Goal: Obtain resource: Download file/media

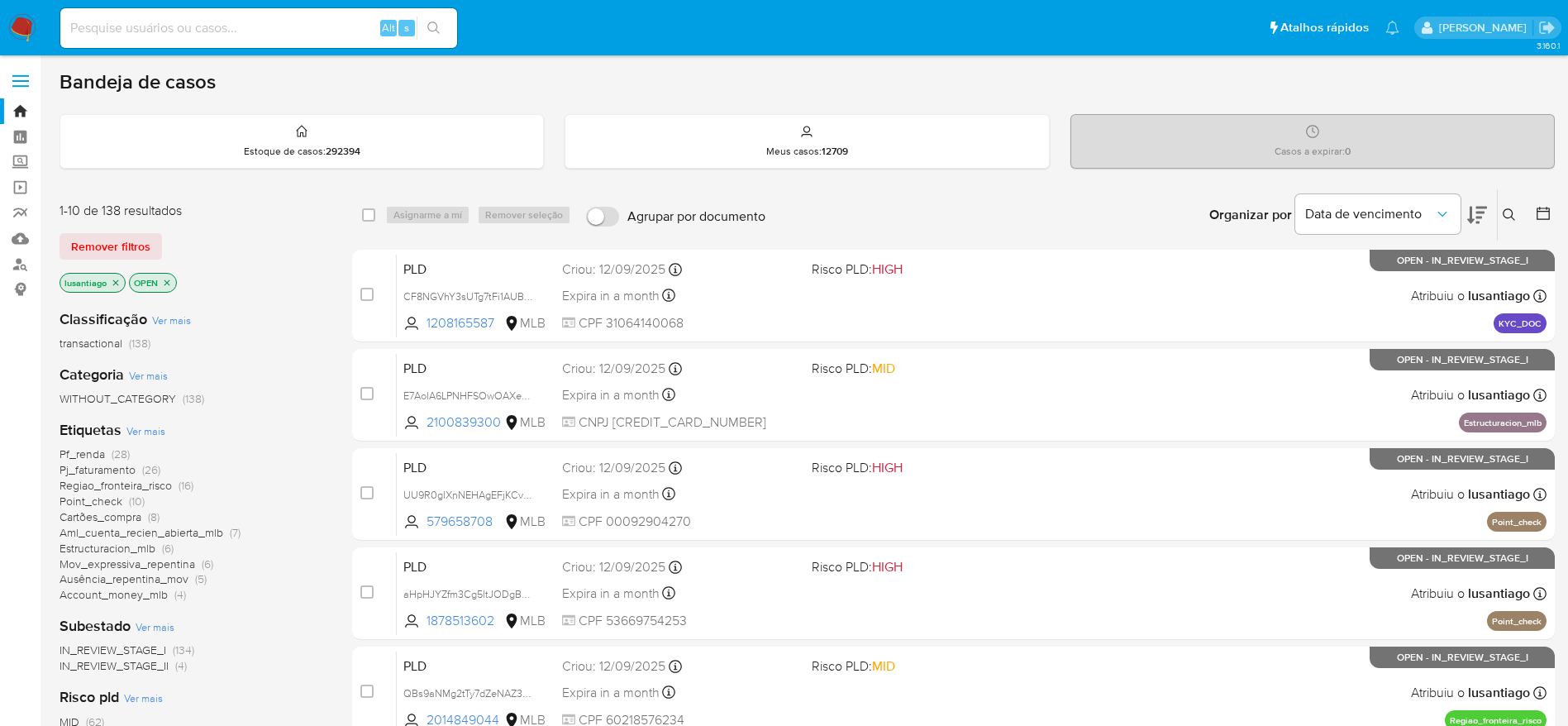
click at [99, 470] on span "Pj_faturamento" at bounding box center [97, 470] width 76 height 17
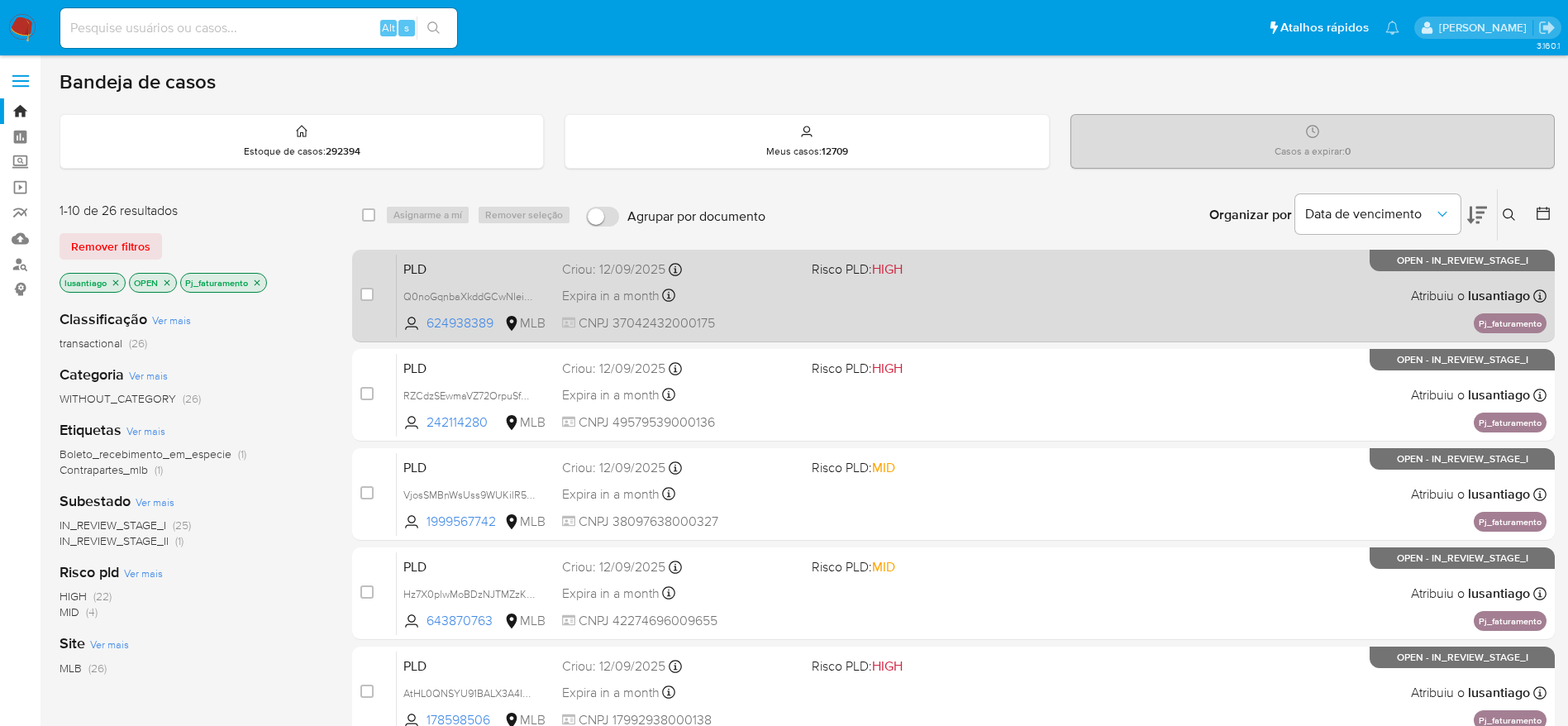
click at [747, 304] on div "Expira in a month Expira em 27/10/2025 00:29:48" at bounding box center [680, 296] width 236 height 23
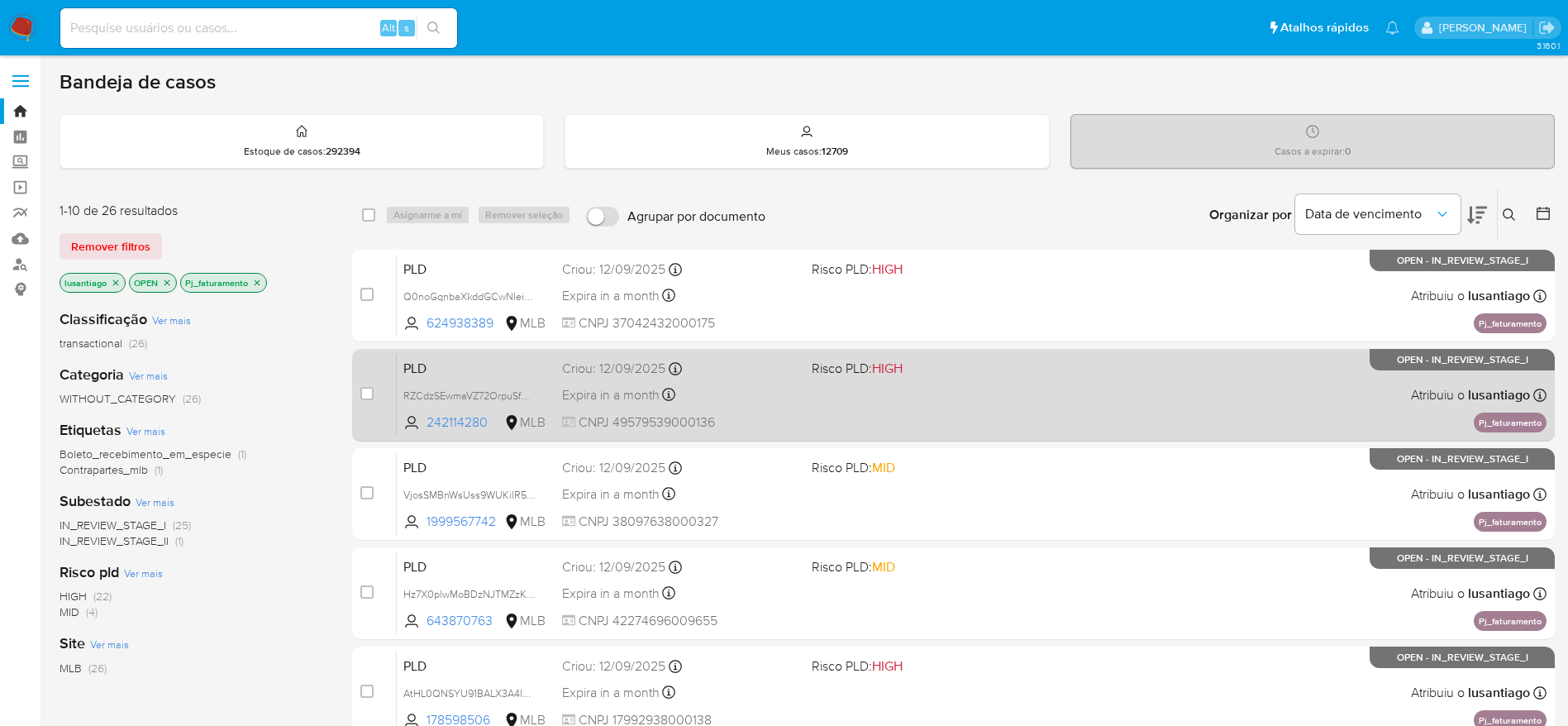
click at [790, 377] on div "Criou: 12/09/2025 Criou: 12/09/2025 00:29:46" at bounding box center [680, 369] width 236 height 18
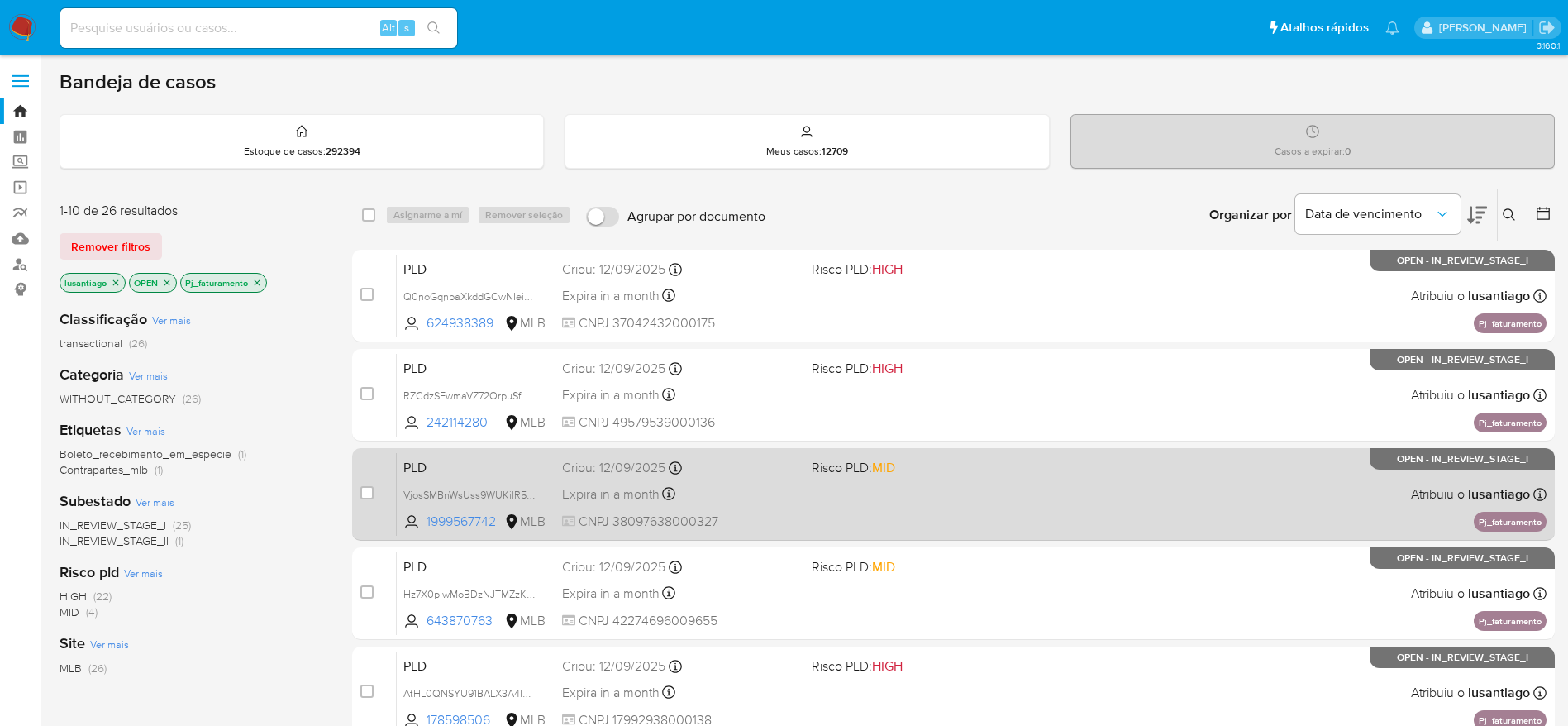
click at [744, 488] on div "Expira in a month Expira em 27/10/2025 00:28:28" at bounding box center [680, 494] width 236 height 23
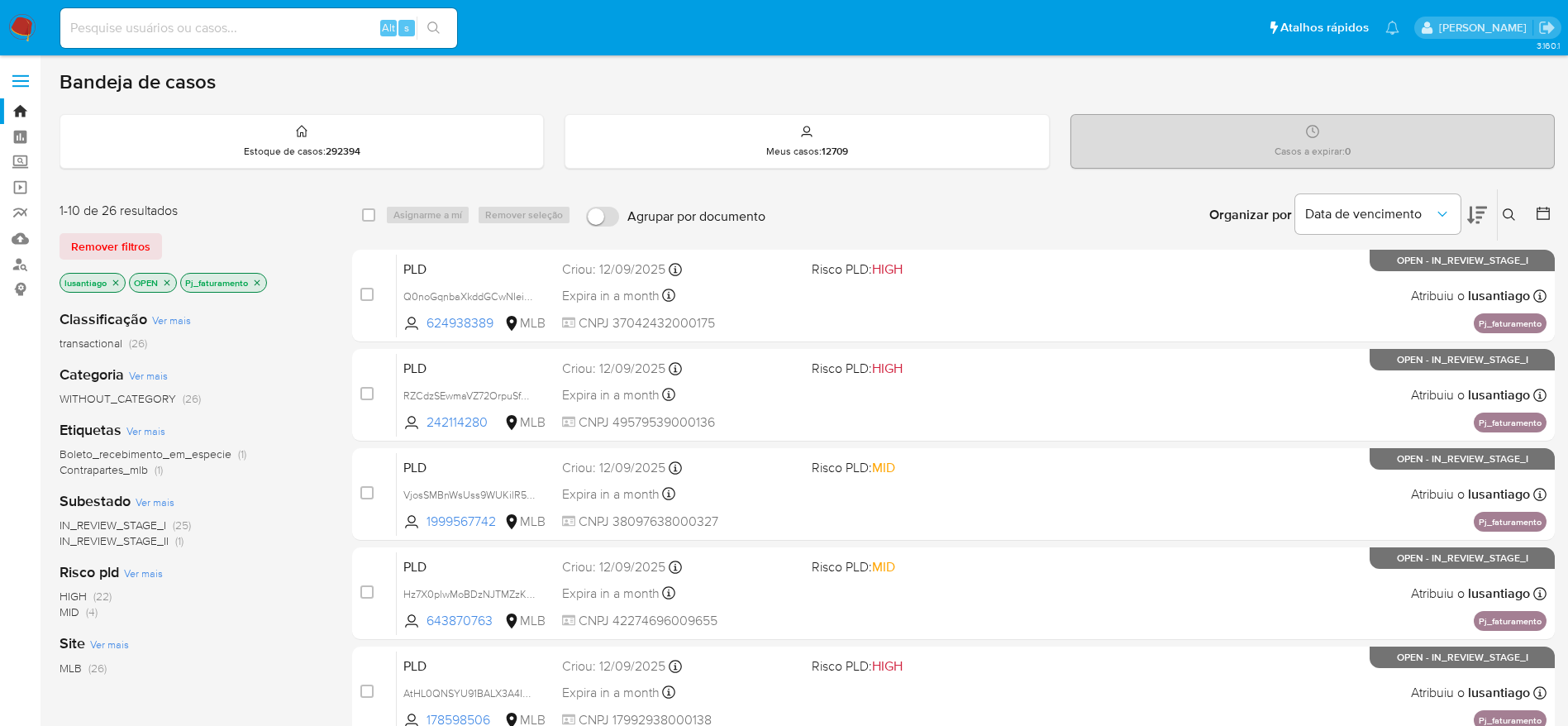
click at [255, 278] on icon "close-filter" at bounding box center [257, 283] width 10 height 10
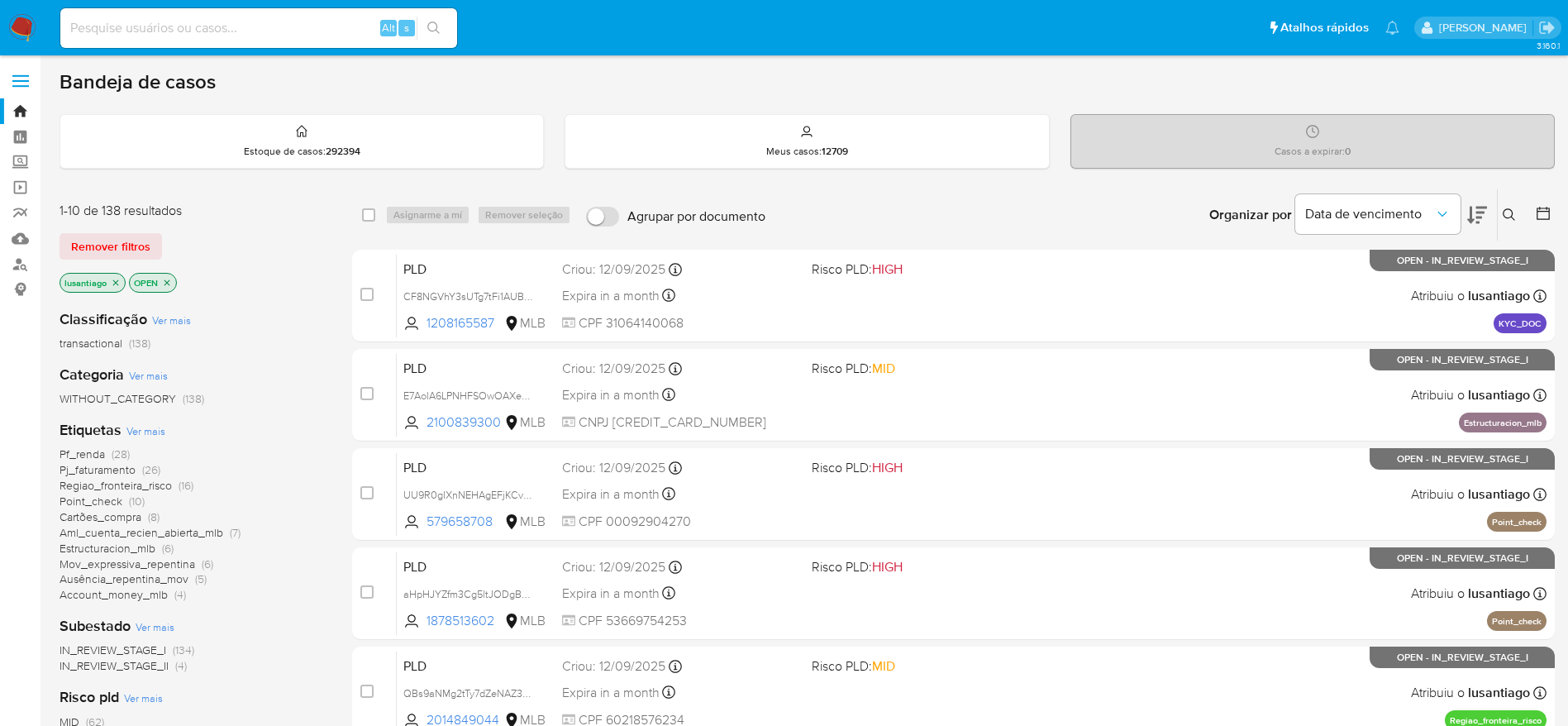
click at [77, 455] on span "Pf_renda" at bounding box center [82, 454] width 45 height 17
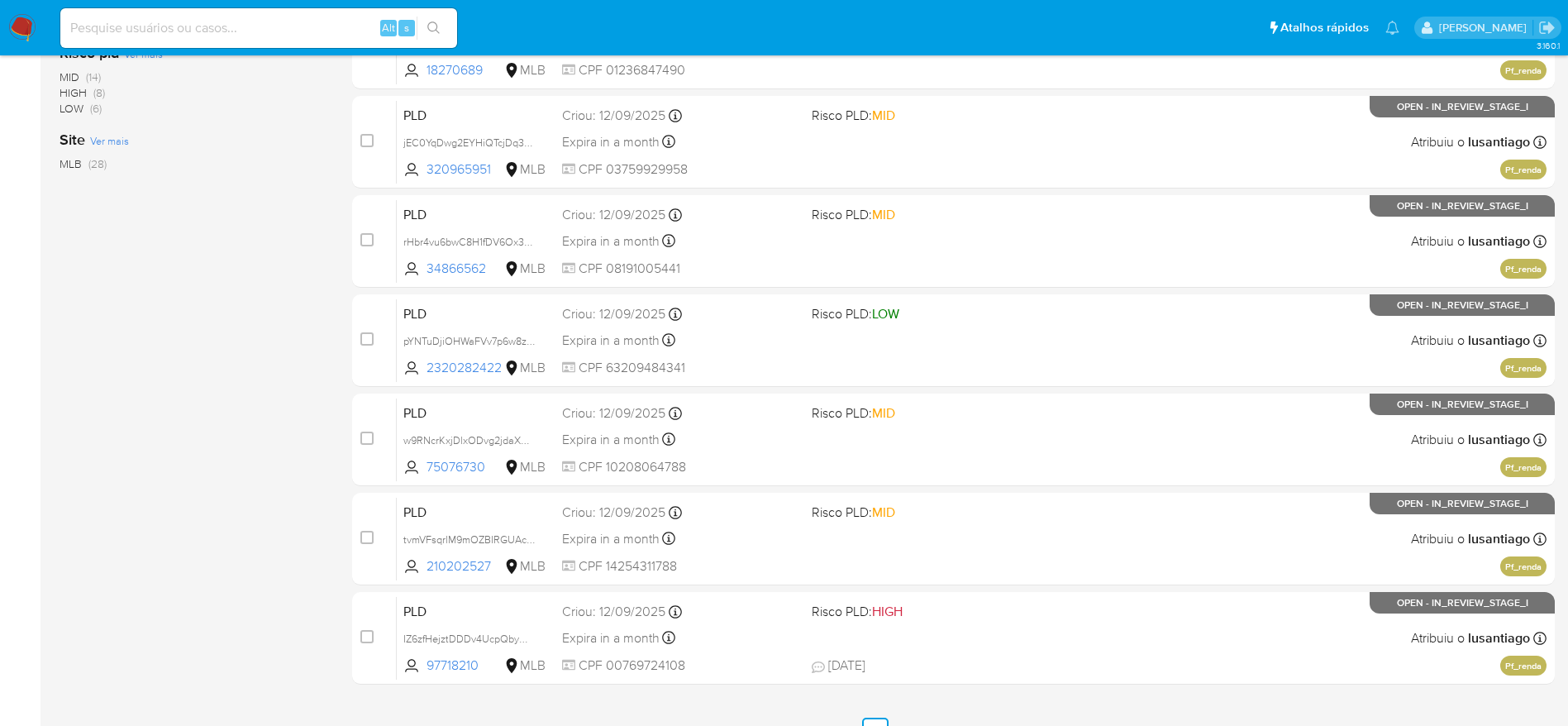
scroll to position [639, 0]
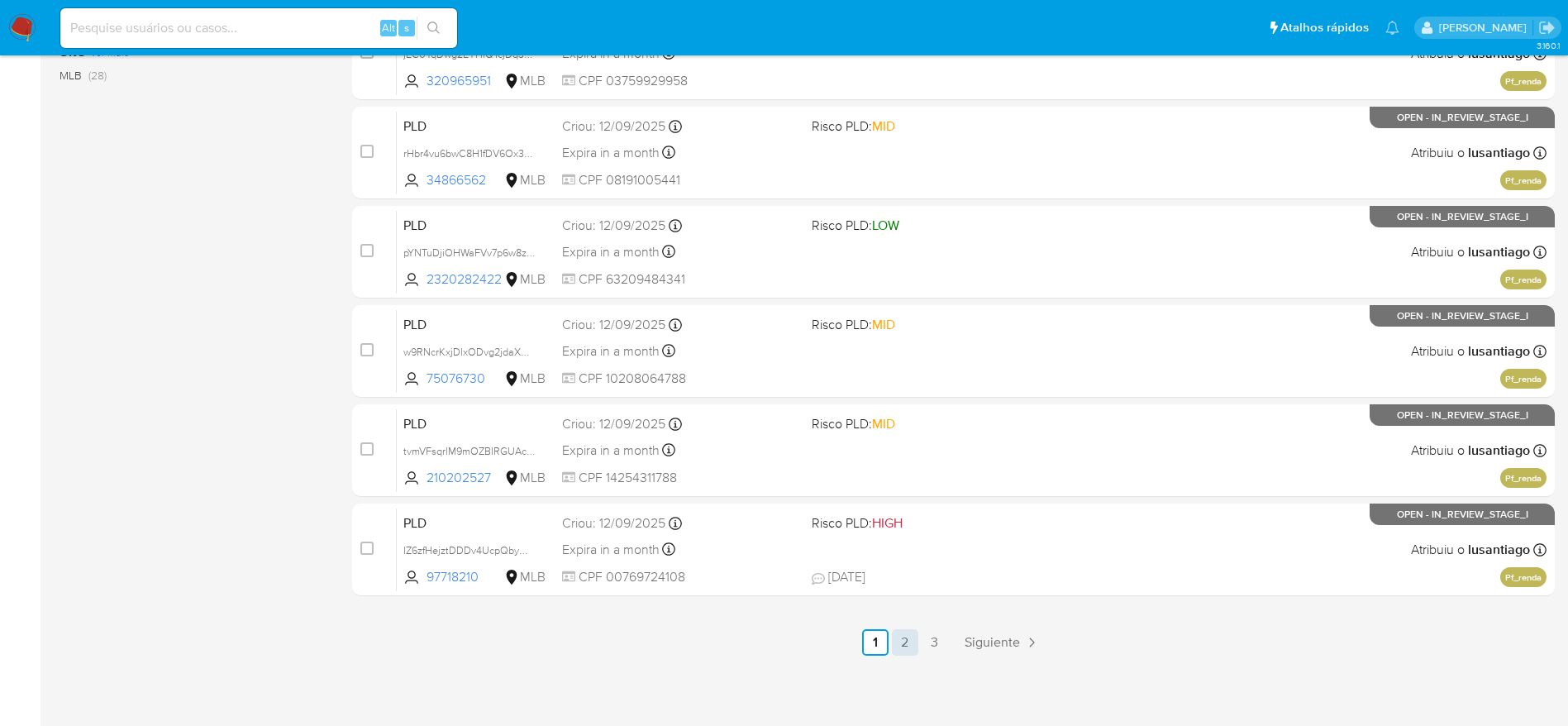
click at [901, 644] on link "2" at bounding box center [905, 642] width 27 height 27
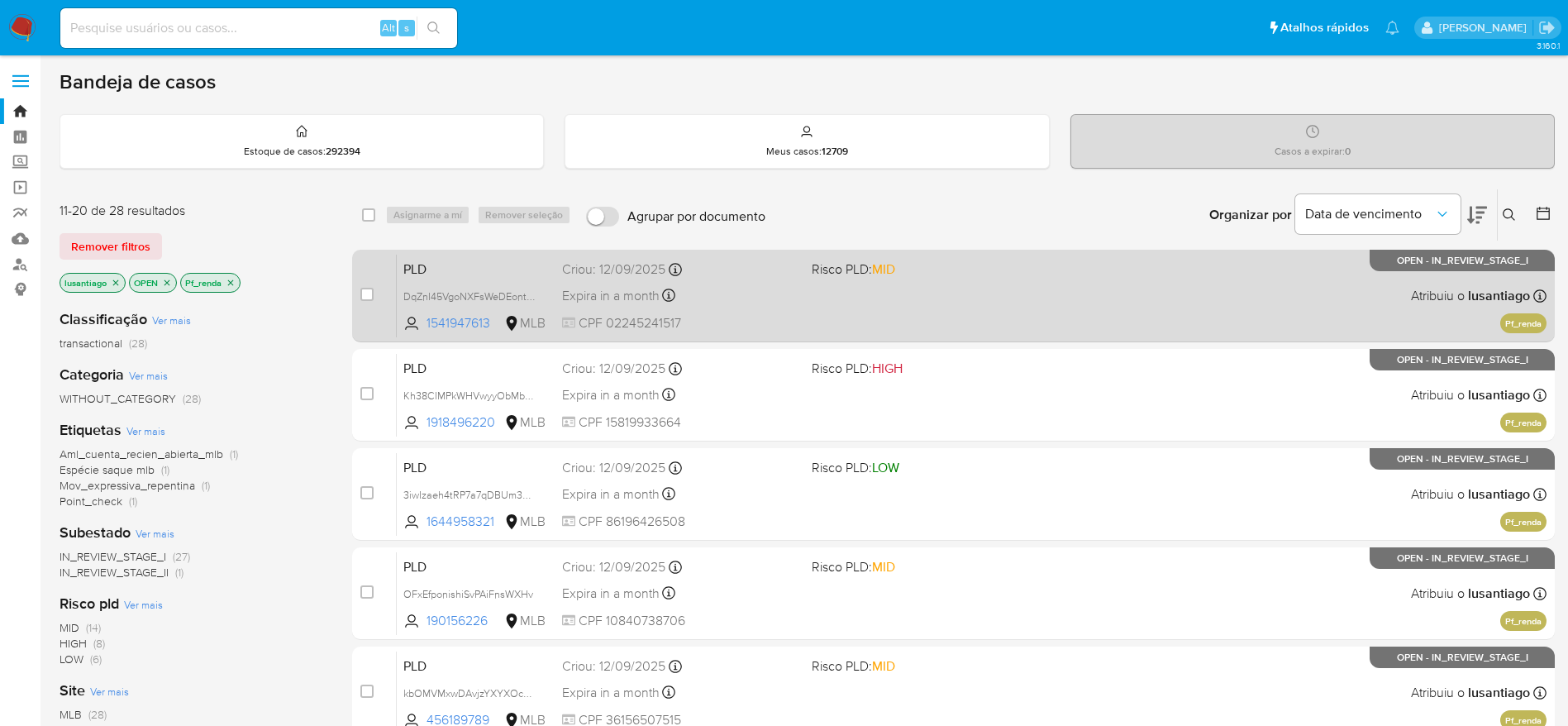
click at [721, 261] on div "Criou: 12/09/2025 Criou: 12/09/2025 00:31:10" at bounding box center [680, 269] width 236 height 18
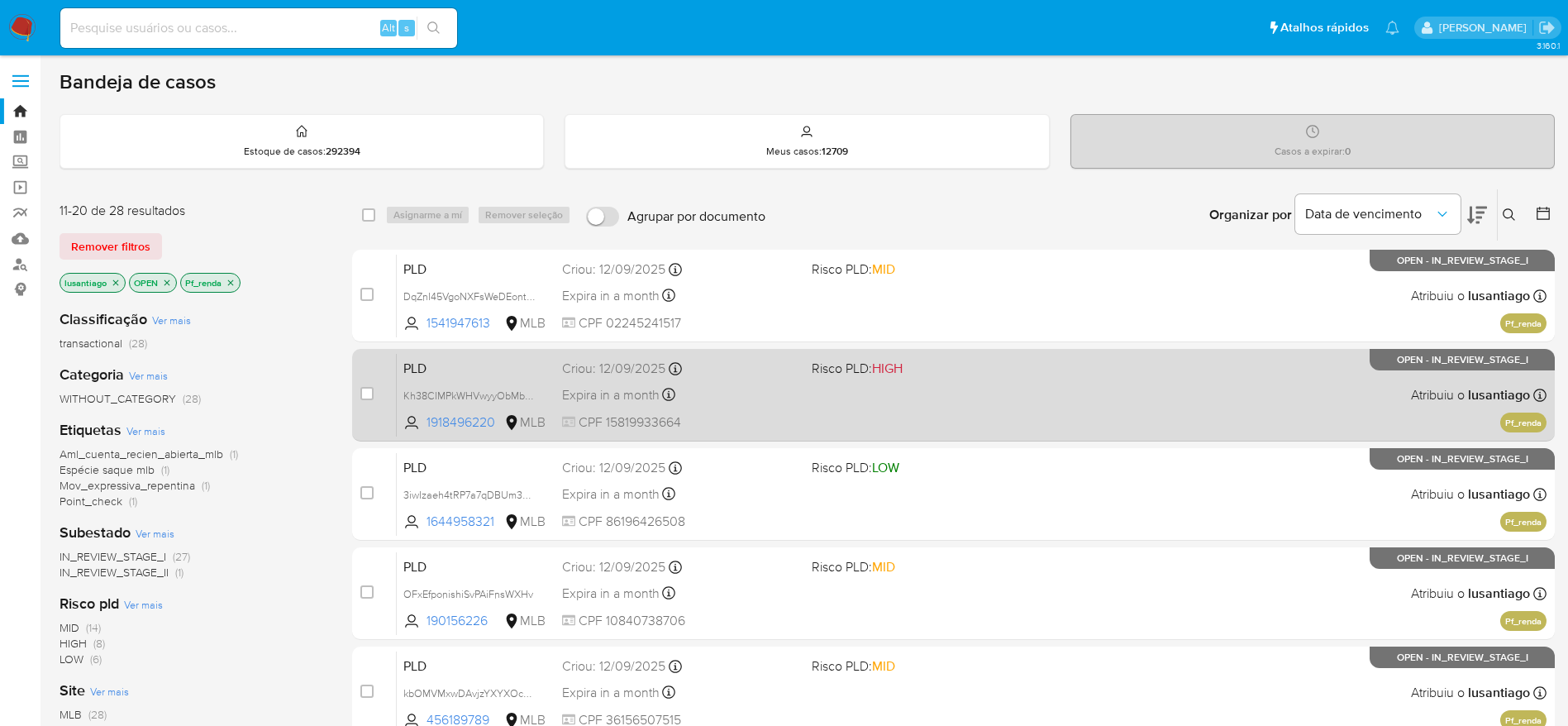
click at [725, 379] on div "PLD Kh38CIMPkWHVwyyObMbJnPpx 1918496220 MLB Risco PLD: HIGH Criou: 12/09/2025 C…" at bounding box center [971, 395] width 1150 height 83
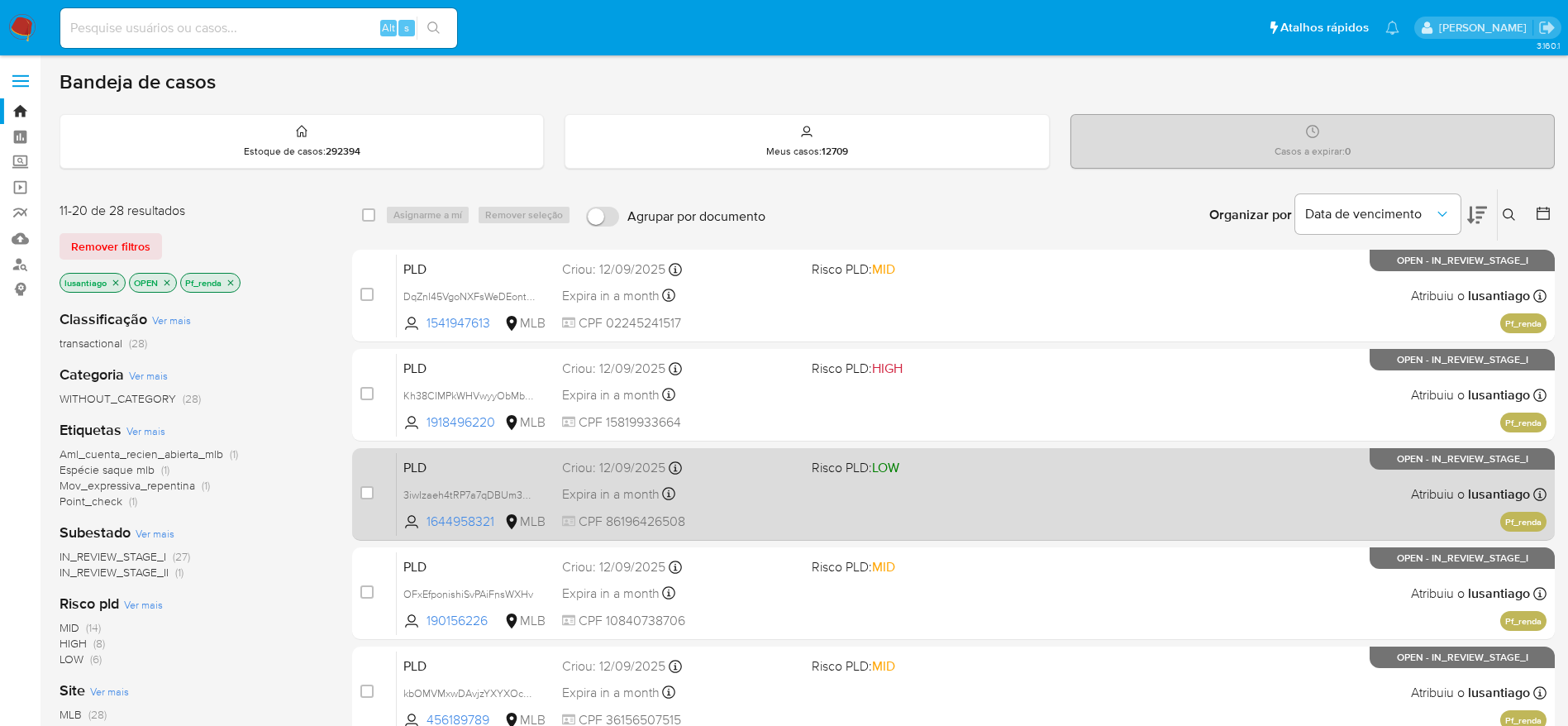
click at [720, 484] on div "Expira in a month Expira em 27/10/2025 00:30:12" at bounding box center [680, 494] width 236 height 23
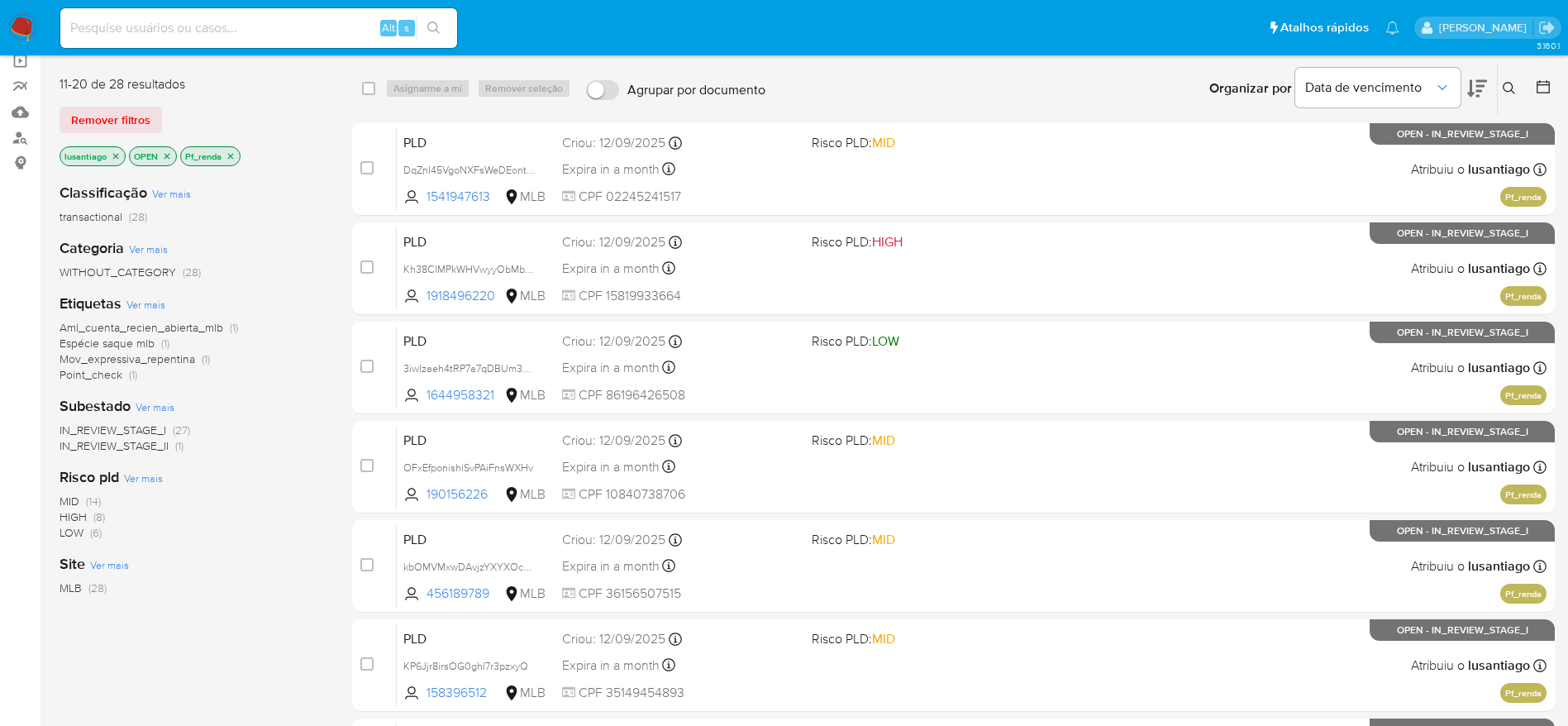
scroll to position [639, 0]
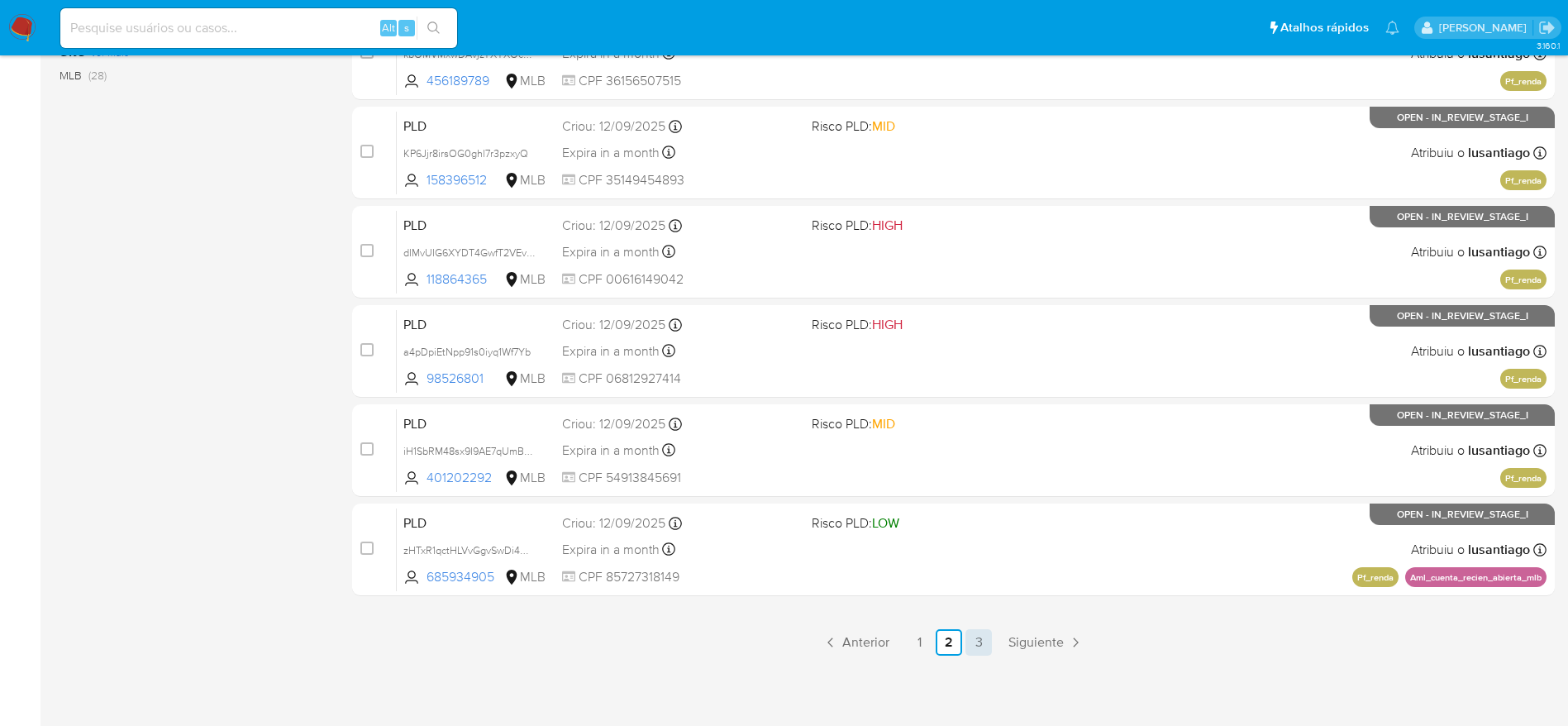
click at [986, 641] on link "3" at bounding box center [979, 642] width 27 height 27
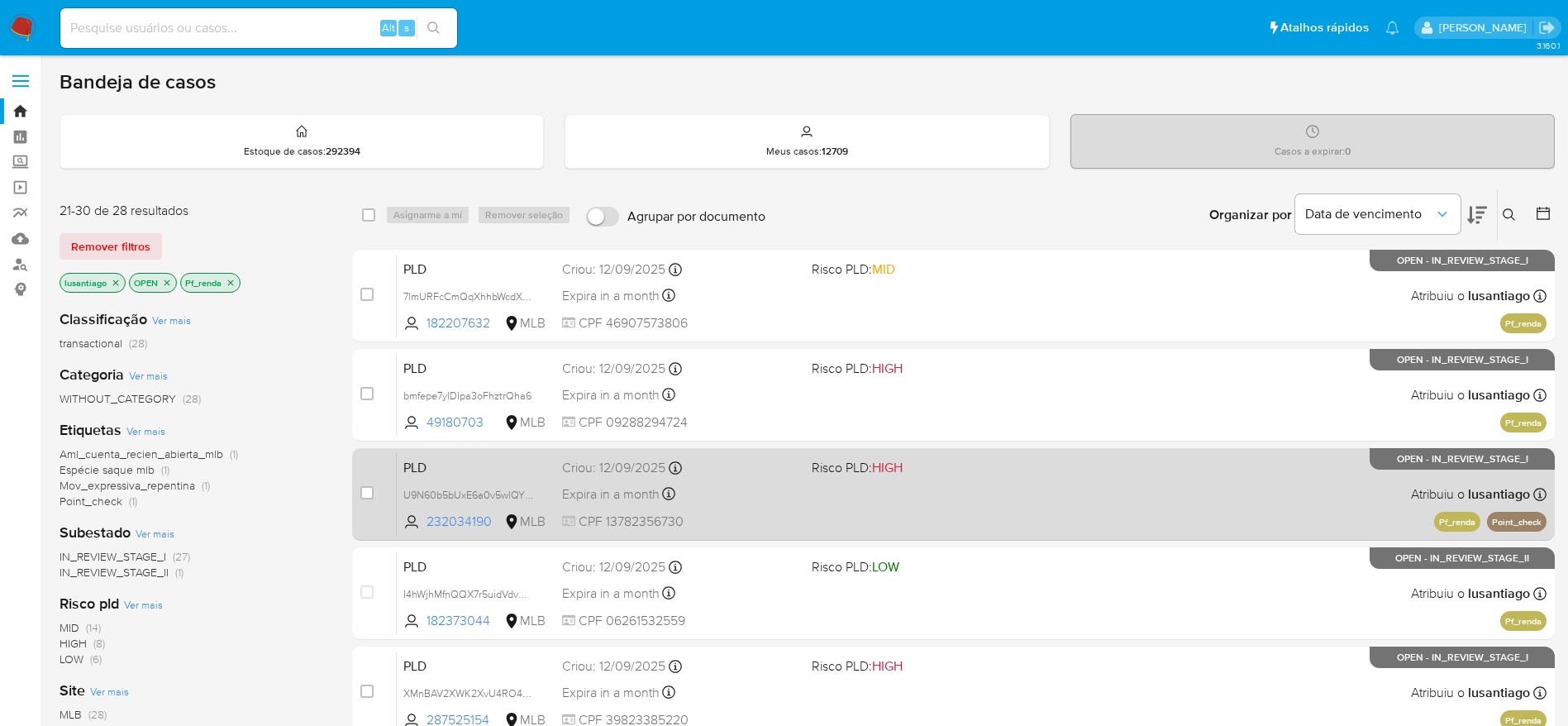
click at [703, 495] on div "Expira in a month Expira em 27/10/2025 00:18:51" at bounding box center [680, 494] width 236 height 23
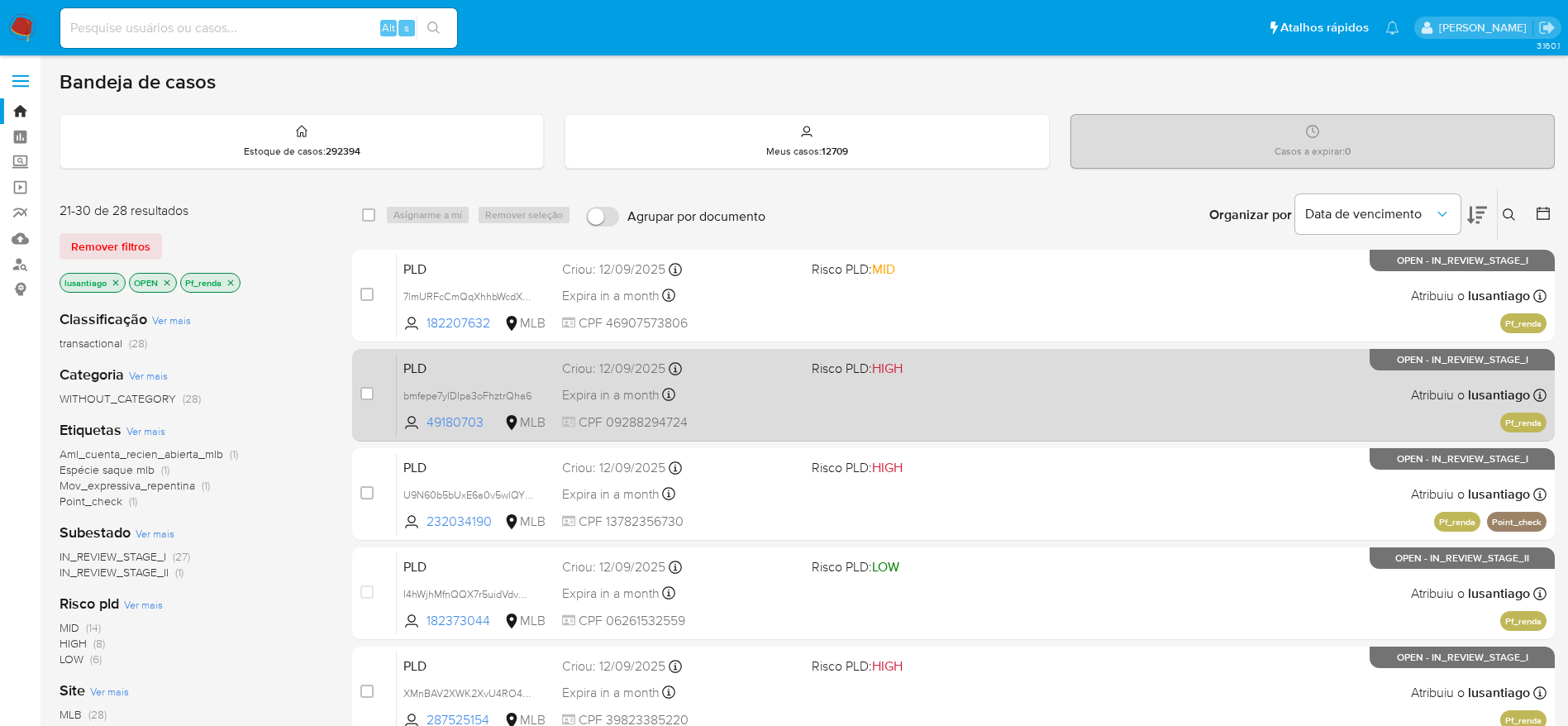
click at [772, 399] on div "Expira in a month Expira em 27/10/2025 00:20:17" at bounding box center [680, 395] width 236 height 23
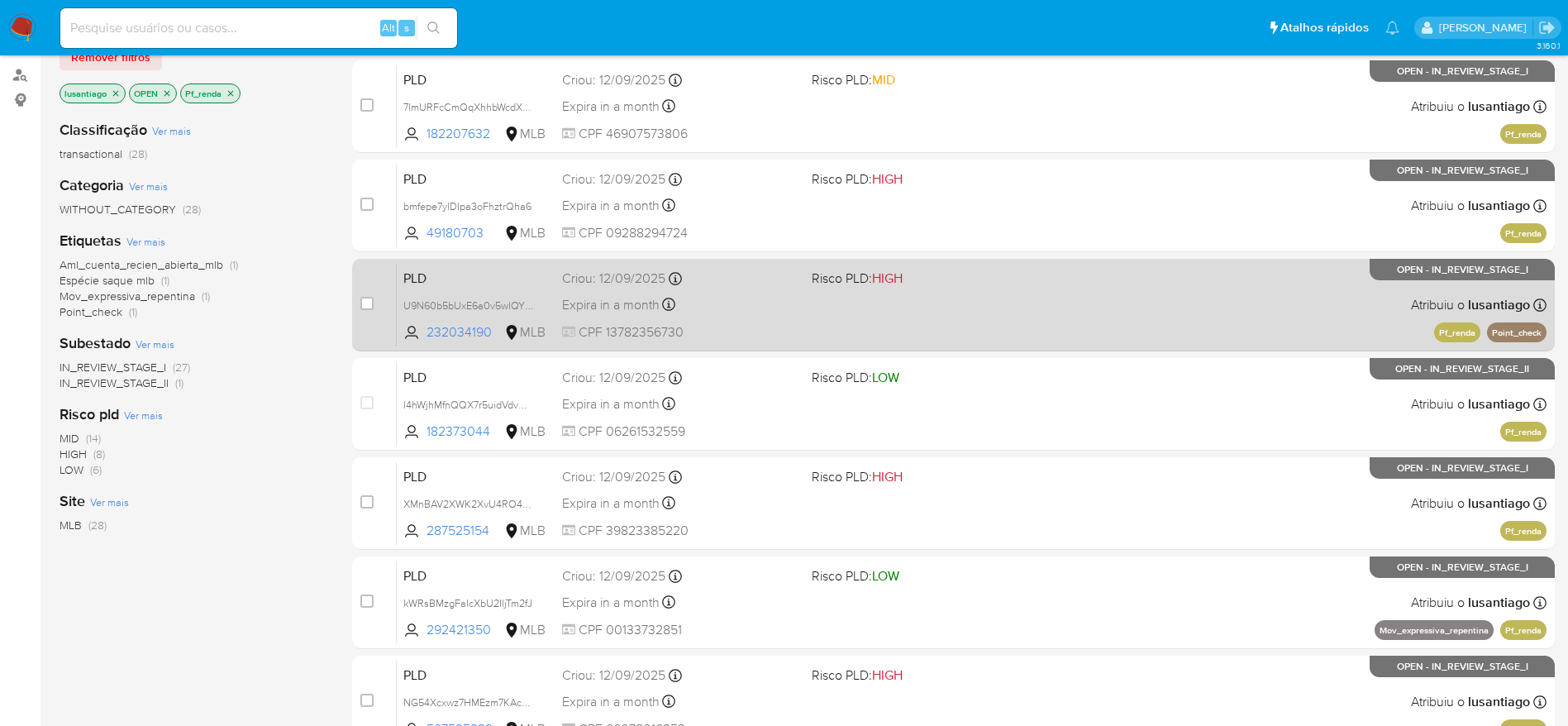
scroll to position [248, 0]
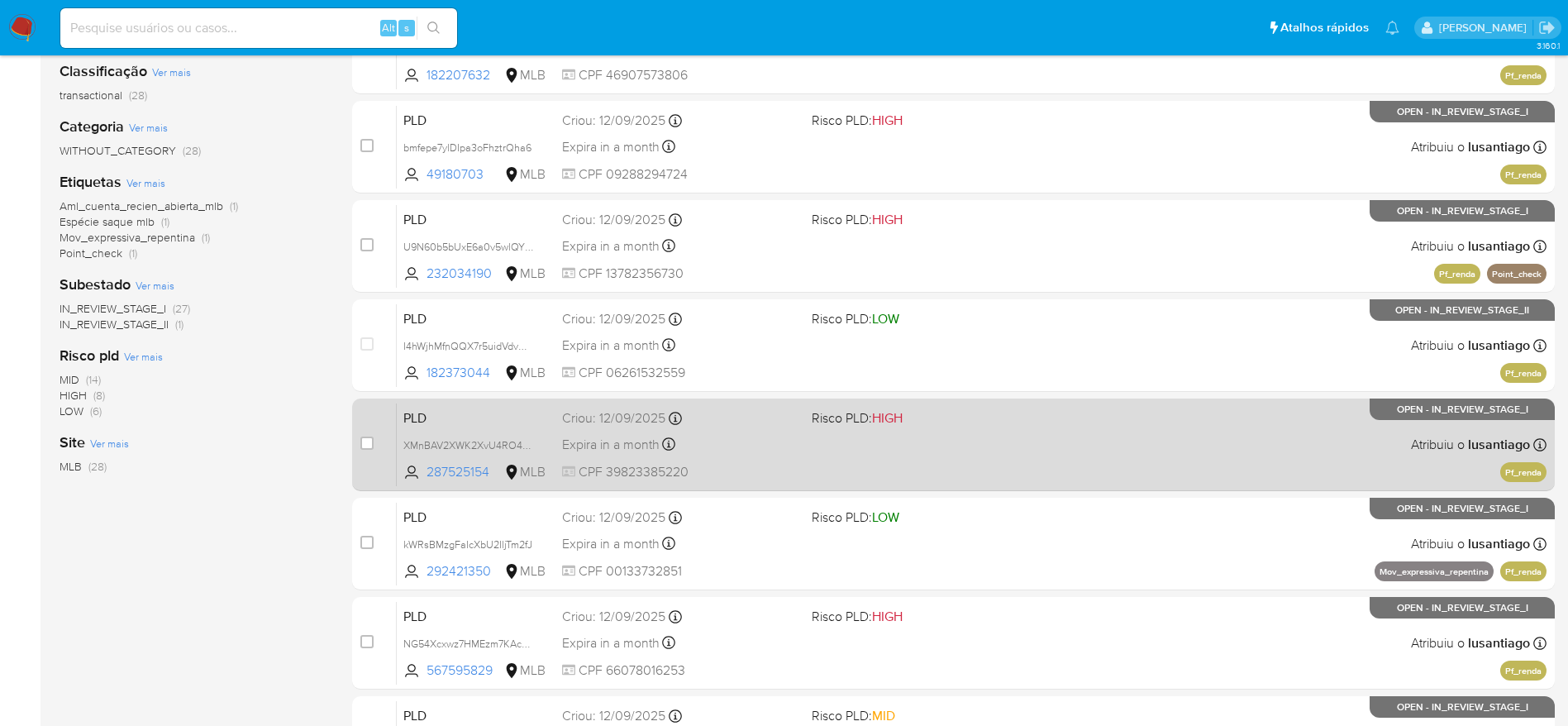
click at [747, 442] on div "Expira in a month Expira em 27/10/2025 00:16:04" at bounding box center [680, 444] width 236 height 23
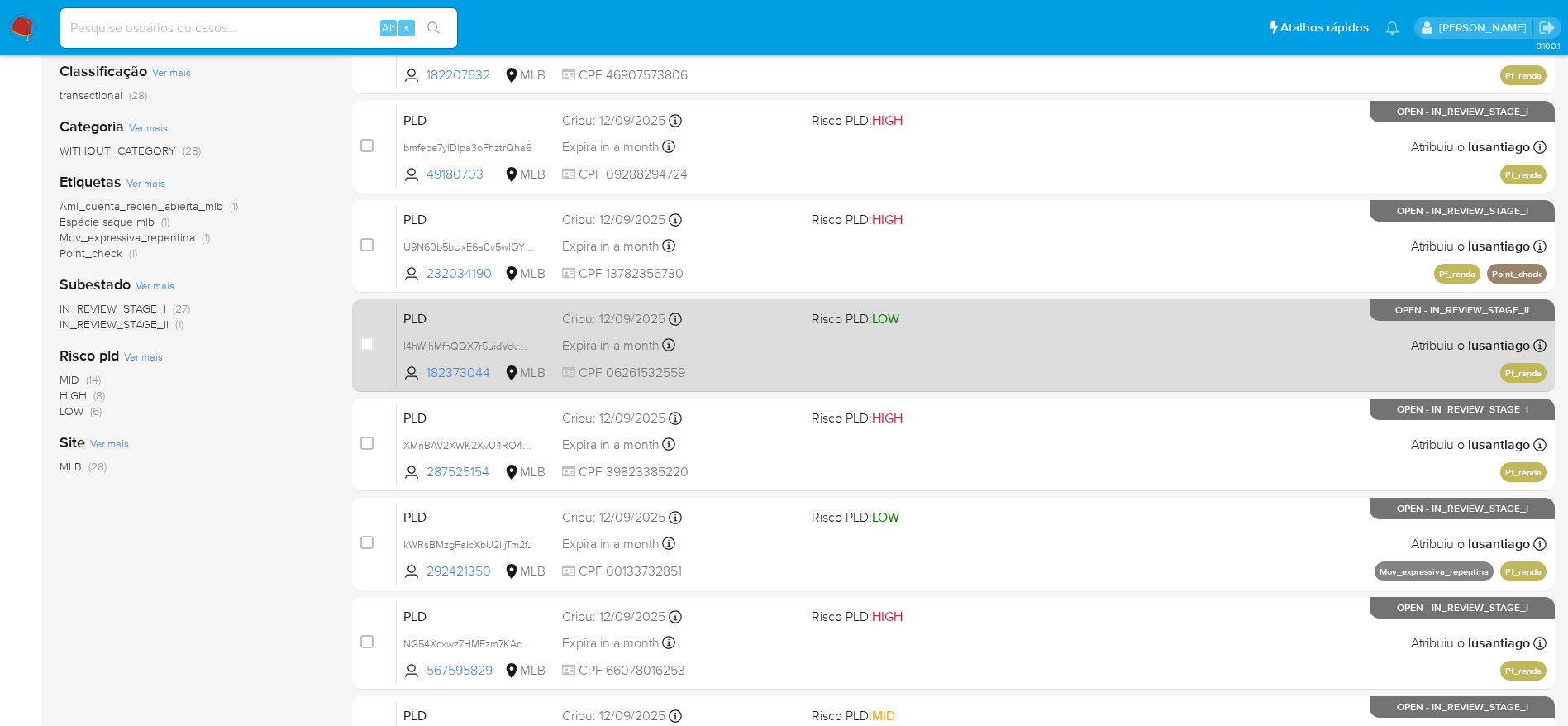
click at [737, 349] on div "Expira in a month Expira em 27/10/2025 00:17:59" at bounding box center [680, 345] width 236 height 23
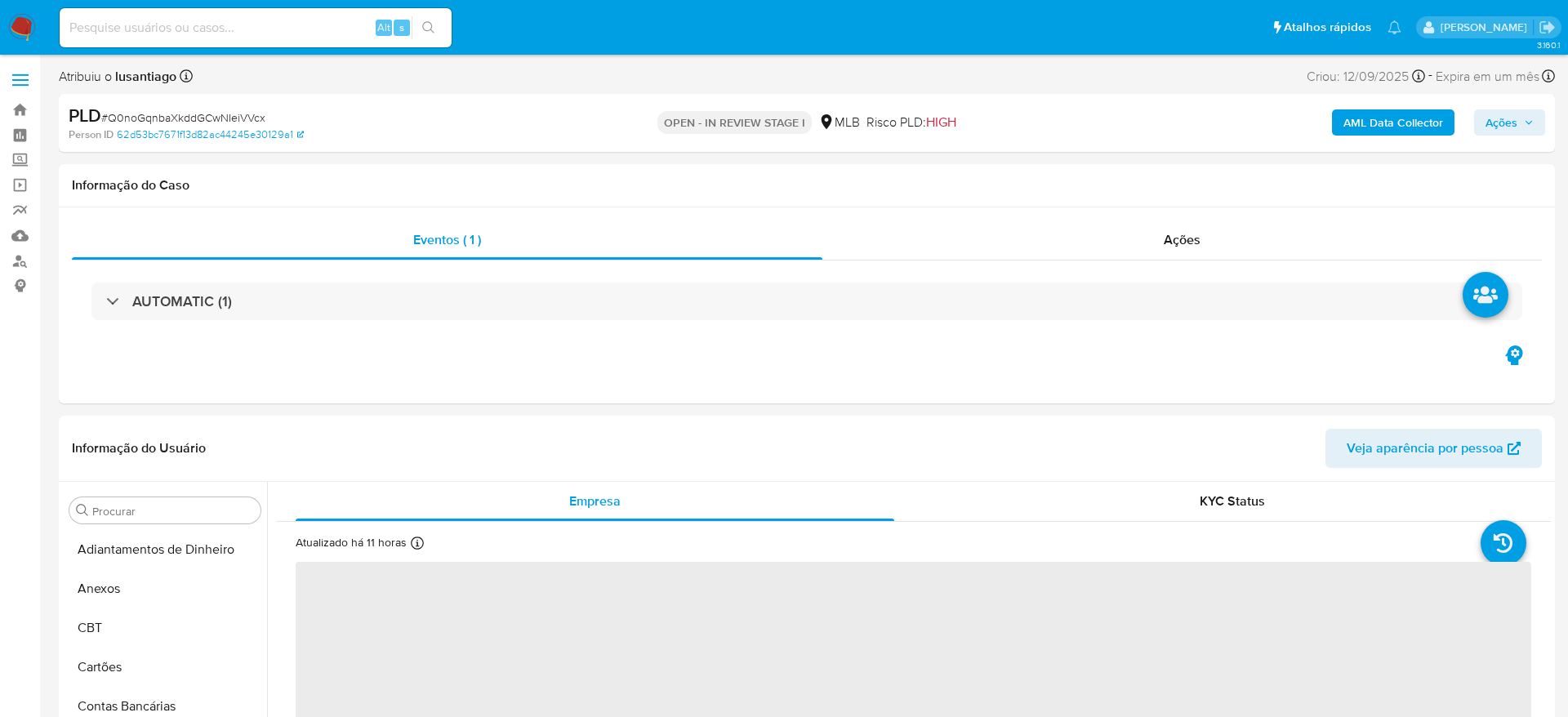
select select "10"
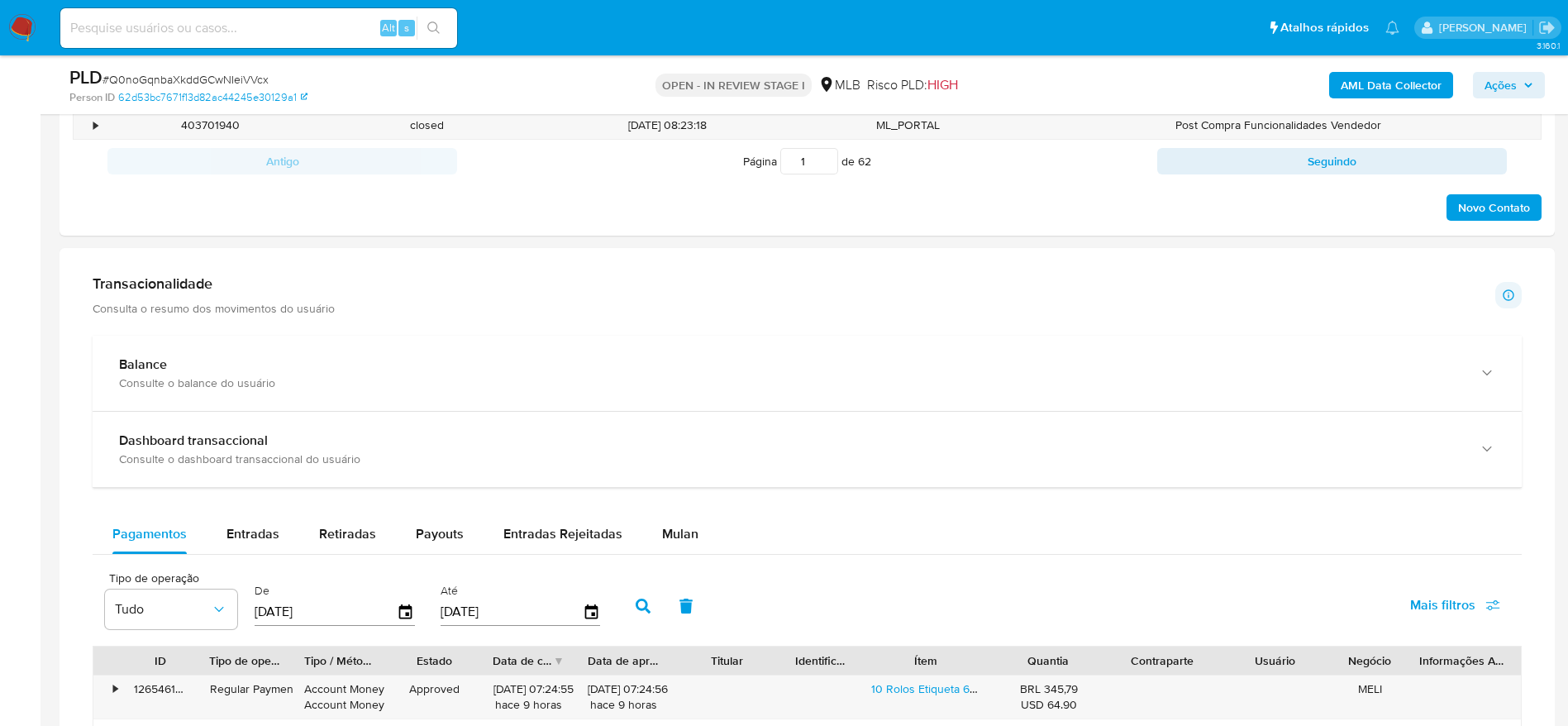
scroll to position [1240, 0]
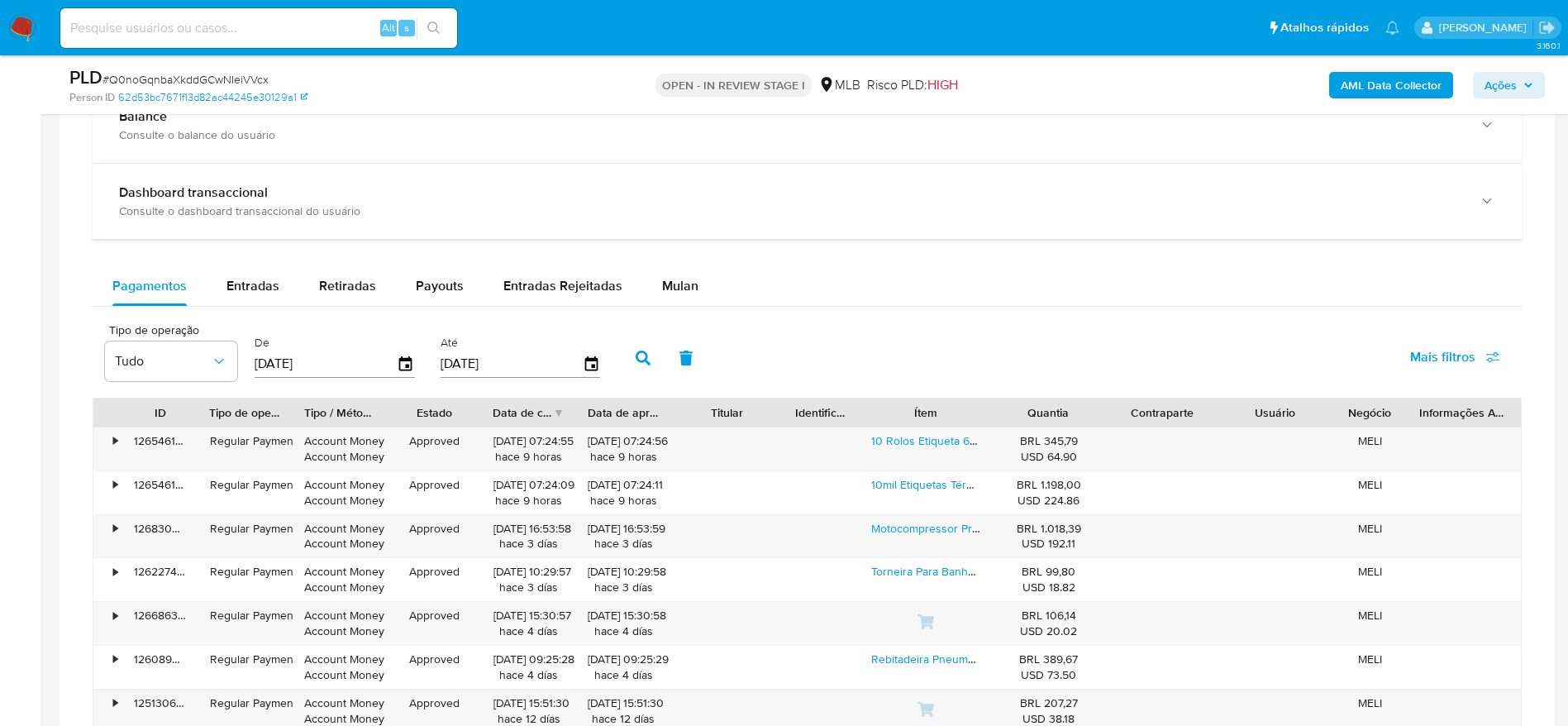
click at [685, 260] on div "Balance Consulte o balance do usuário Dashboard transaccional Consulte o dashbo…" at bounding box center [808, 499] width 1430 height 821
click at [670, 276] on span "Mulan" at bounding box center [680, 285] width 37 height 19
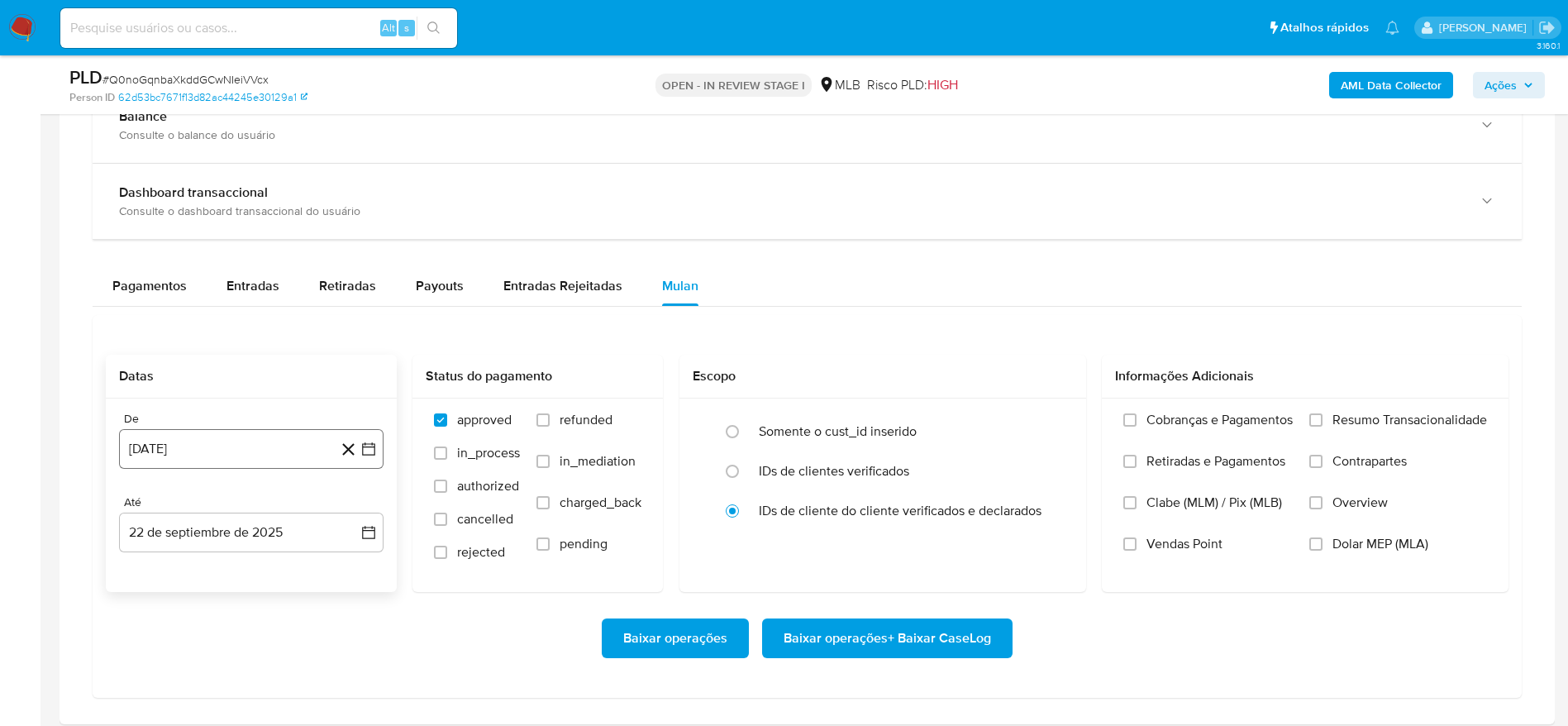
click at [184, 445] on button "22 [PERSON_NAME] de 2024" at bounding box center [251, 449] width 265 height 40
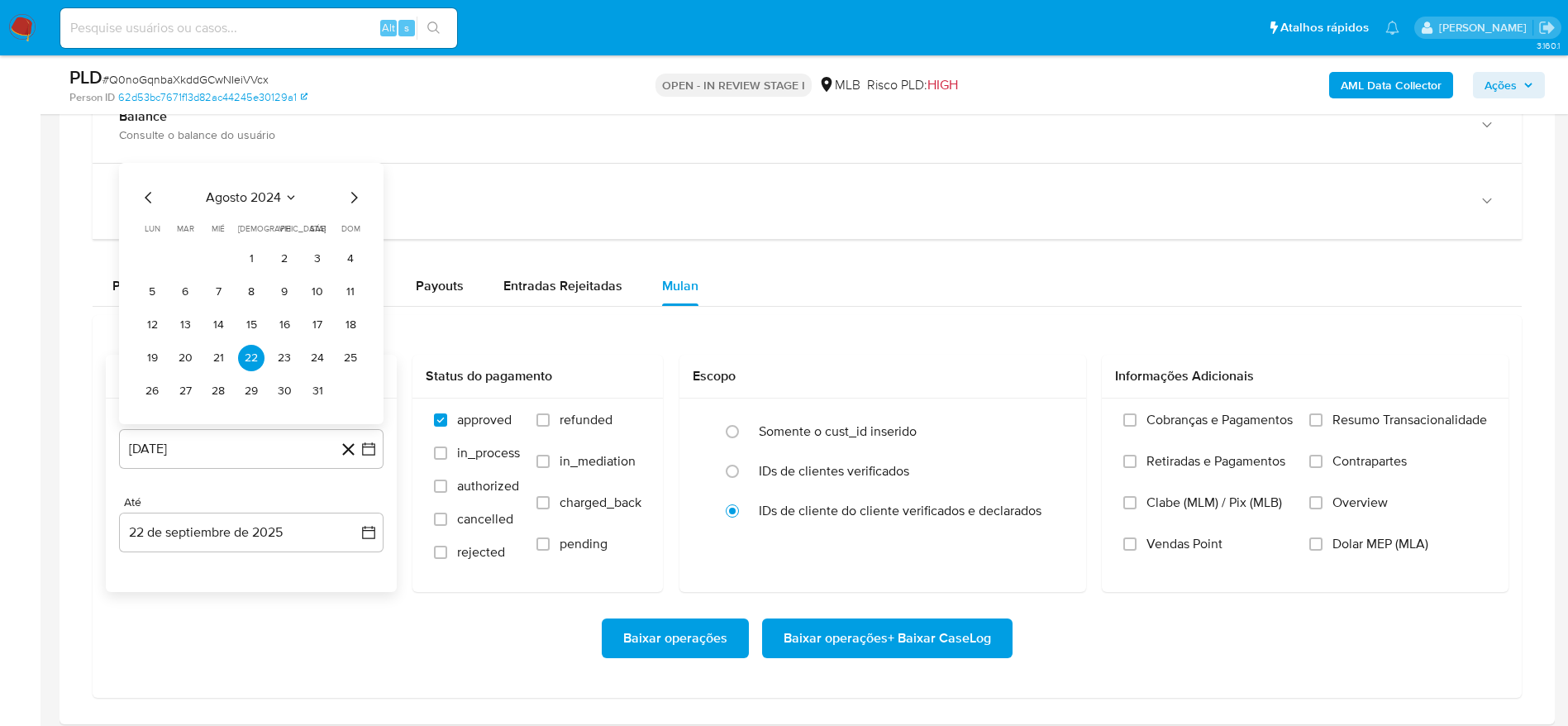
click at [271, 200] on span "agosto 2024" at bounding box center [243, 198] width 75 height 17
click at [357, 179] on icon "Año siguiente" at bounding box center [351, 179] width 20 height 20
click at [244, 329] on span "ago" at bounding box center [250, 331] width 21 height 13
click at [272, 263] on button "1" at bounding box center [284, 258] width 27 height 27
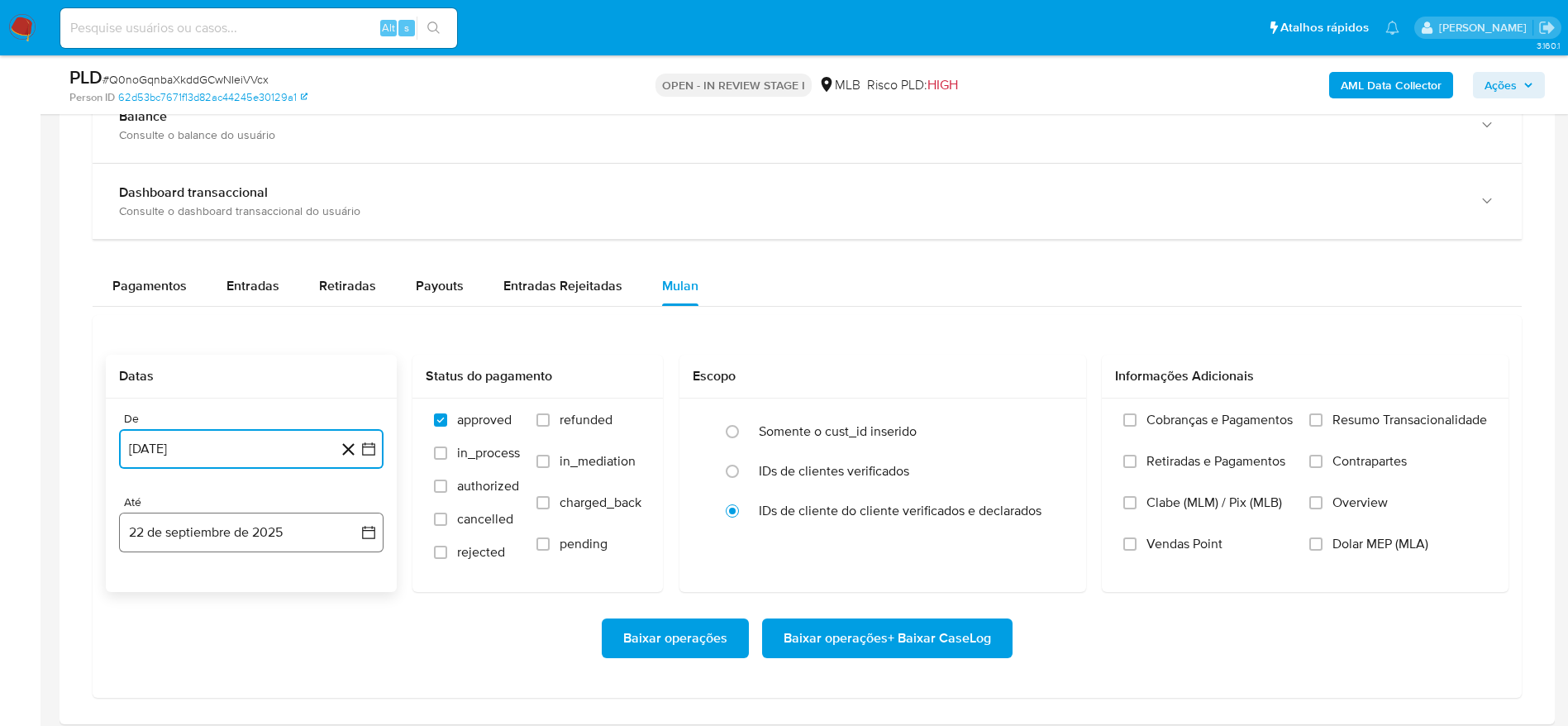
click at [205, 532] on button "22 de septiembre de 2025" at bounding box center [251, 532] width 265 height 40
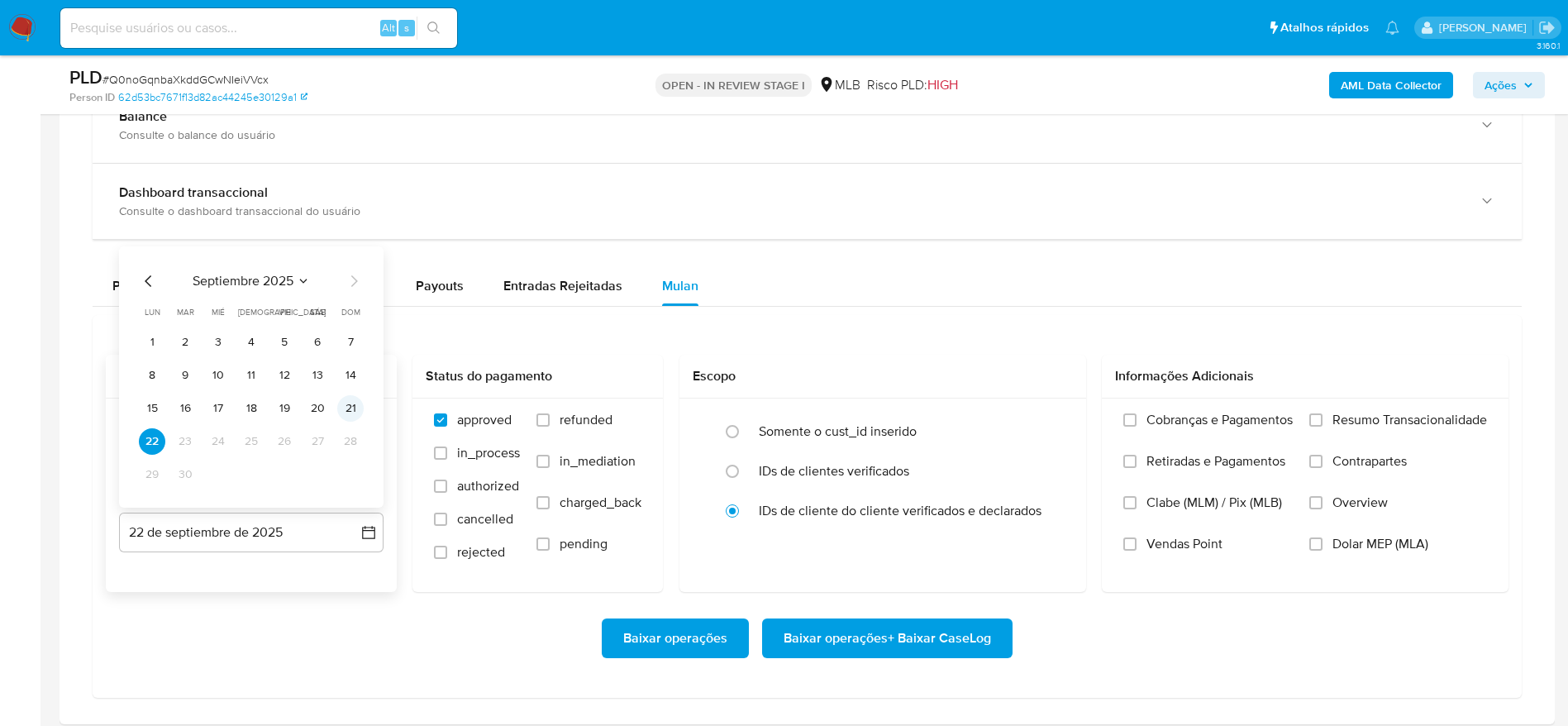
click at [355, 402] on button "21" at bounding box center [350, 408] width 27 height 27
click at [1341, 417] on span "Resumo Transacionalidade" at bounding box center [1410, 419] width 154 height 17
click at [1323, 417] on input "Resumo Transacionalidade" at bounding box center [1316, 419] width 13 height 13
click at [925, 631] on span "Baixar operações + Baixar CaseLog" at bounding box center [888, 638] width 208 height 37
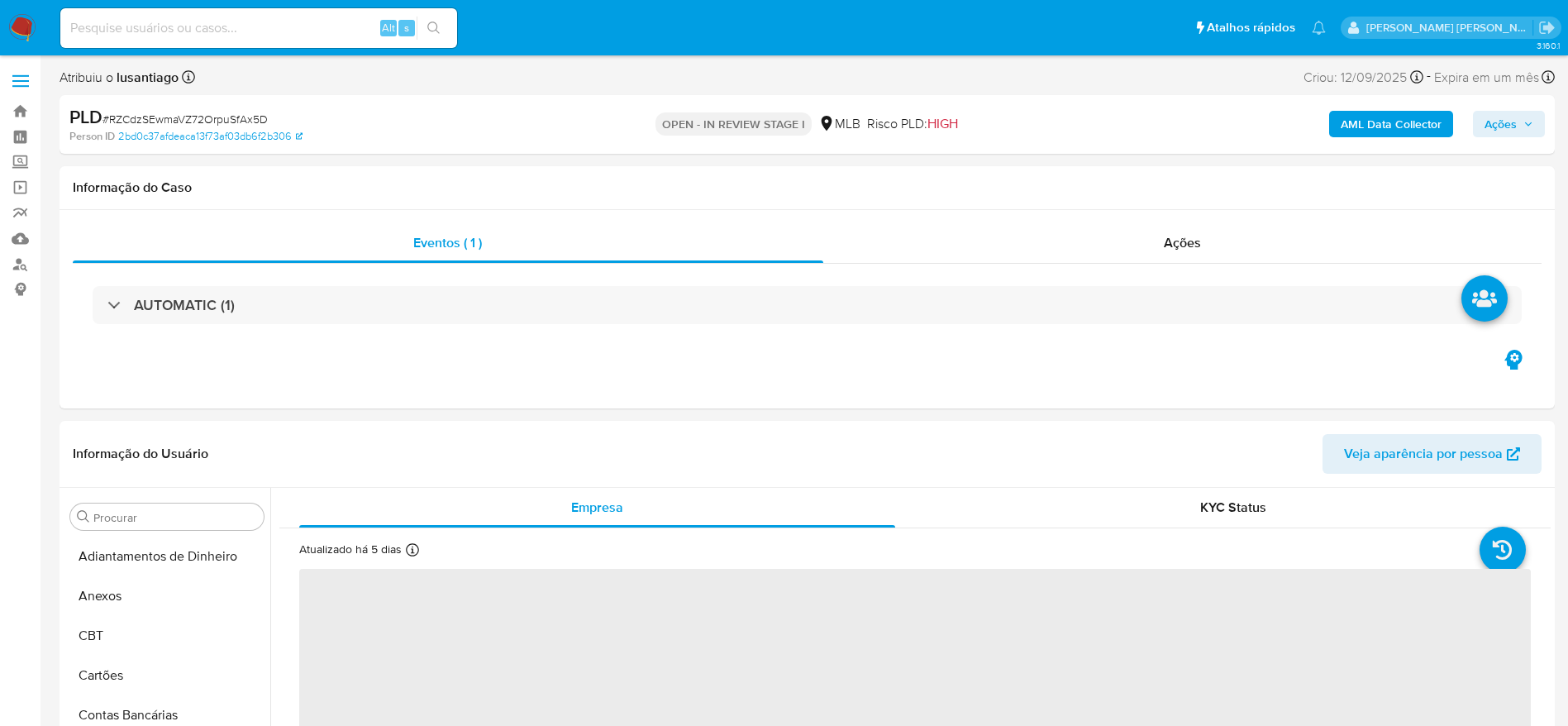
select select "10"
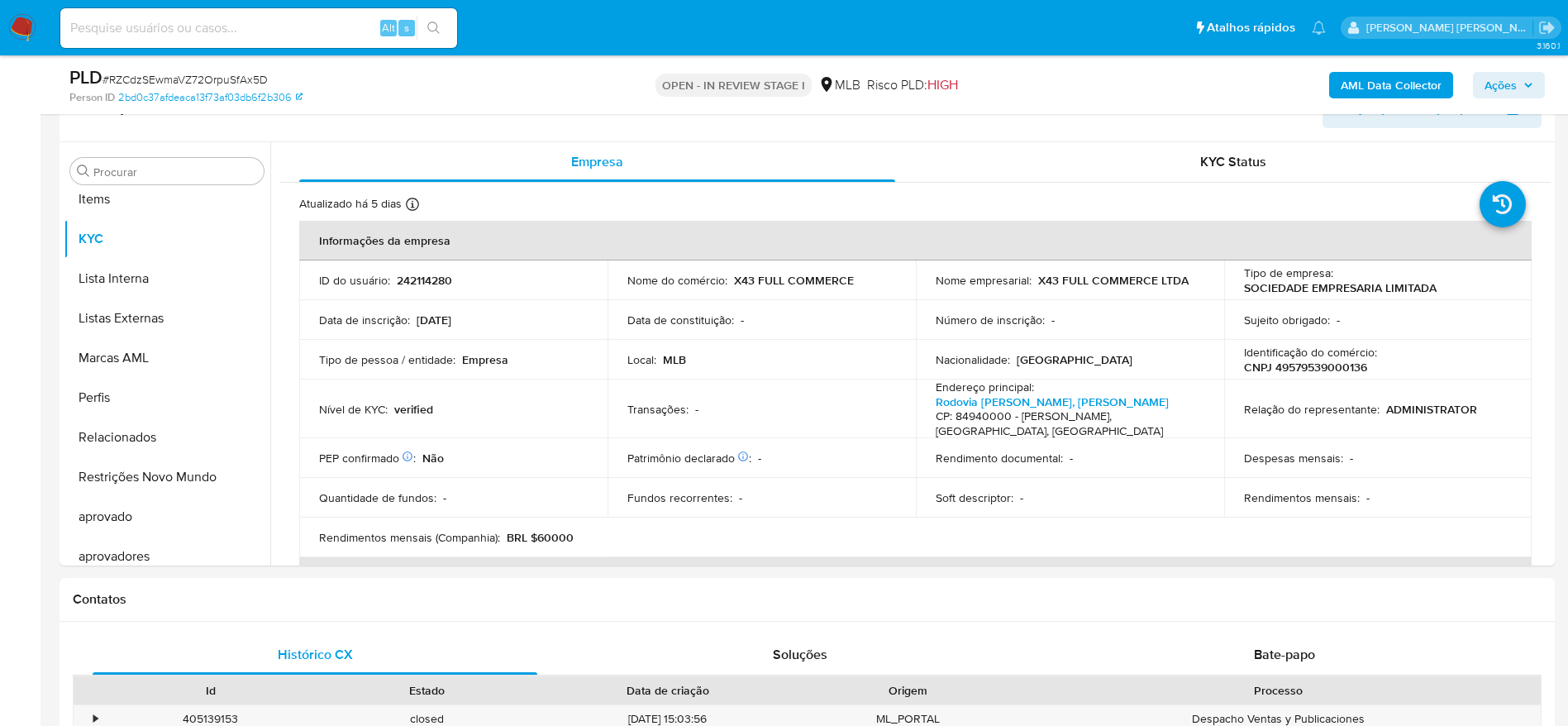
scroll to position [858, 0]
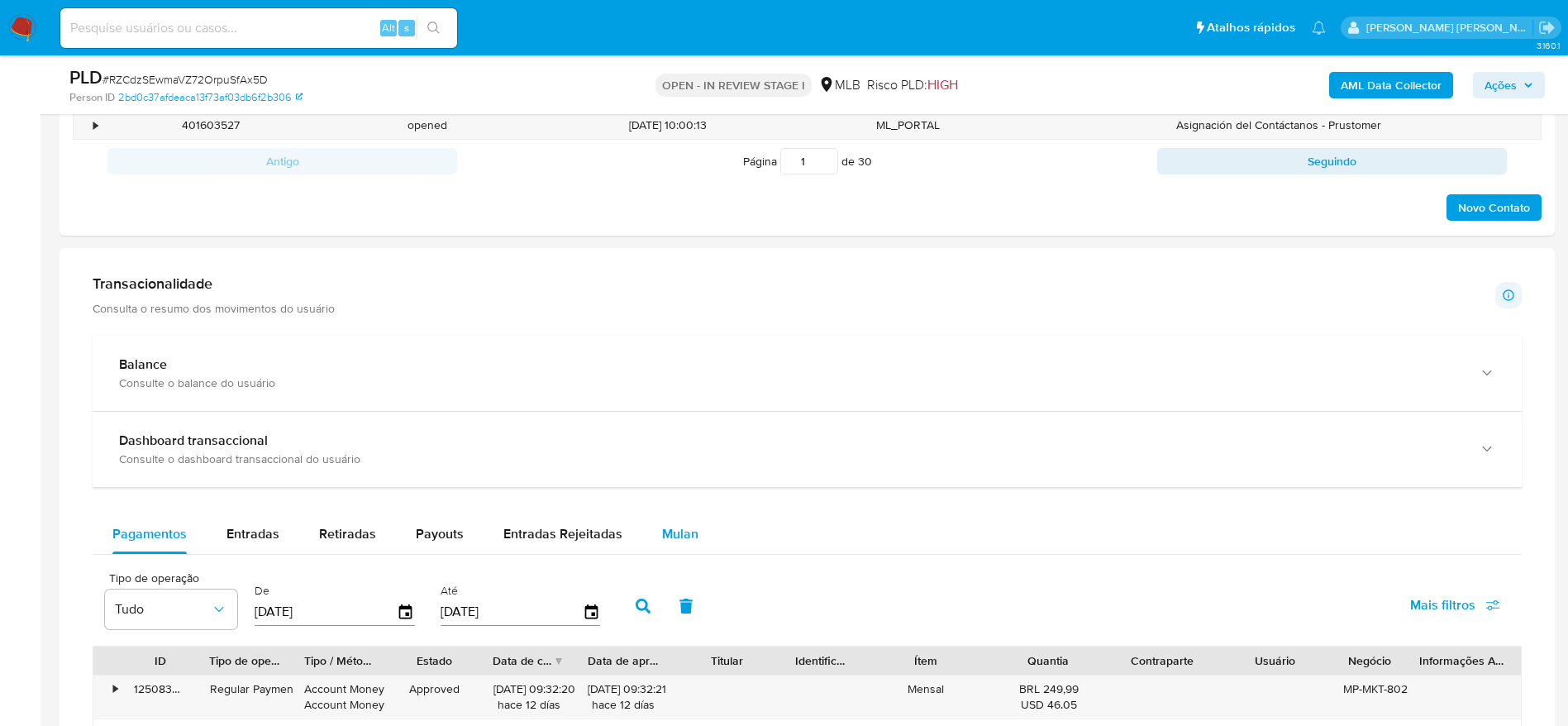
click at [672, 531] on span "Mulan" at bounding box center [680, 533] width 37 height 19
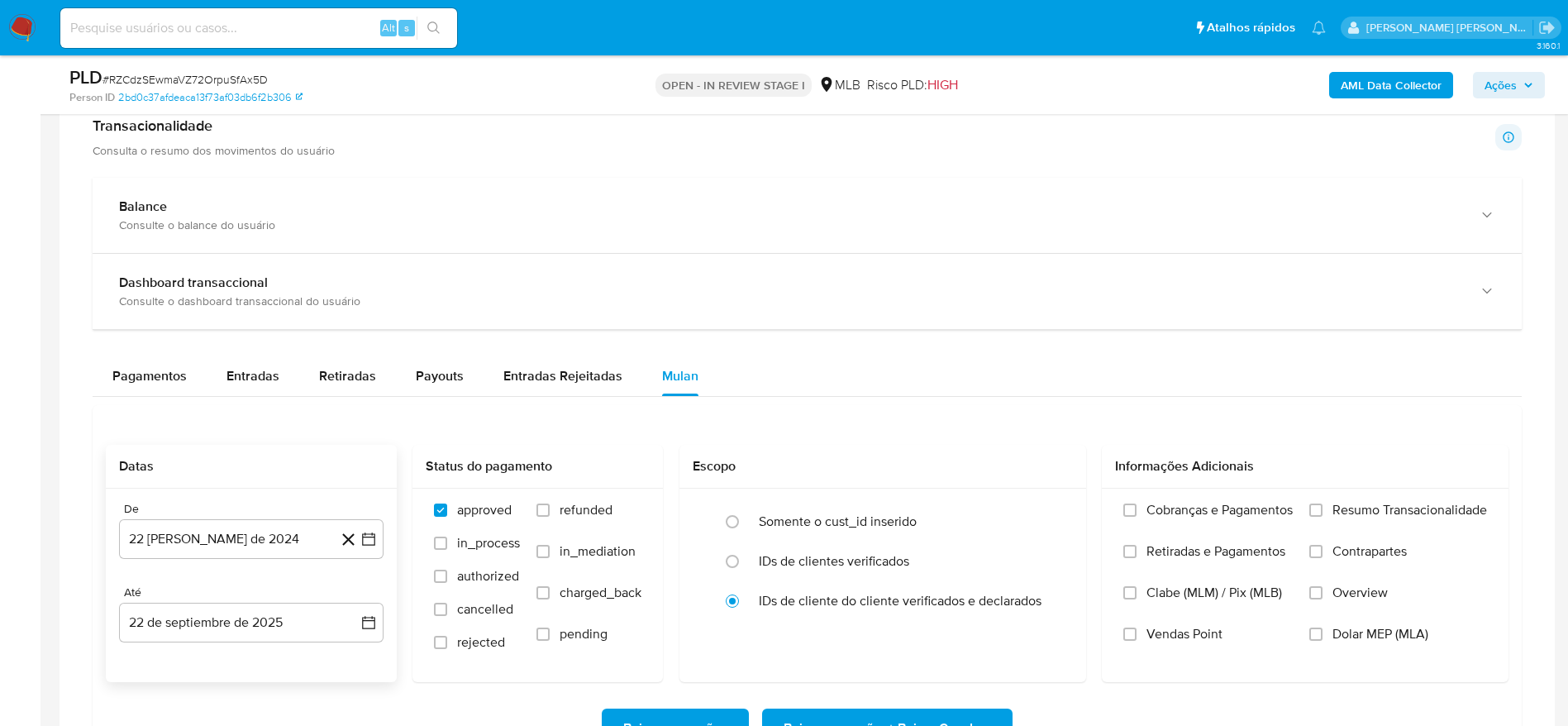
scroll to position [1365, 0]
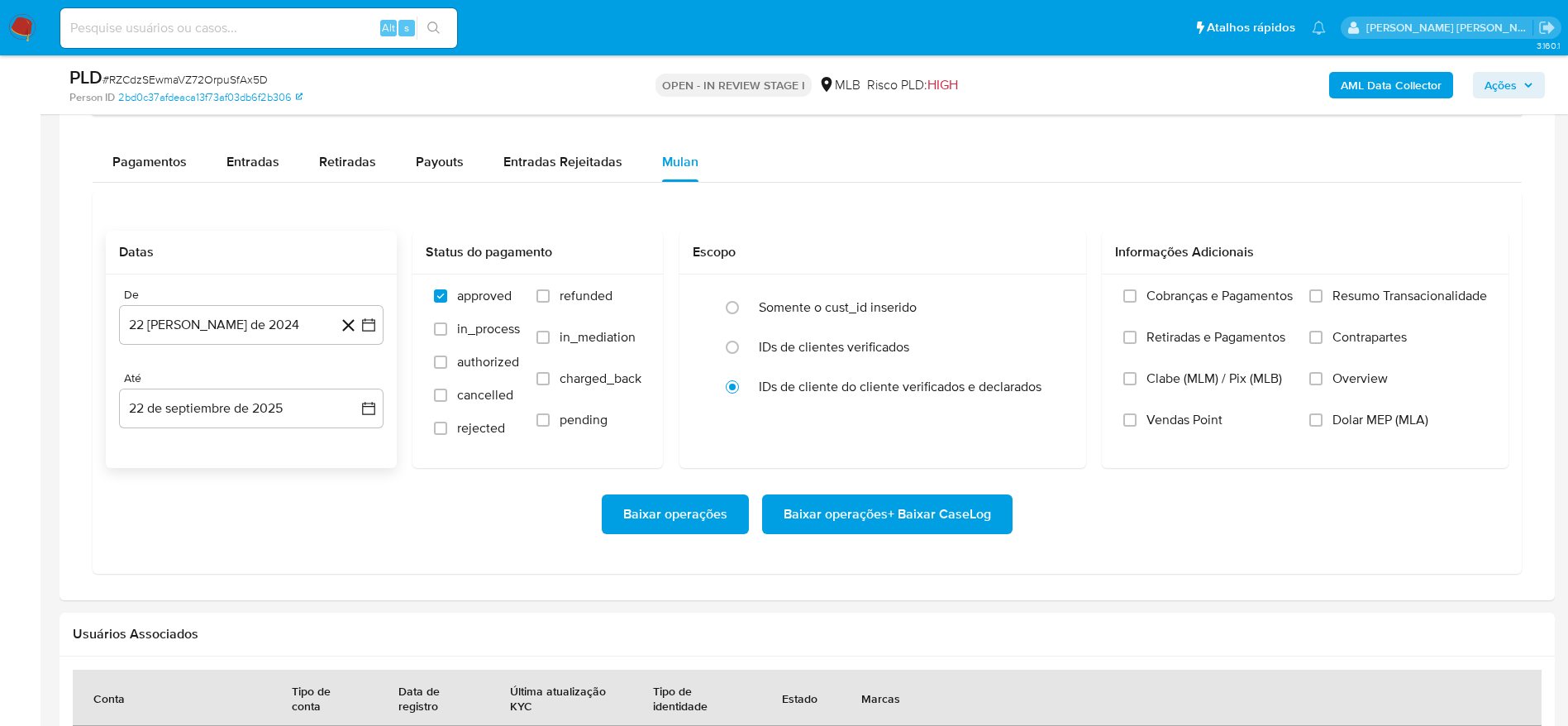
drag, startPoint x: 206, startPoint y: 329, endPoint x: 227, endPoint y: 345, distance: 26.4
click at [208, 327] on button "[DATE]" at bounding box center [251, 325] width 265 height 40
click at [260, 392] on span "agosto 2024" at bounding box center [243, 384] width 75 height 17
click at [341, 383] on icon "Año siguiente" at bounding box center [351, 385] width 20 height 20
click at [251, 545] on button "ago" at bounding box center [249, 537] width 46 height 27
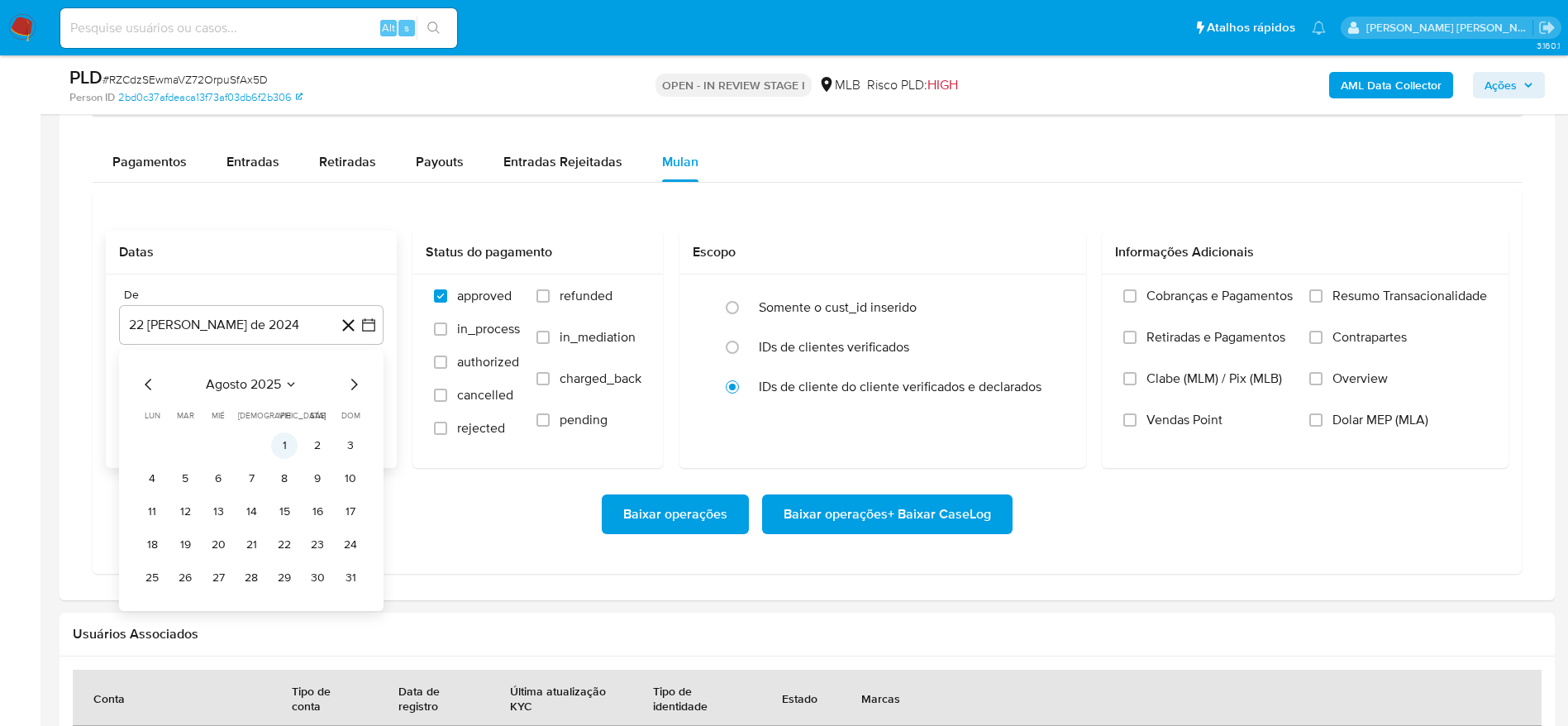
click at [283, 444] on button "1" at bounding box center [284, 445] width 27 height 27
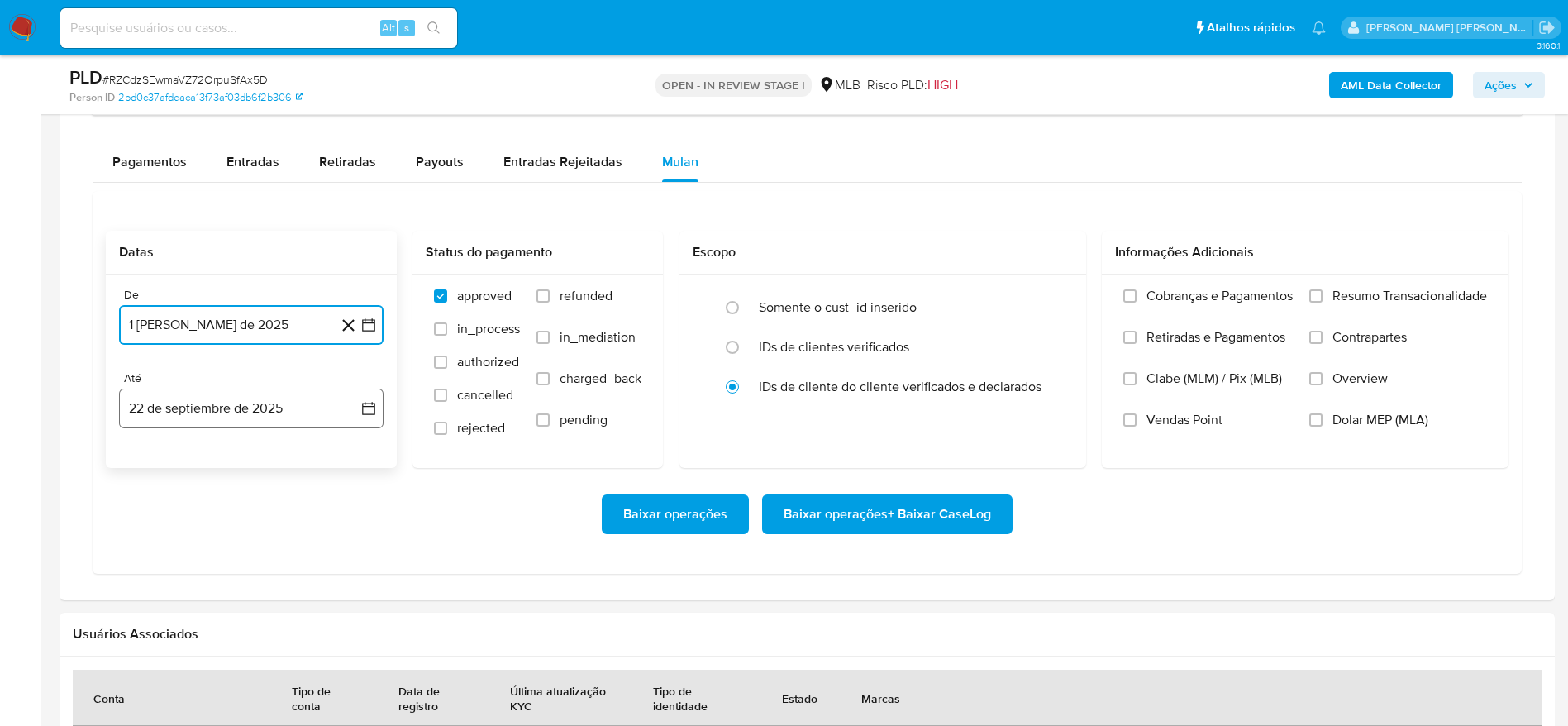
click at [274, 418] on button "22 de septiembre de 2025" at bounding box center [251, 408] width 265 height 40
click at [352, 598] on button "21" at bounding box center [350, 595] width 27 height 27
click at [1396, 294] on span "Resumo Transacionalidade" at bounding box center [1410, 296] width 154 height 17
click at [1337, 288] on span "Resumo Transacionalidade" at bounding box center [1410, 296] width 154 height 17
click at [1323, 290] on input "Resumo Transacionalidade" at bounding box center [1316, 296] width 13 height 13
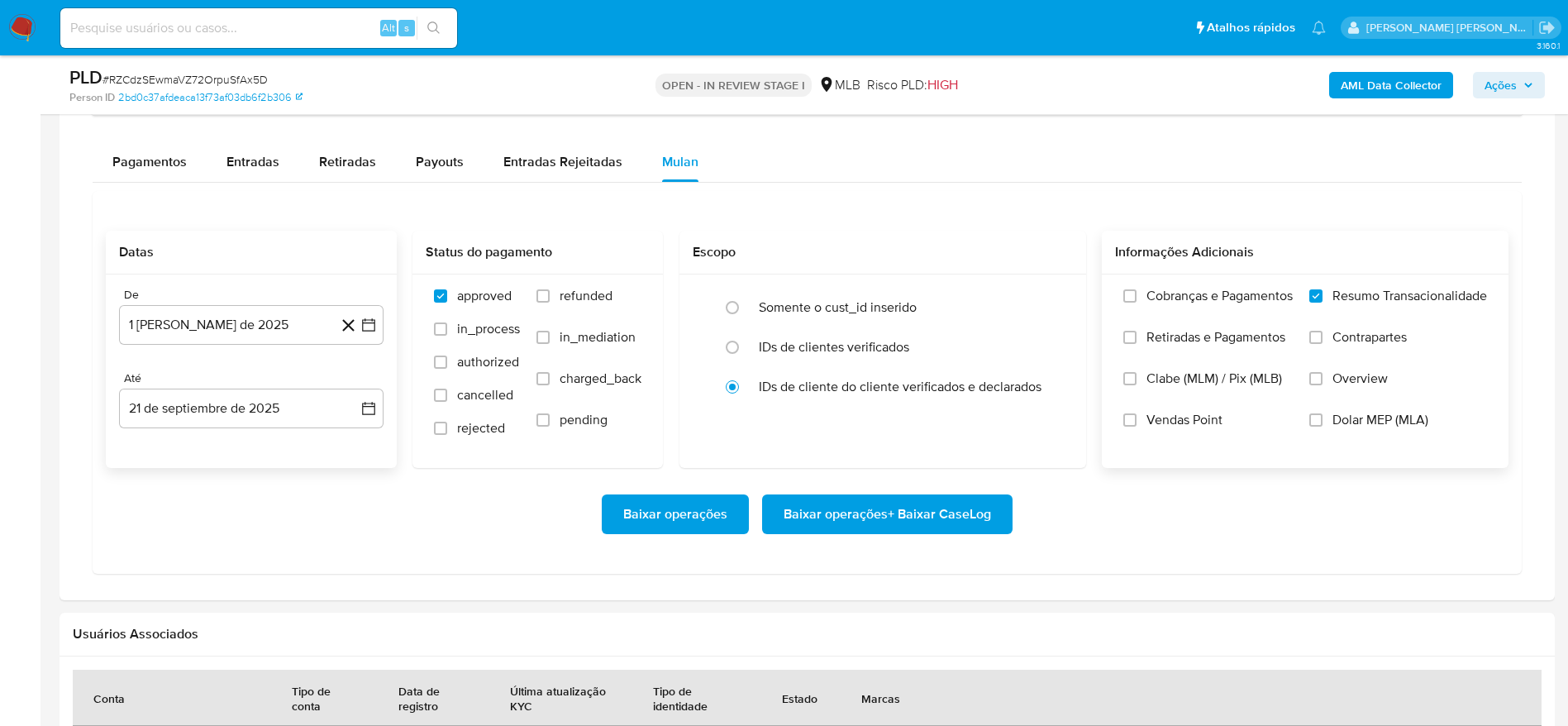
click at [866, 509] on span "Baixar operações + Baixar CaseLog" at bounding box center [888, 514] width 208 height 37
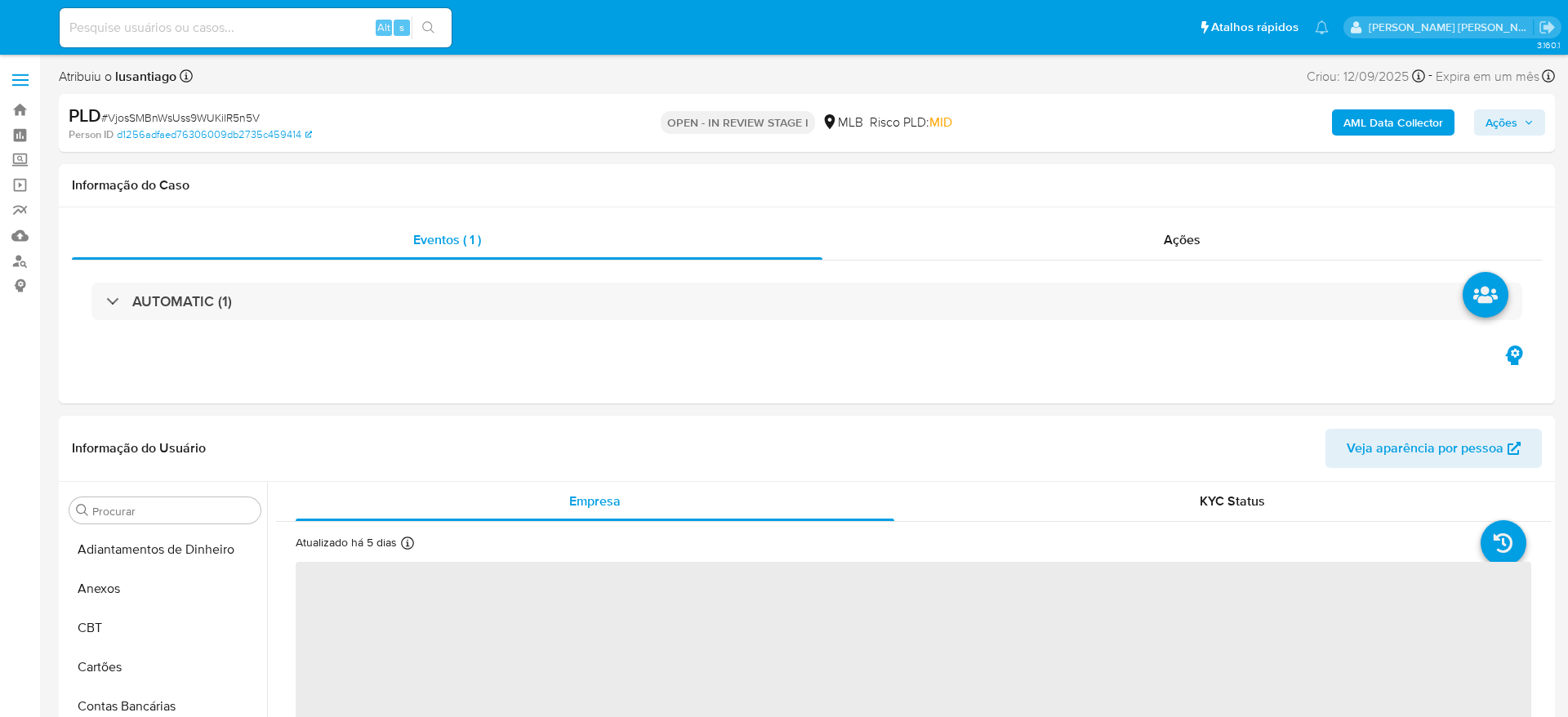
select select "10"
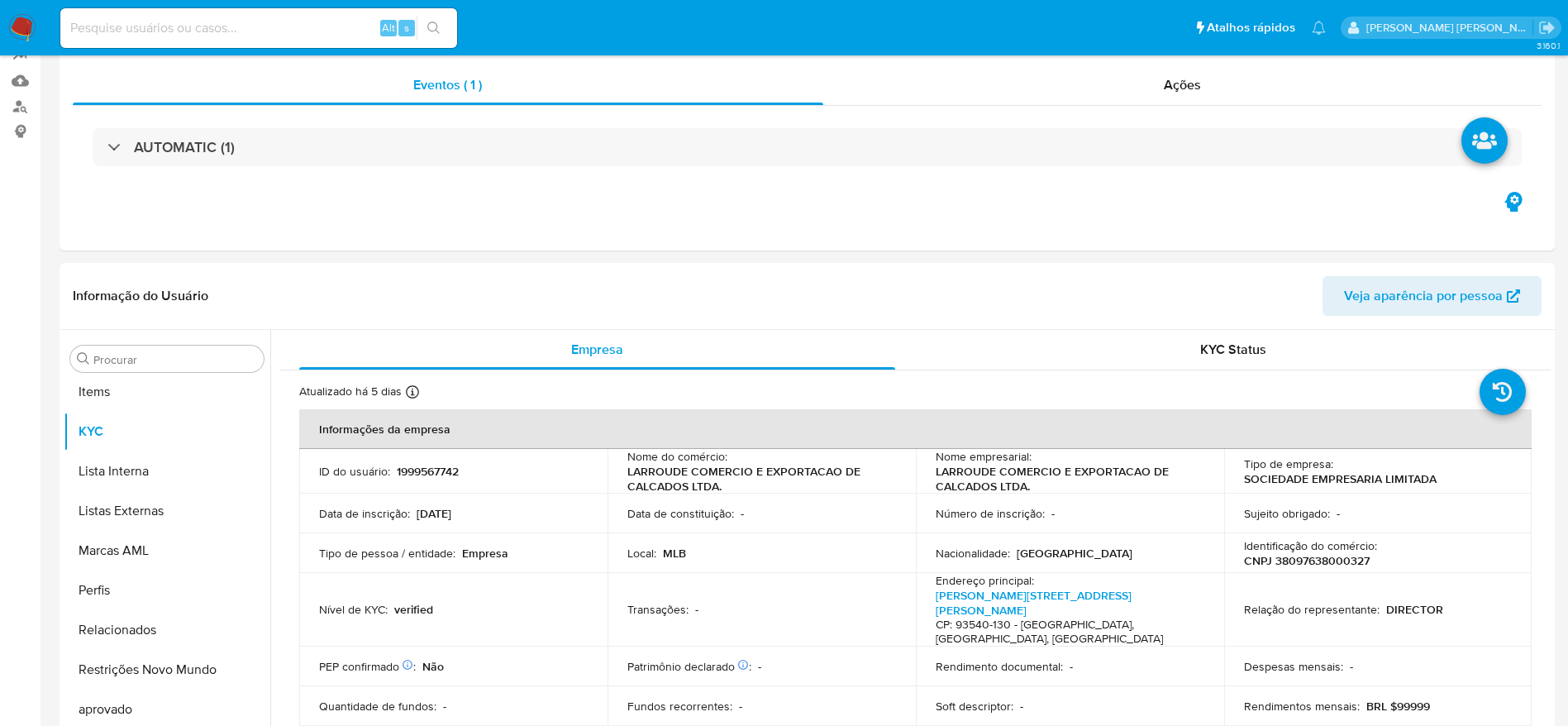
scroll to position [858, 0]
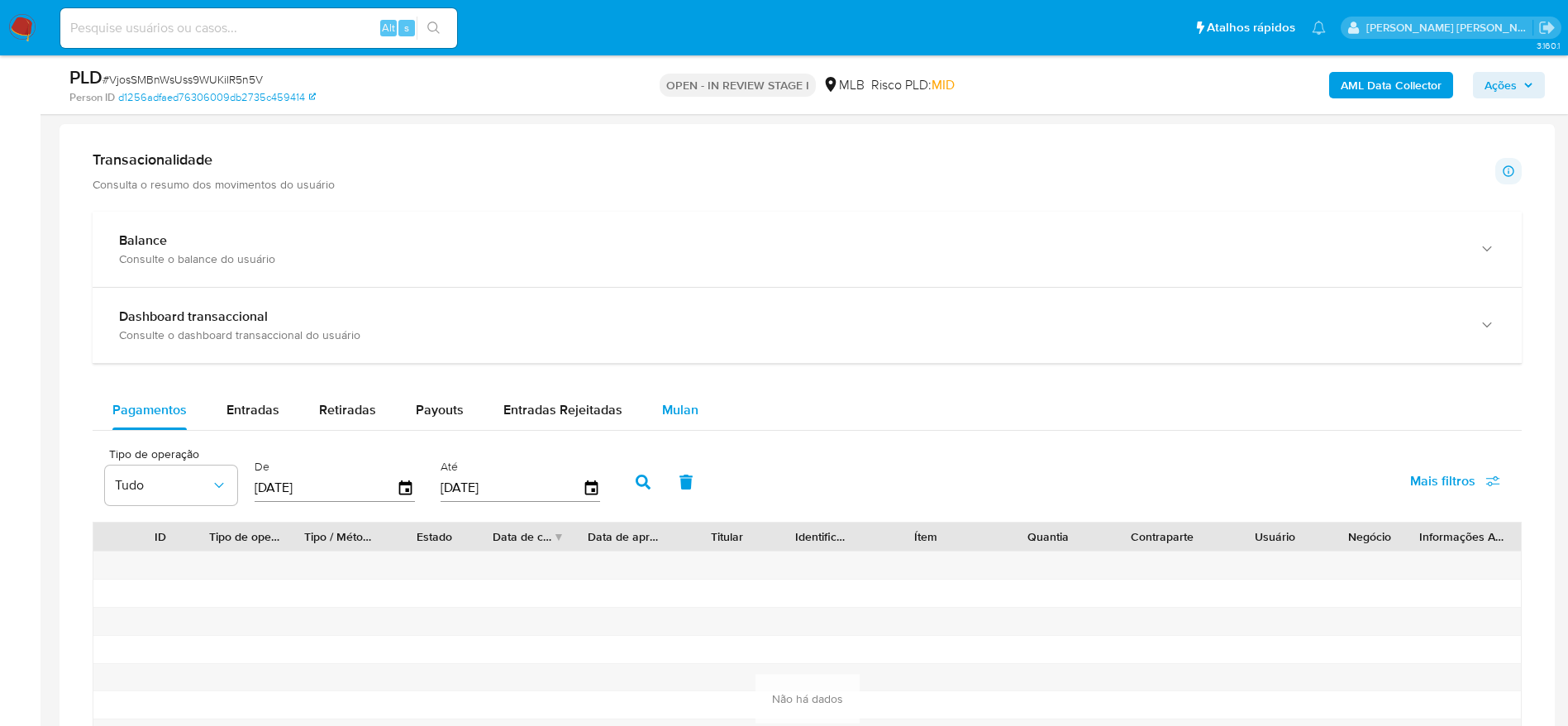
click at [686, 397] on div "Mulan" at bounding box center [680, 410] width 37 height 40
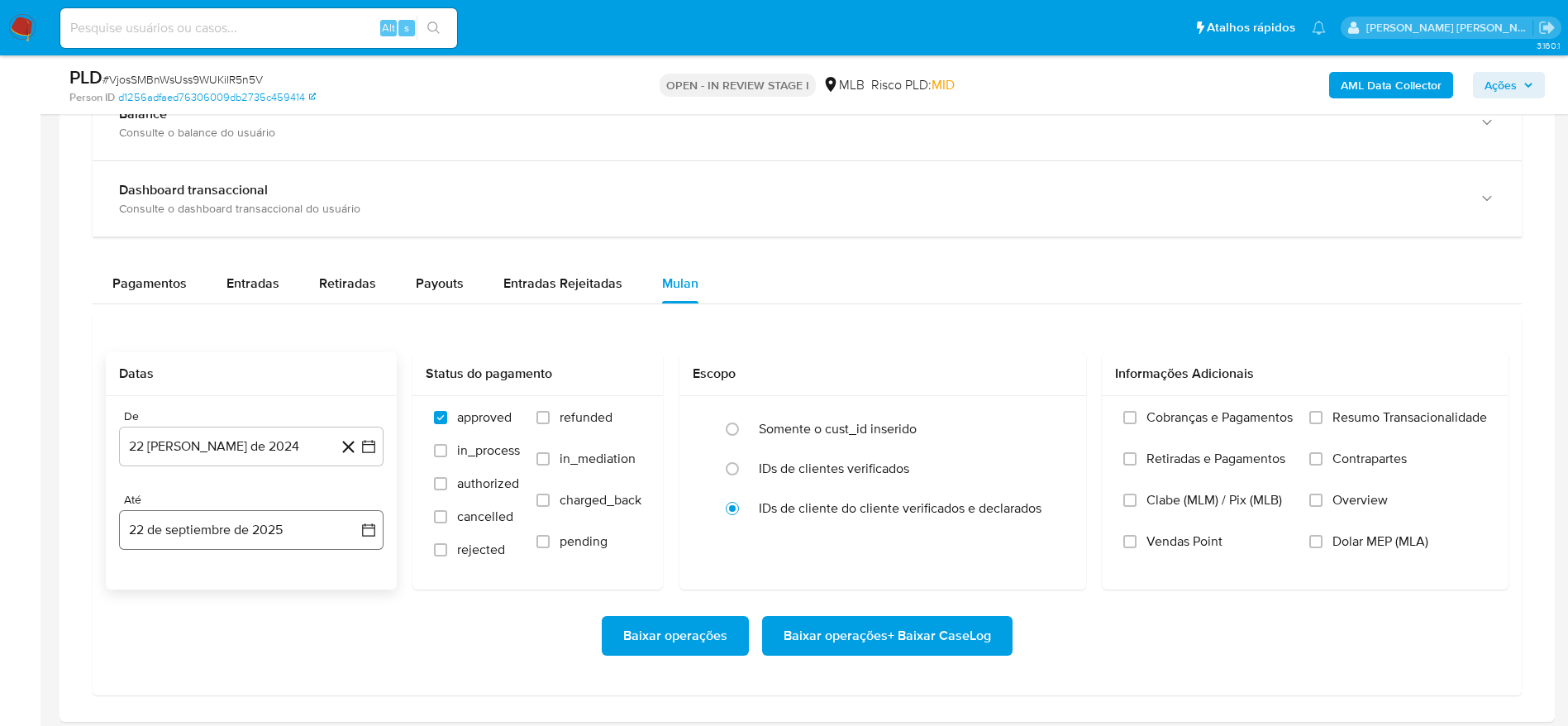
scroll to position [1365, 0]
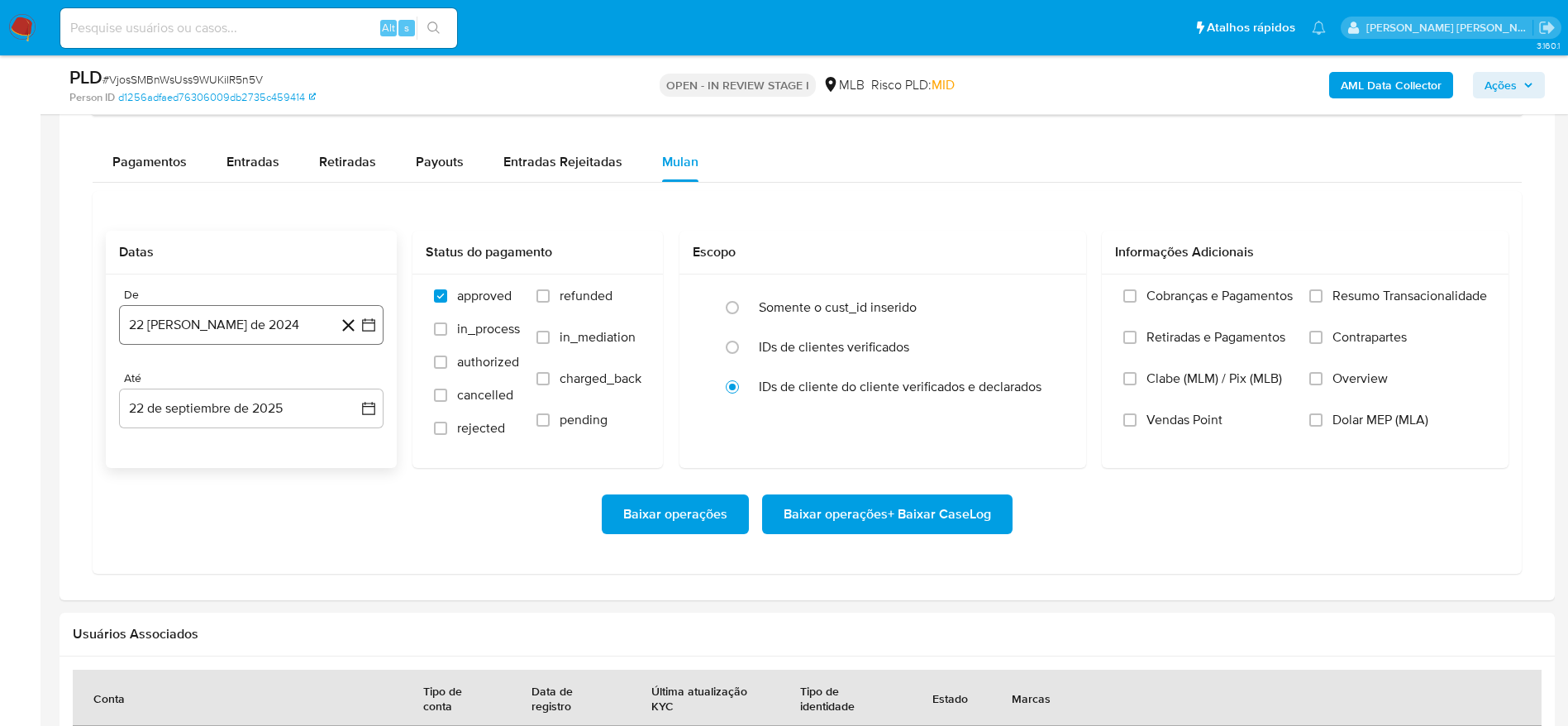
click at [168, 320] on button "[DATE]" at bounding box center [251, 325] width 265 height 40
click at [220, 376] on span "agosto 2024" at bounding box center [243, 384] width 75 height 17
click at [357, 387] on icon "Año siguiente" at bounding box center [351, 385] width 20 height 20
click at [248, 541] on span "ago" at bounding box center [250, 537] width 21 height 13
click at [287, 444] on button "1" at bounding box center [284, 445] width 27 height 27
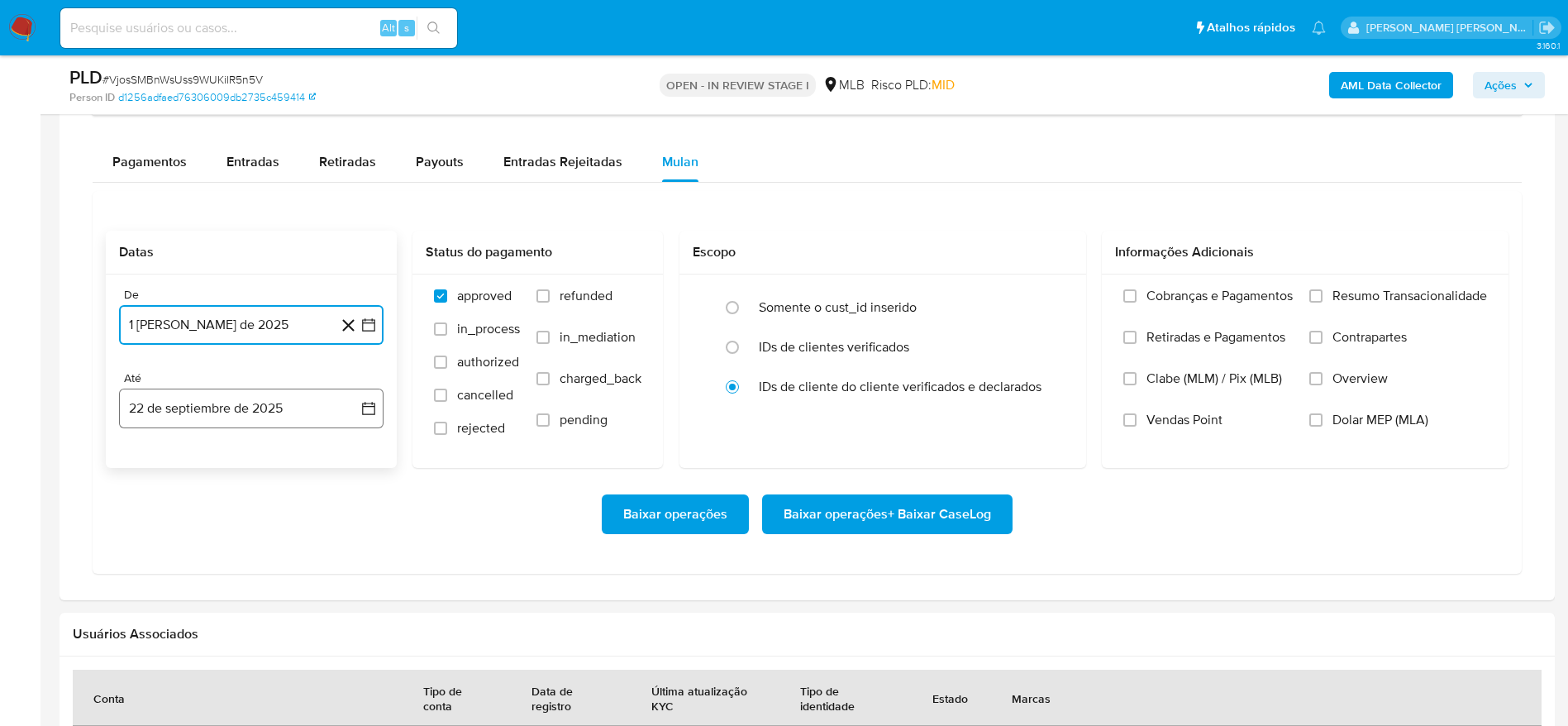
click at [200, 398] on button "22 de septiembre de 2025" at bounding box center [251, 408] width 265 height 40
click at [341, 598] on button "21" at bounding box center [350, 595] width 27 height 27
click at [1374, 288] on span "Resumo Transacionalidade" at bounding box center [1410, 296] width 154 height 17
click at [1323, 290] on input "Resumo Transacionalidade" at bounding box center [1316, 296] width 13 height 13
click at [887, 522] on span "Baixar operações + Baixar CaseLog" at bounding box center [888, 514] width 208 height 37
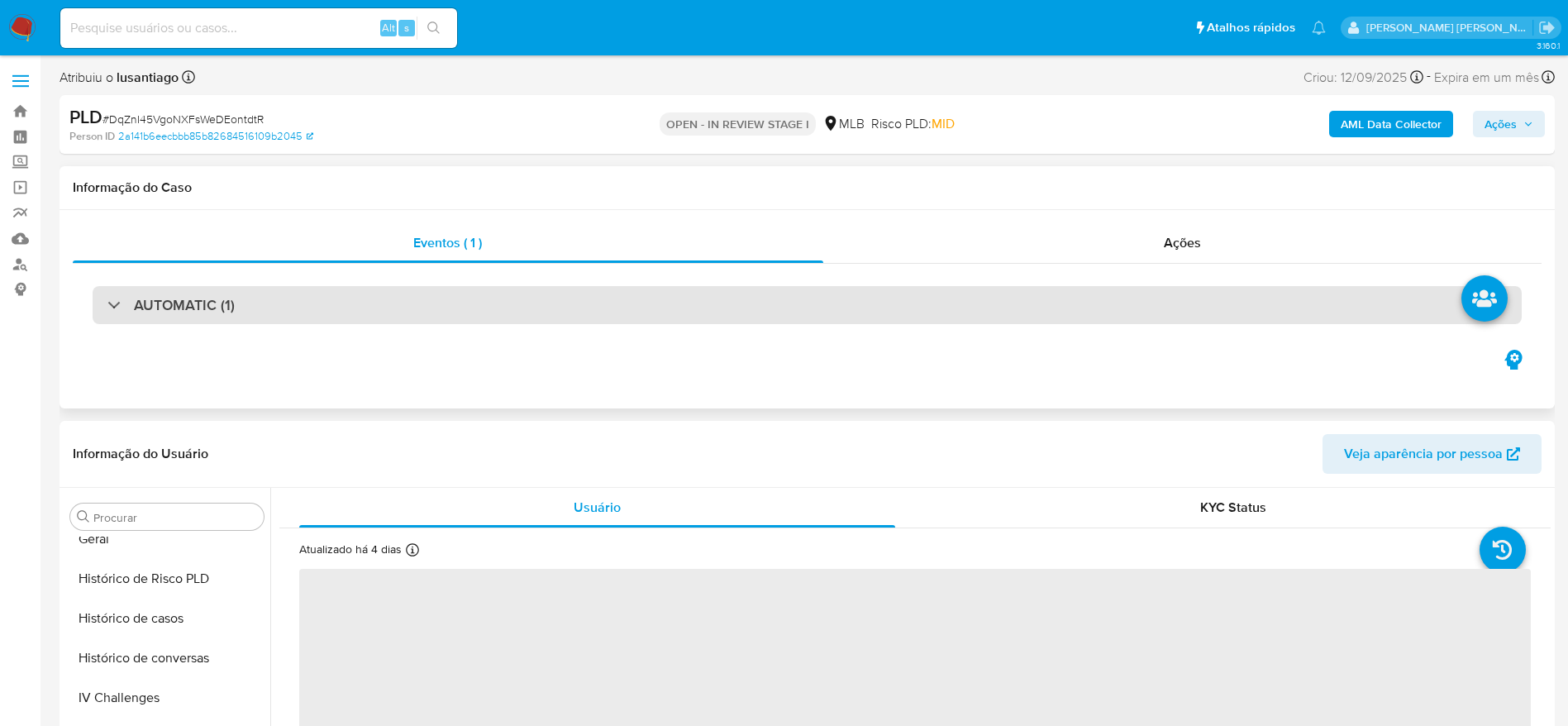
select select "10"
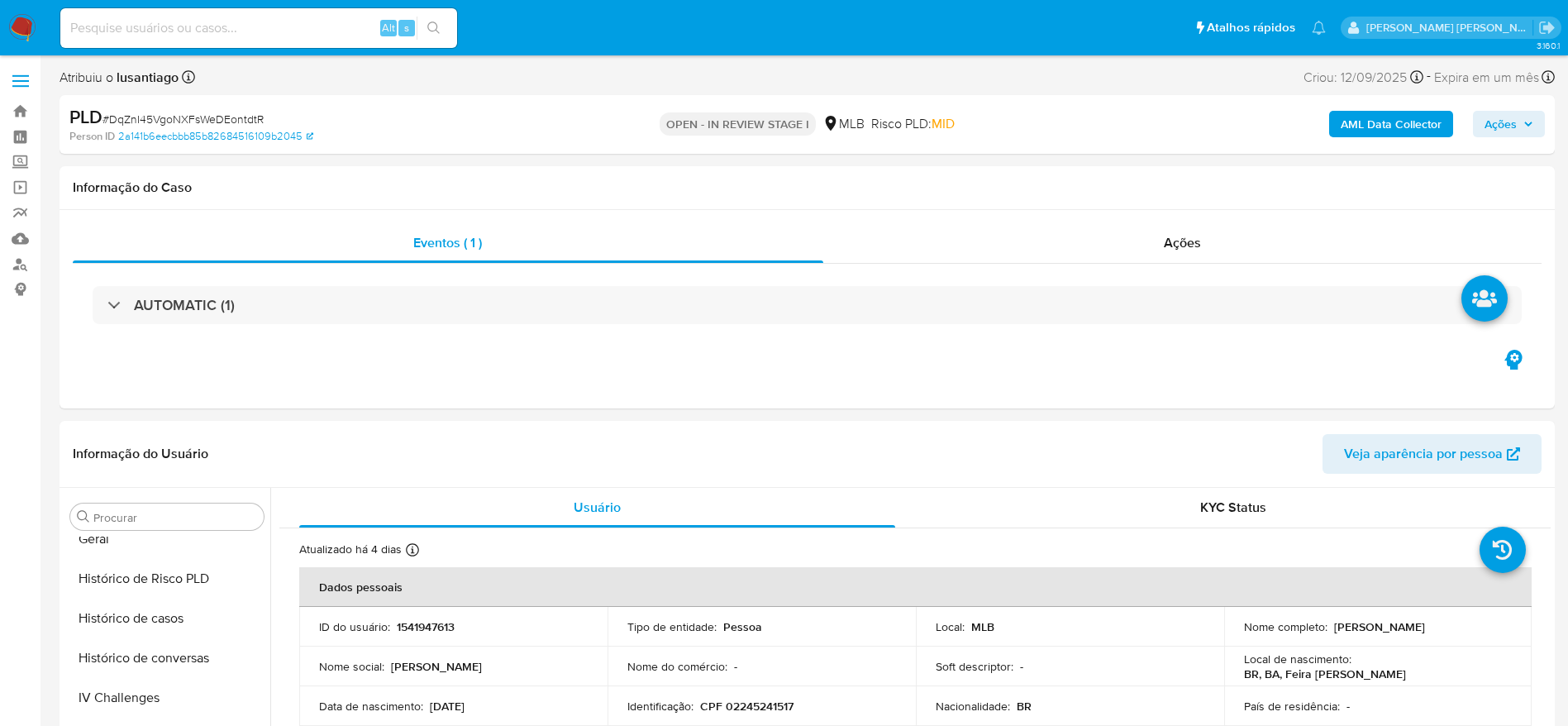
scroll to position [858, 0]
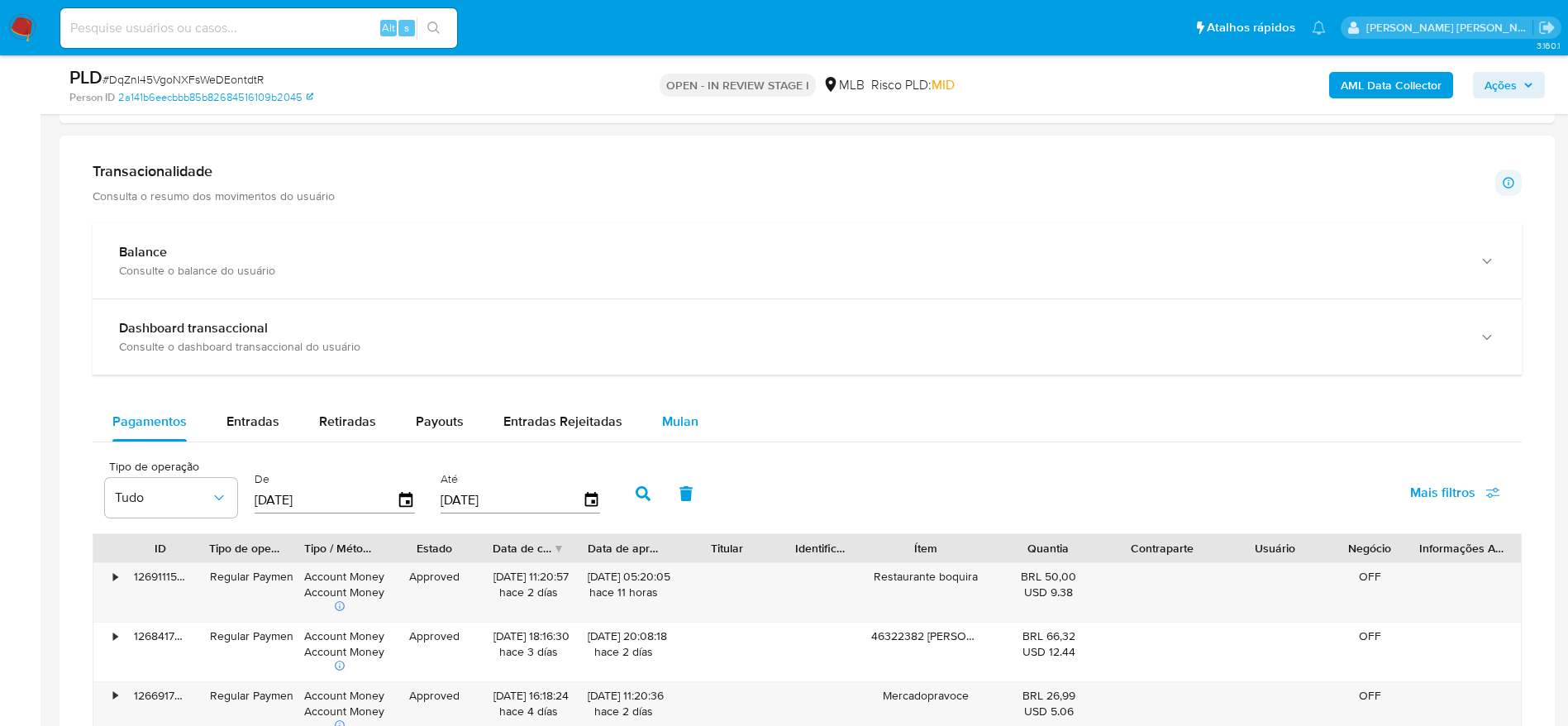
click at [677, 415] on span "Mulan" at bounding box center [680, 420] width 37 height 19
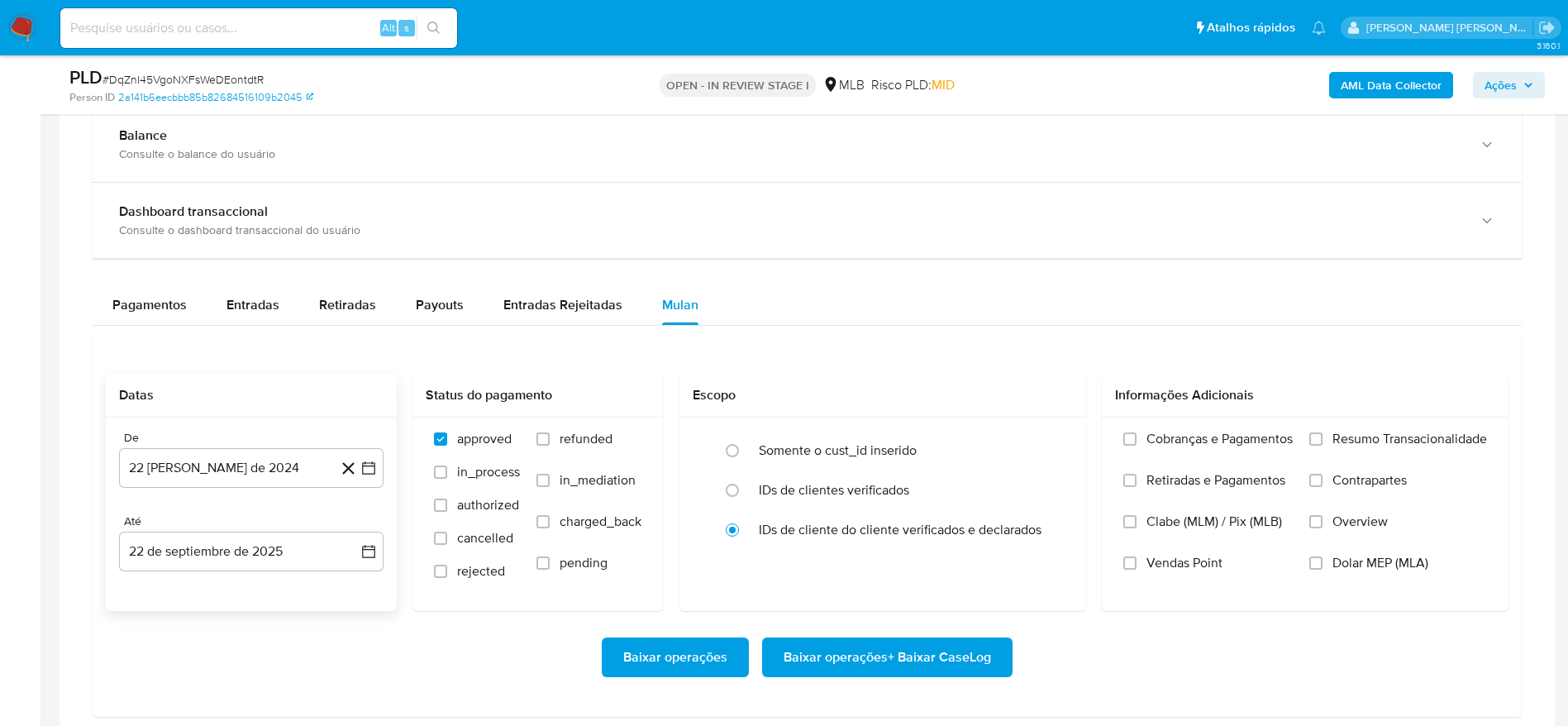
scroll to position [1240, 0]
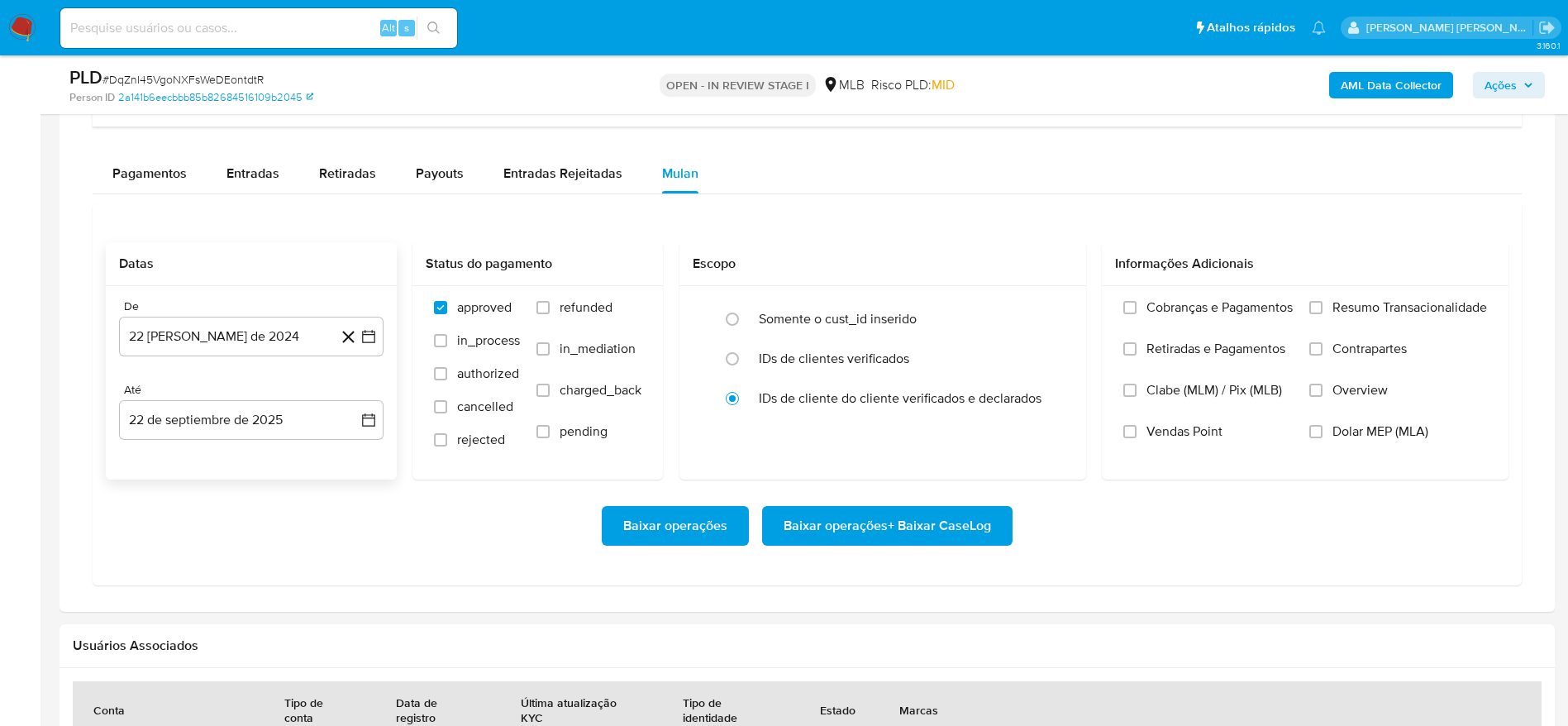
click at [216, 345] on button "22 de agosto de 2024" at bounding box center [251, 336] width 265 height 40
click at [257, 397] on span "agosto 2024" at bounding box center [243, 396] width 75 height 17
click at [346, 397] on icon "Año siguiente" at bounding box center [351, 397] width 20 height 20
click at [245, 549] on span "ago" at bounding box center [250, 549] width 21 height 13
click at [280, 457] on button "1" at bounding box center [284, 457] width 27 height 27
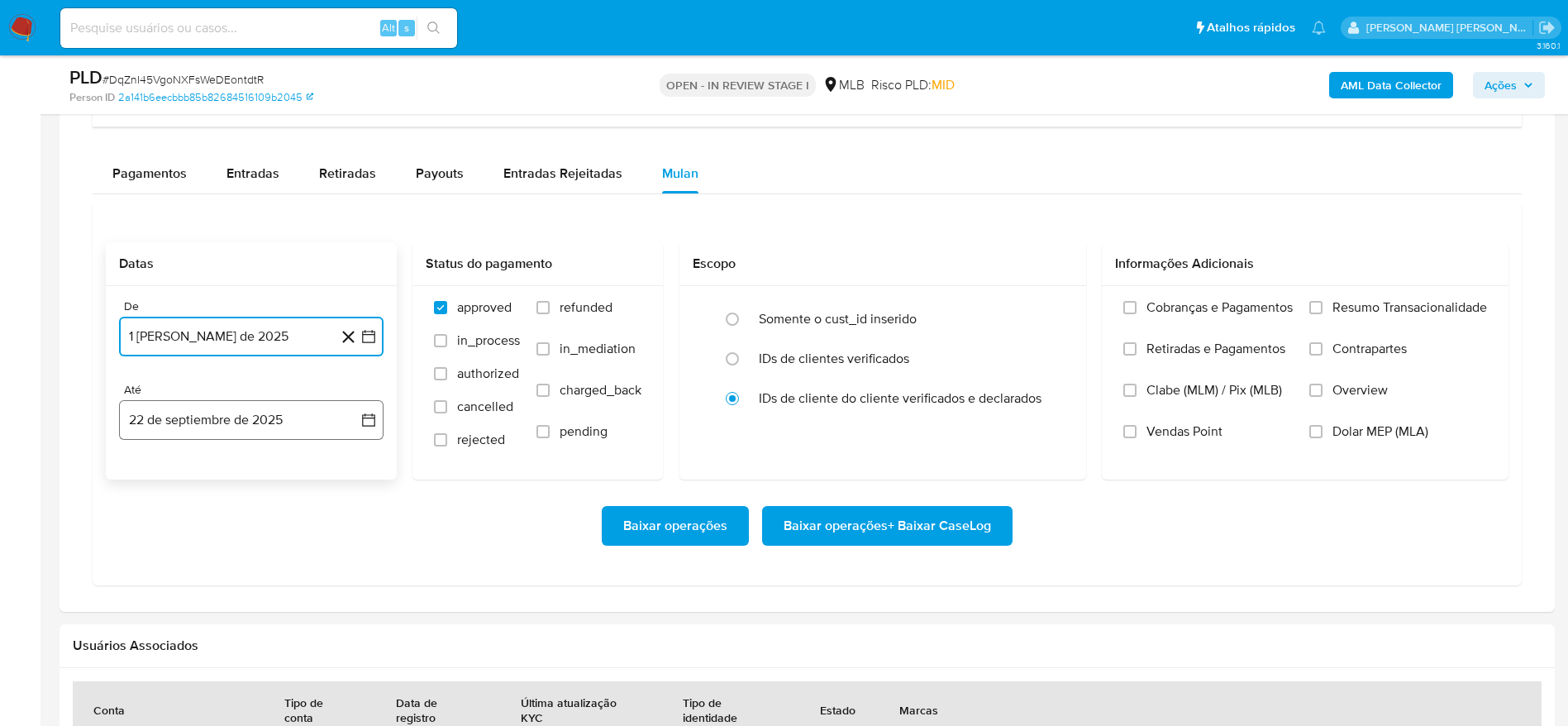
click at [218, 408] on button "22 de septiembre de 2025" at bounding box center [251, 420] width 265 height 40
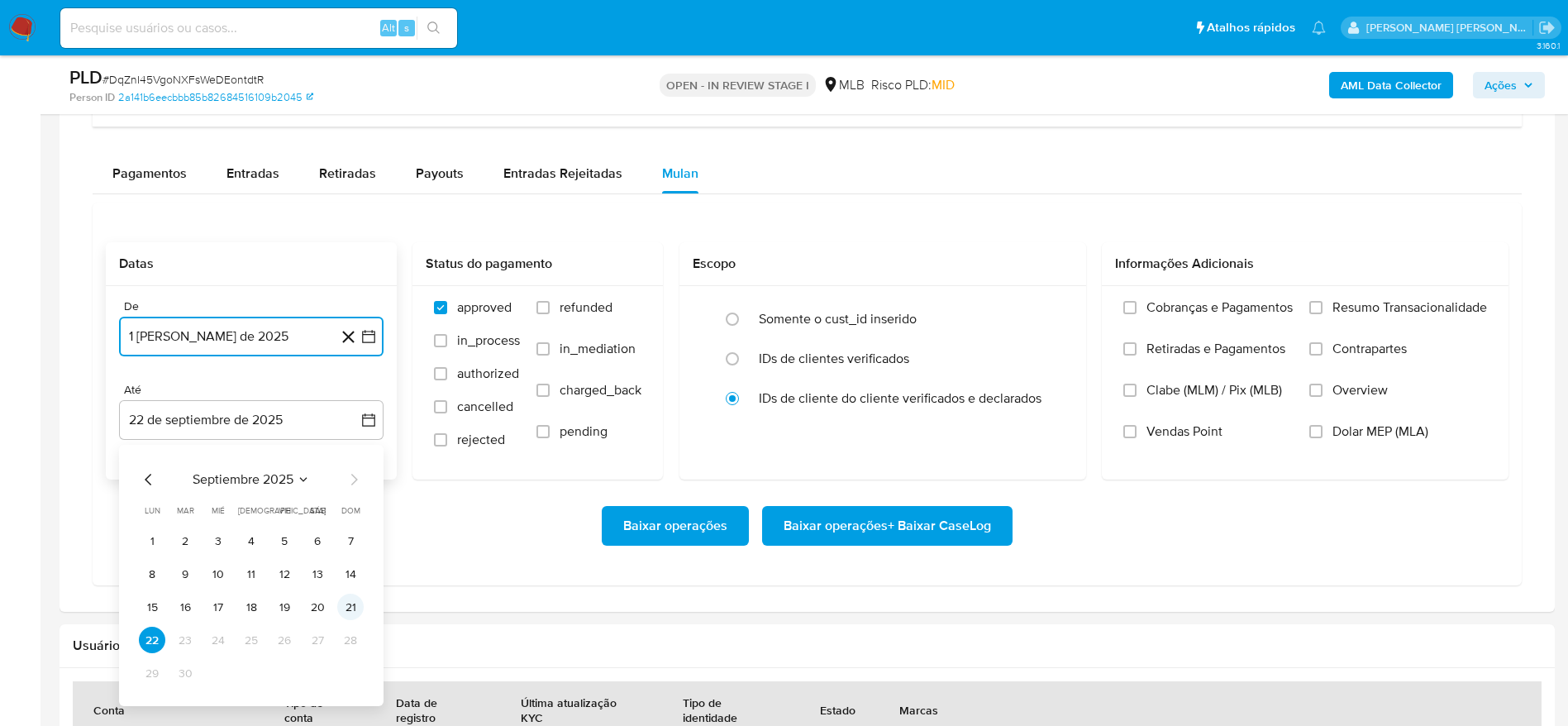
click at [352, 601] on button "21" at bounding box center [350, 606] width 27 height 27
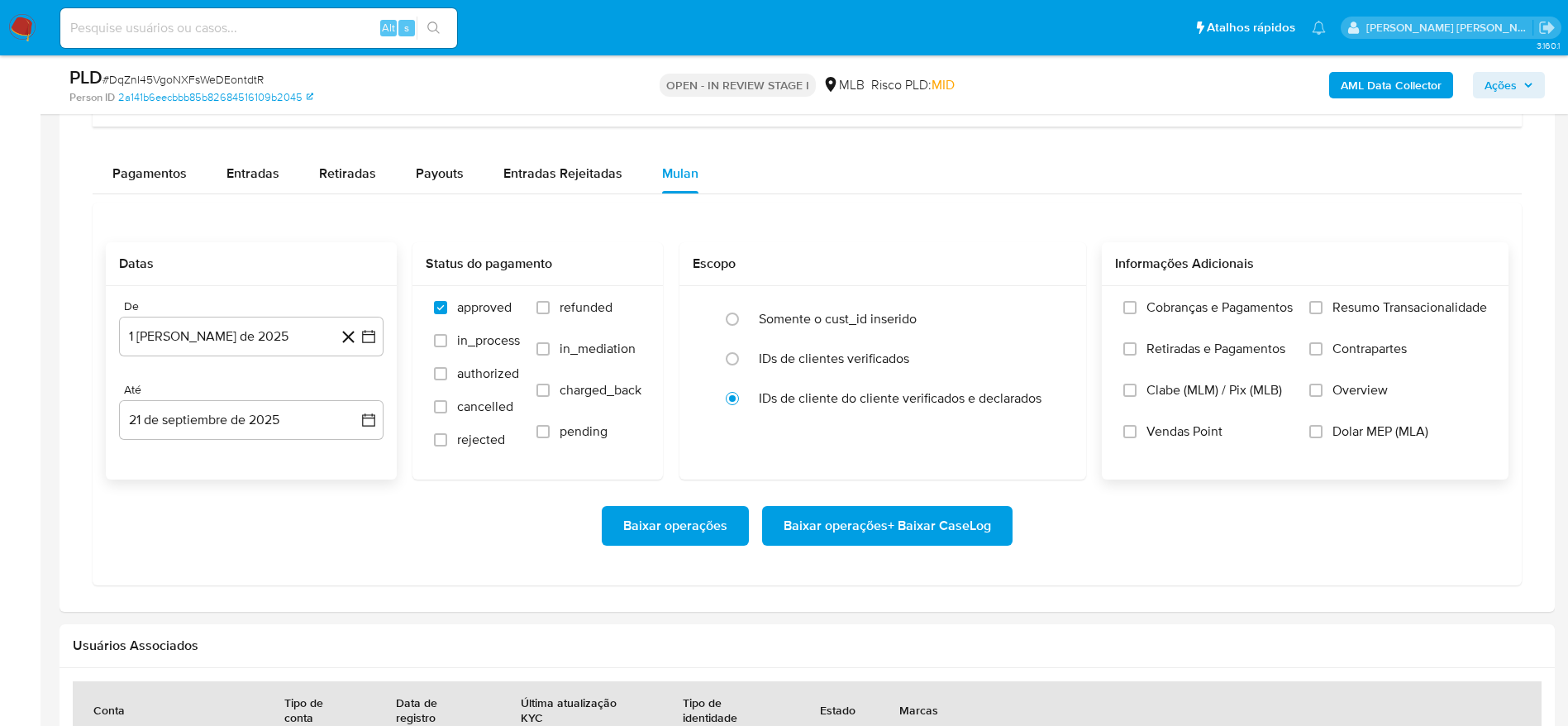
click at [1338, 311] on span "Resumo Transacionalidade" at bounding box center [1410, 308] width 154 height 17
click at [1323, 311] on input "Resumo Transacionalidade" at bounding box center [1316, 307] width 13 height 13
click at [955, 524] on span "Baixar operações + Baixar CaseLog" at bounding box center [888, 525] width 208 height 37
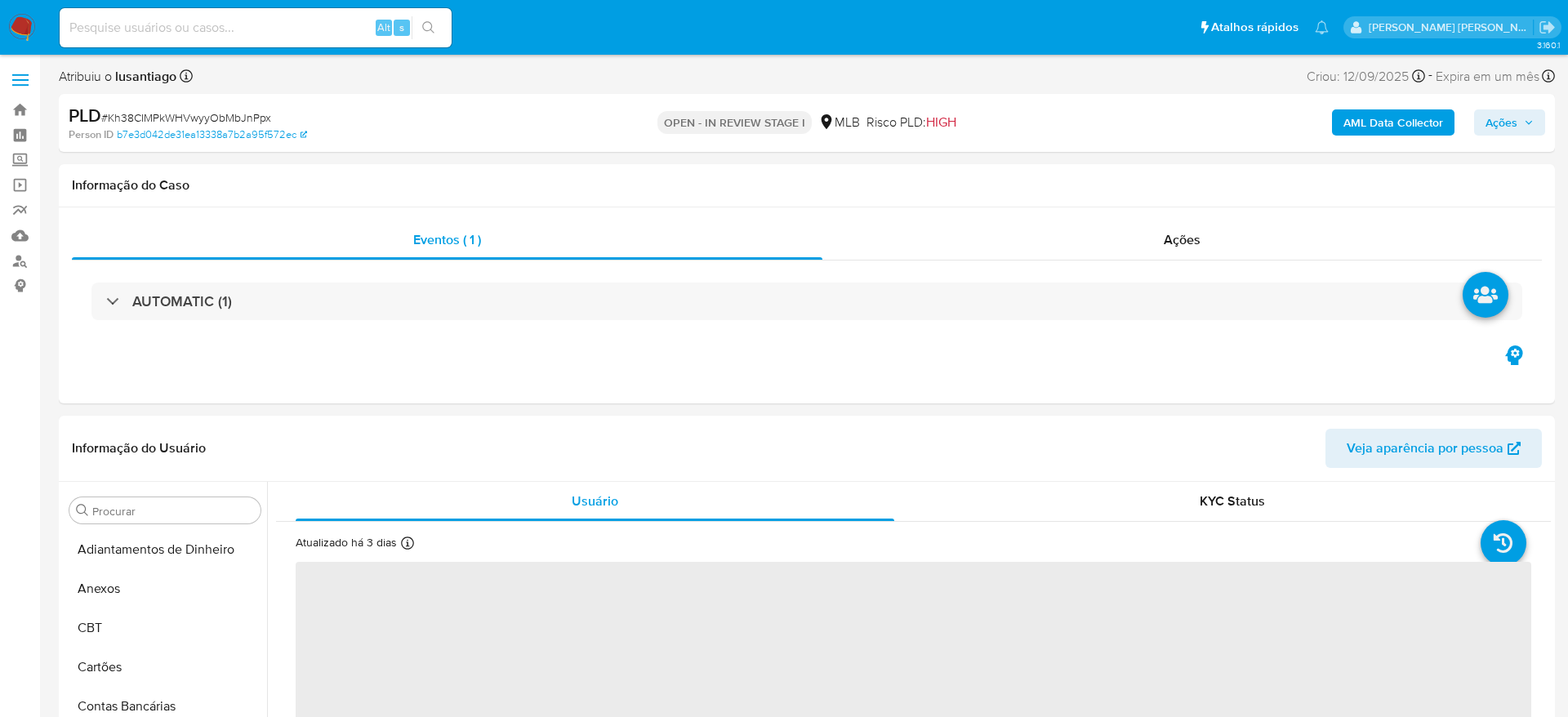
select select "10"
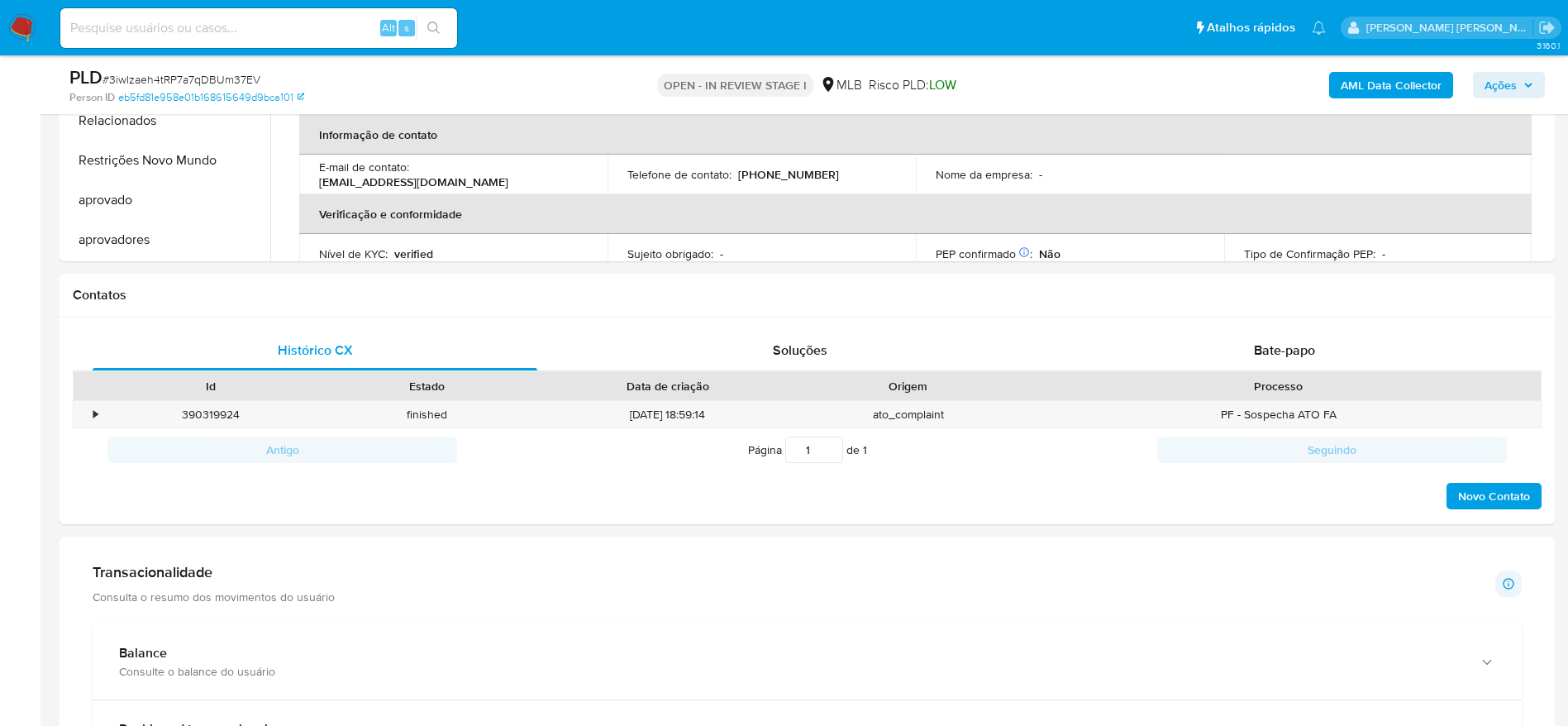
scroll to position [993, 0]
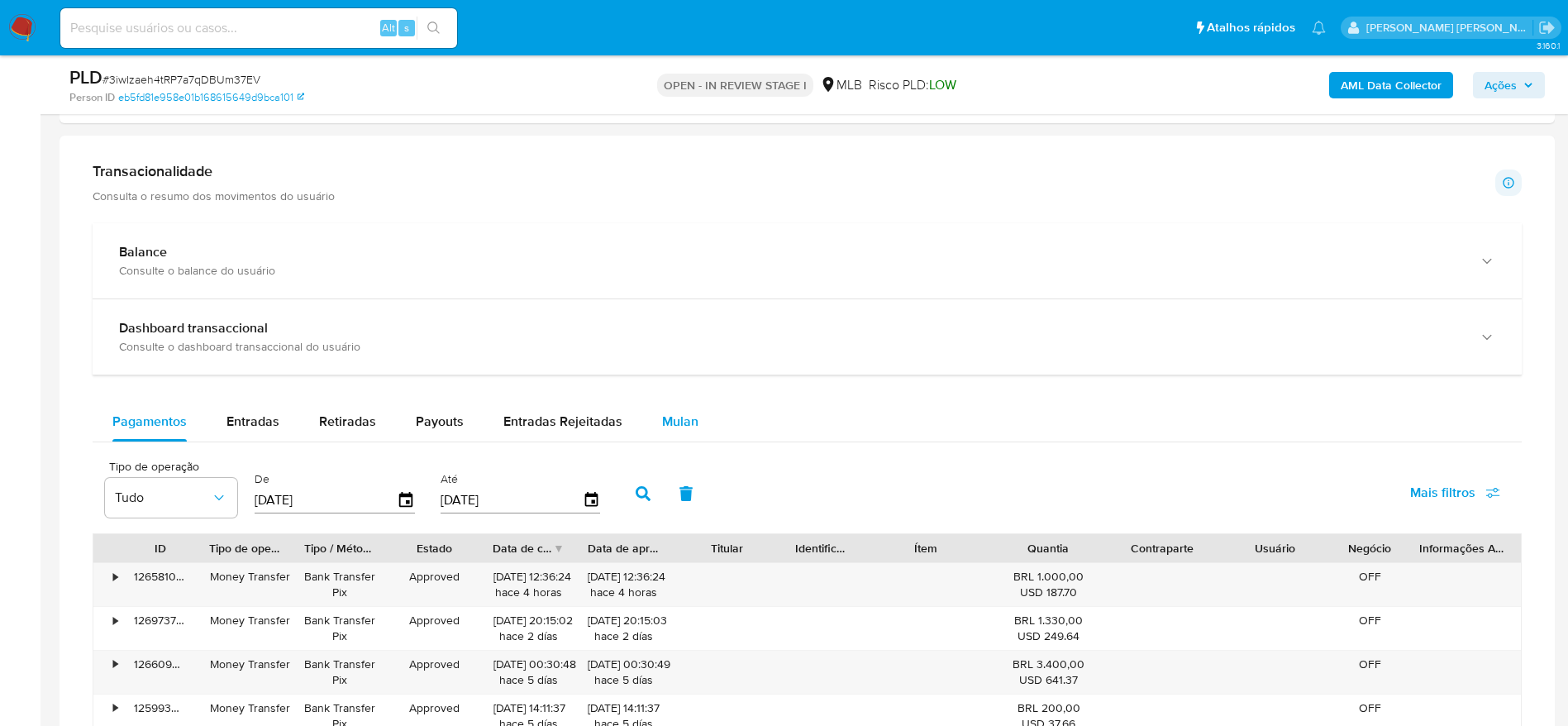
click at [686, 416] on span "Mulan" at bounding box center [680, 420] width 37 height 19
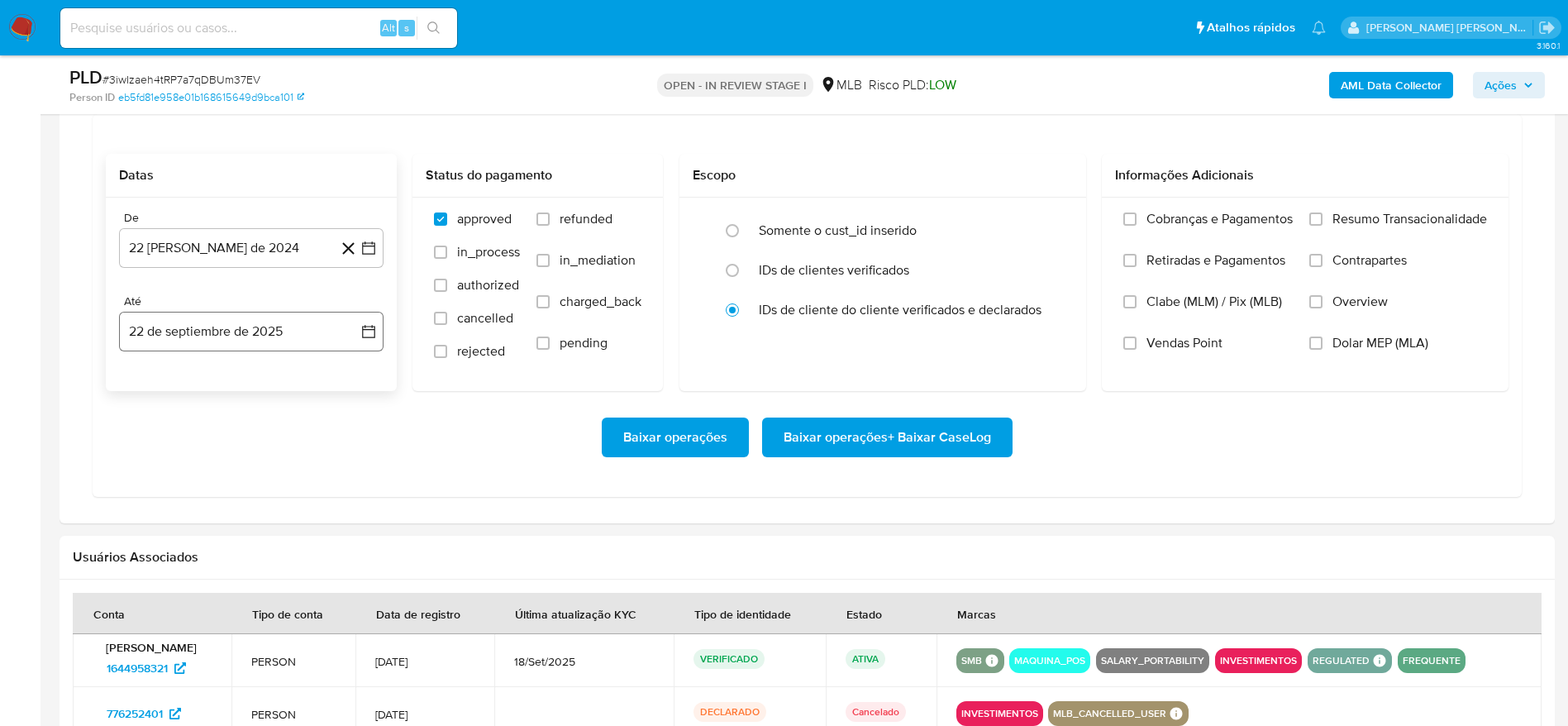
scroll to position [1240, 0]
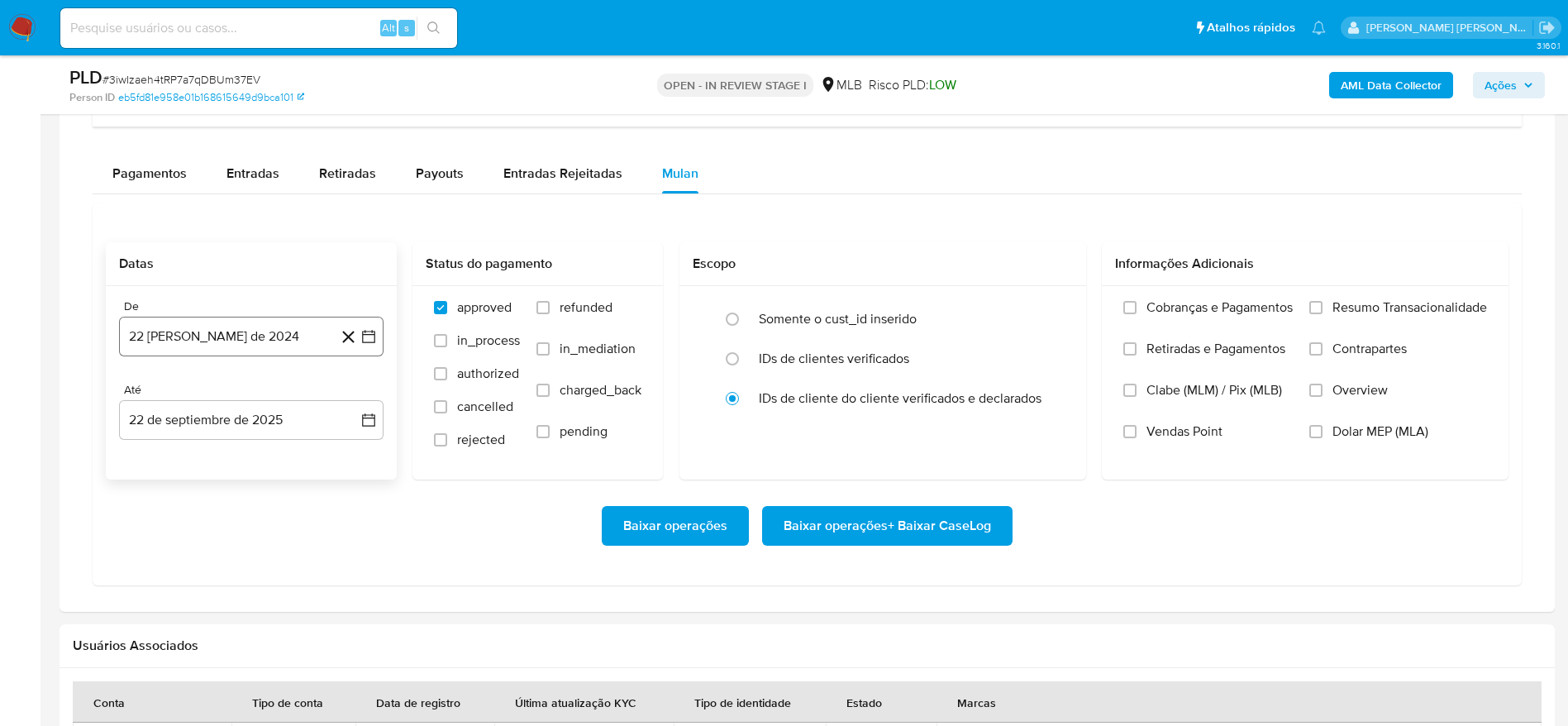
click at [266, 318] on button "22 [PERSON_NAME] de 2024" at bounding box center [251, 336] width 265 height 40
click at [250, 398] on span "agosto 2024" at bounding box center [243, 396] width 75 height 17
click at [353, 398] on icon "Año siguiente" at bounding box center [351, 397] width 20 height 20
click at [236, 543] on button "ago" at bounding box center [249, 549] width 46 height 27
click at [288, 458] on button "1" at bounding box center [284, 457] width 27 height 27
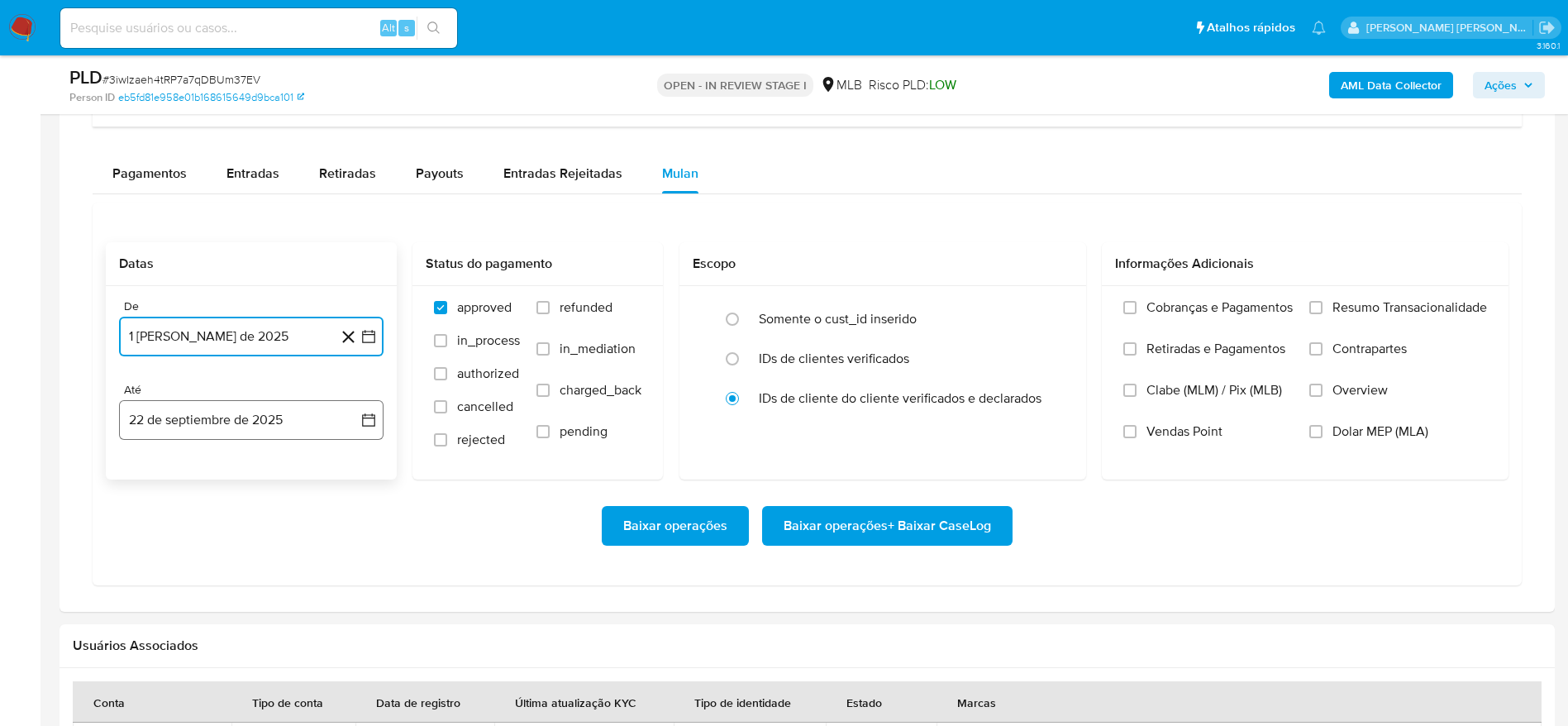
click at [265, 425] on button "22 de septiembre de 2025" at bounding box center [251, 420] width 265 height 40
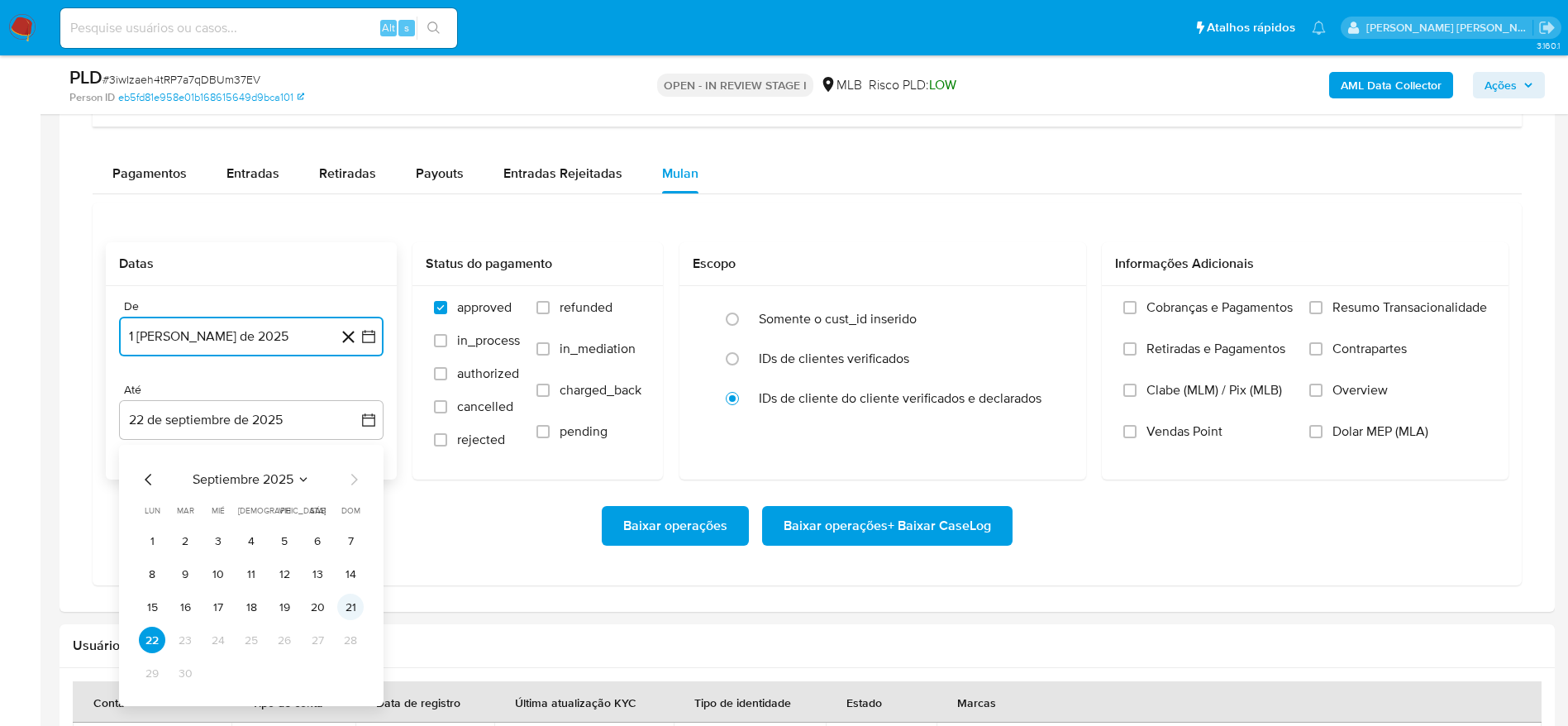
click at [346, 608] on button "21" at bounding box center [350, 606] width 27 height 27
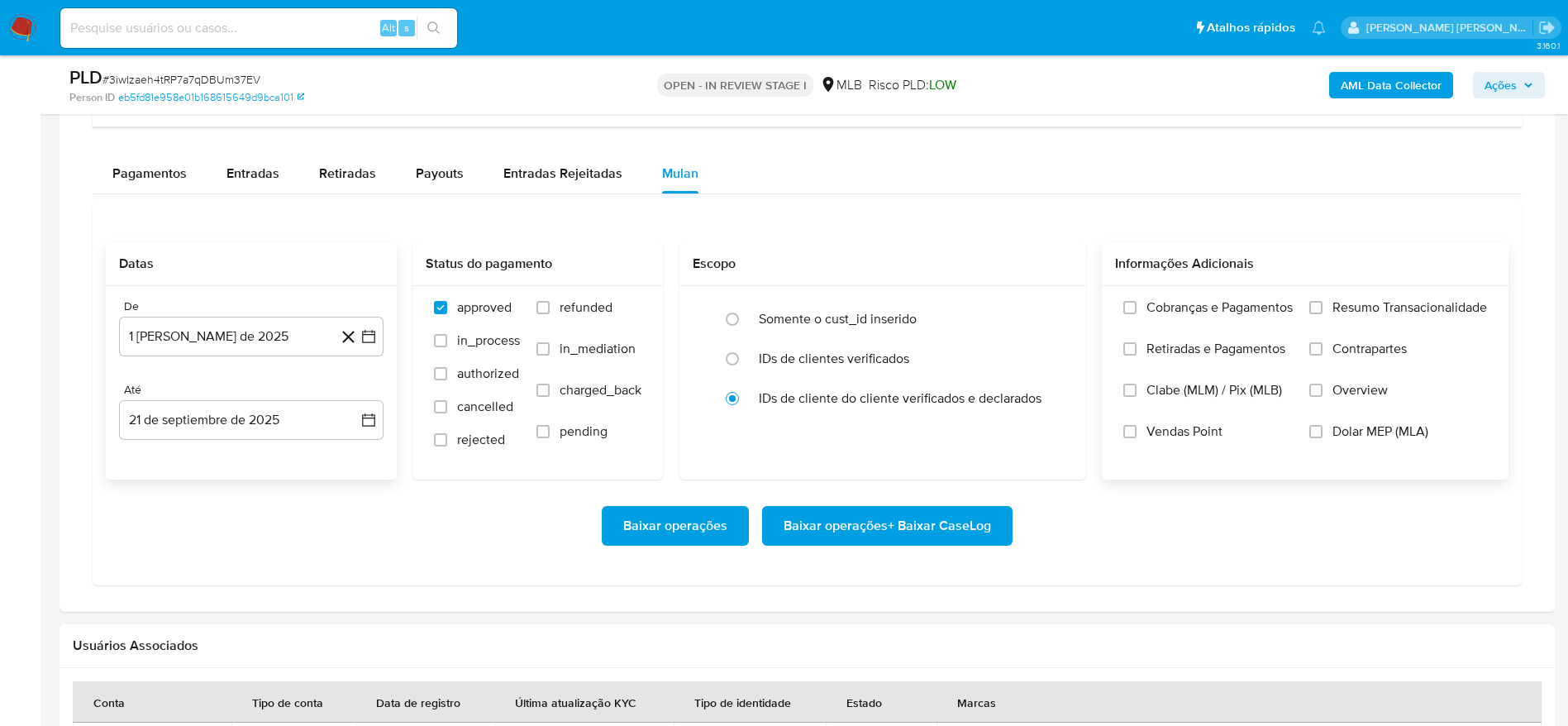
click at [1327, 301] on label "Resumo Transacionalidade" at bounding box center [1399, 320] width 178 height 42
click at [1323, 301] on input "Resumo Transacionalidade" at bounding box center [1316, 307] width 13 height 13
click at [911, 522] on span "Baixar operações + Baixar CaseLog" at bounding box center [888, 525] width 208 height 37
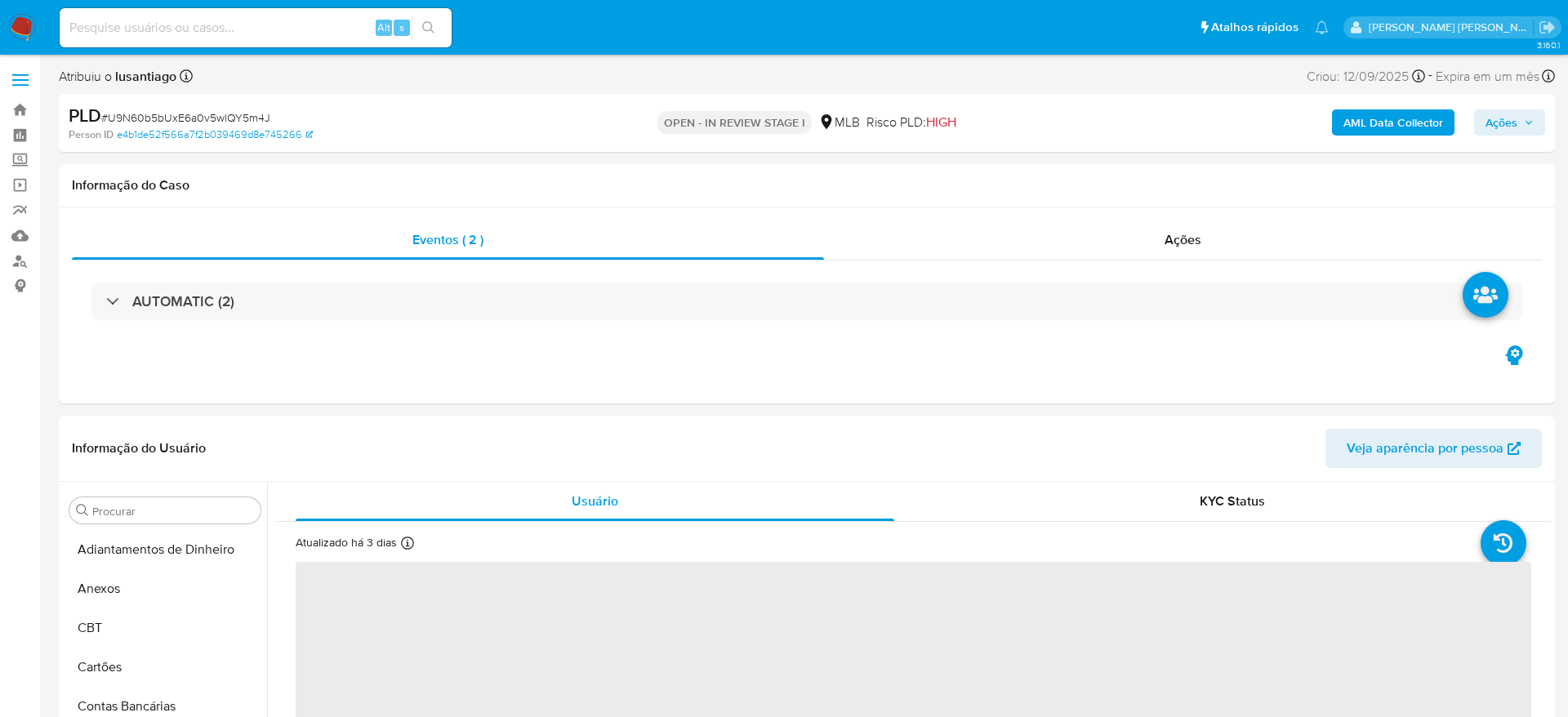
select select "10"
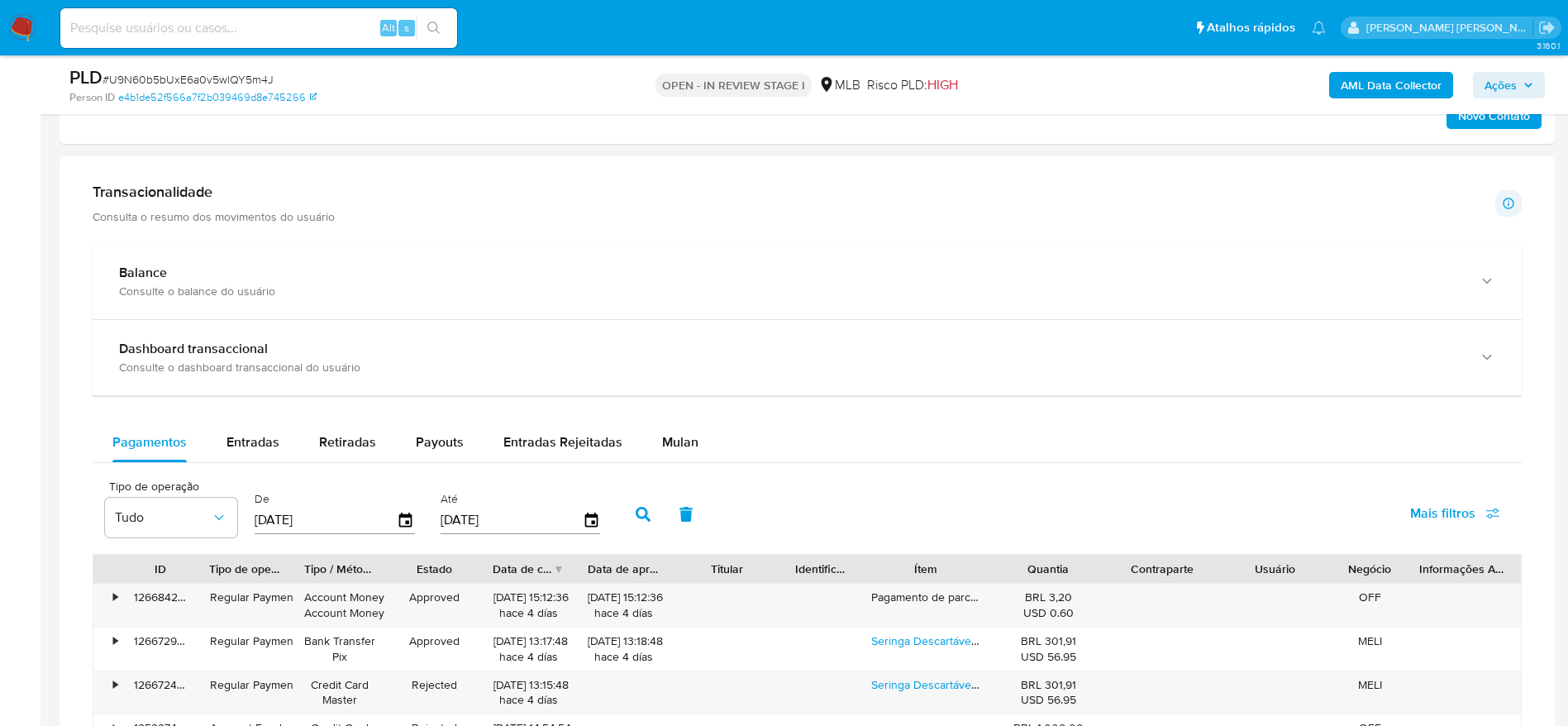
scroll to position [1117, 0]
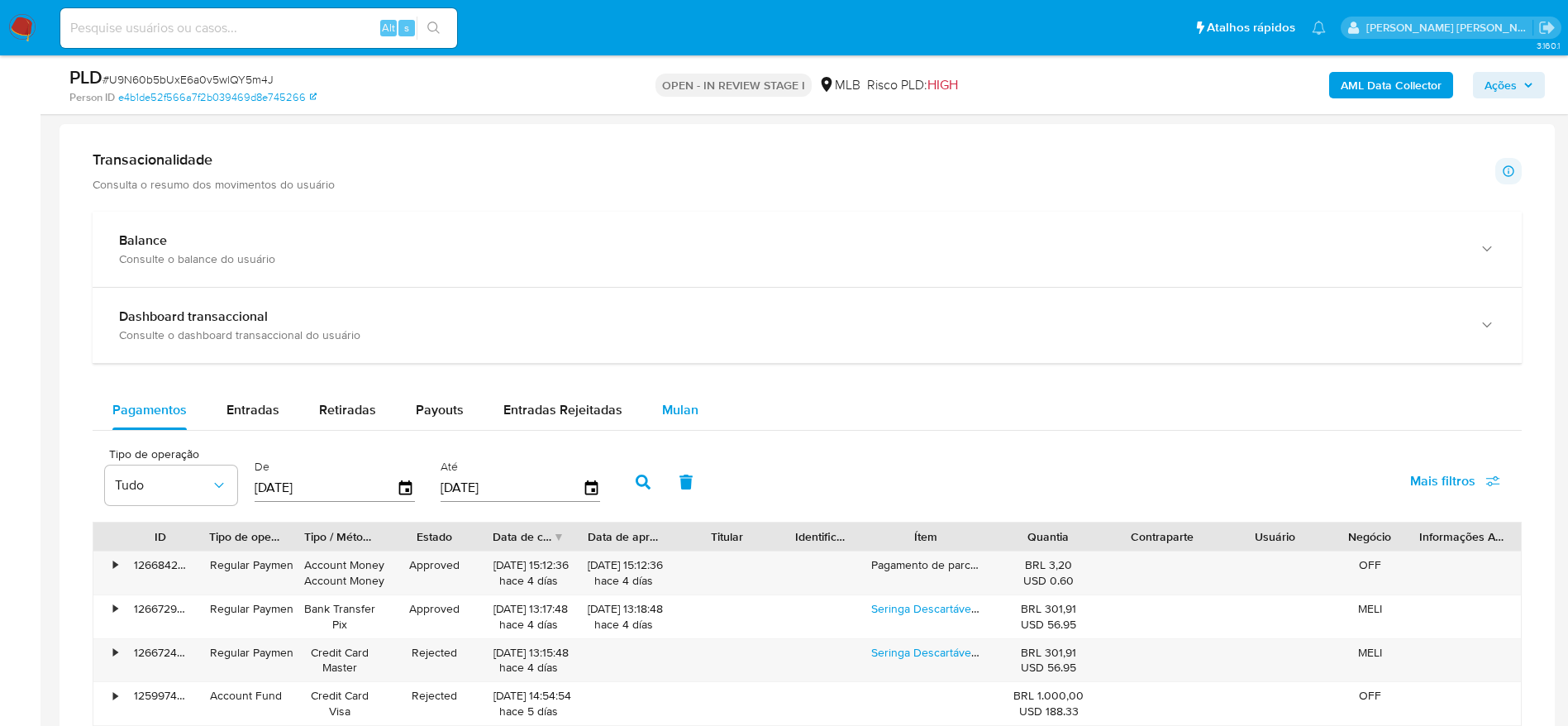
click at [672, 401] on span "Mulan" at bounding box center [680, 409] width 37 height 19
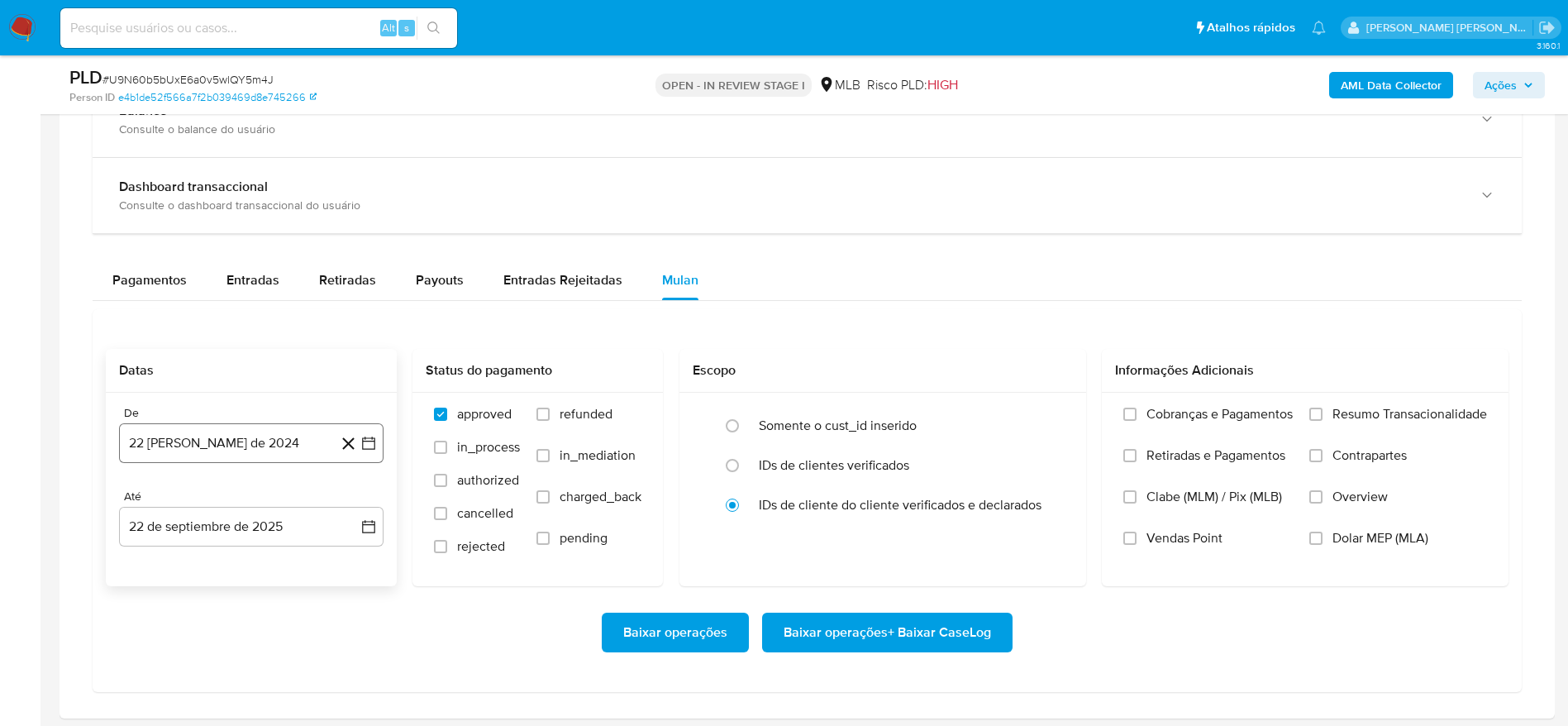
scroll to position [1365, 0]
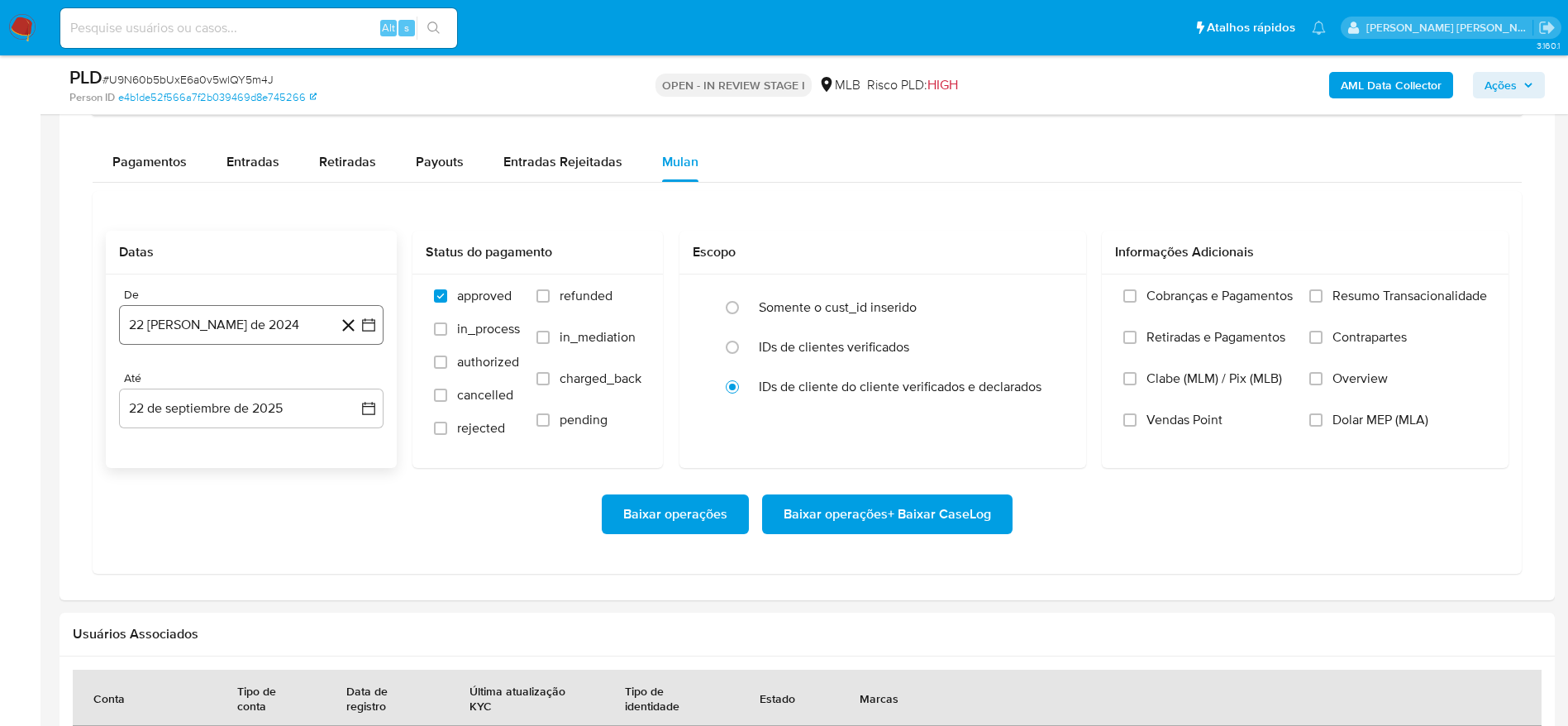
click at [254, 324] on button "22 [PERSON_NAME] de 2024" at bounding box center [251, 325] width 265 height 40
click at [248, 392] on span "agosto 2024" at bounding box center [243, 384] width 75 height 17
click at [350, 385] on icon "Año siguiente" at bounding box center [351, 385] width 20 height 20
click at [246, 550] on button "ago" at bounding box center [249, 537] width 46 height 27
click at [287, 439] on button "1" at bounding box center [284, 445] width 27 height 27
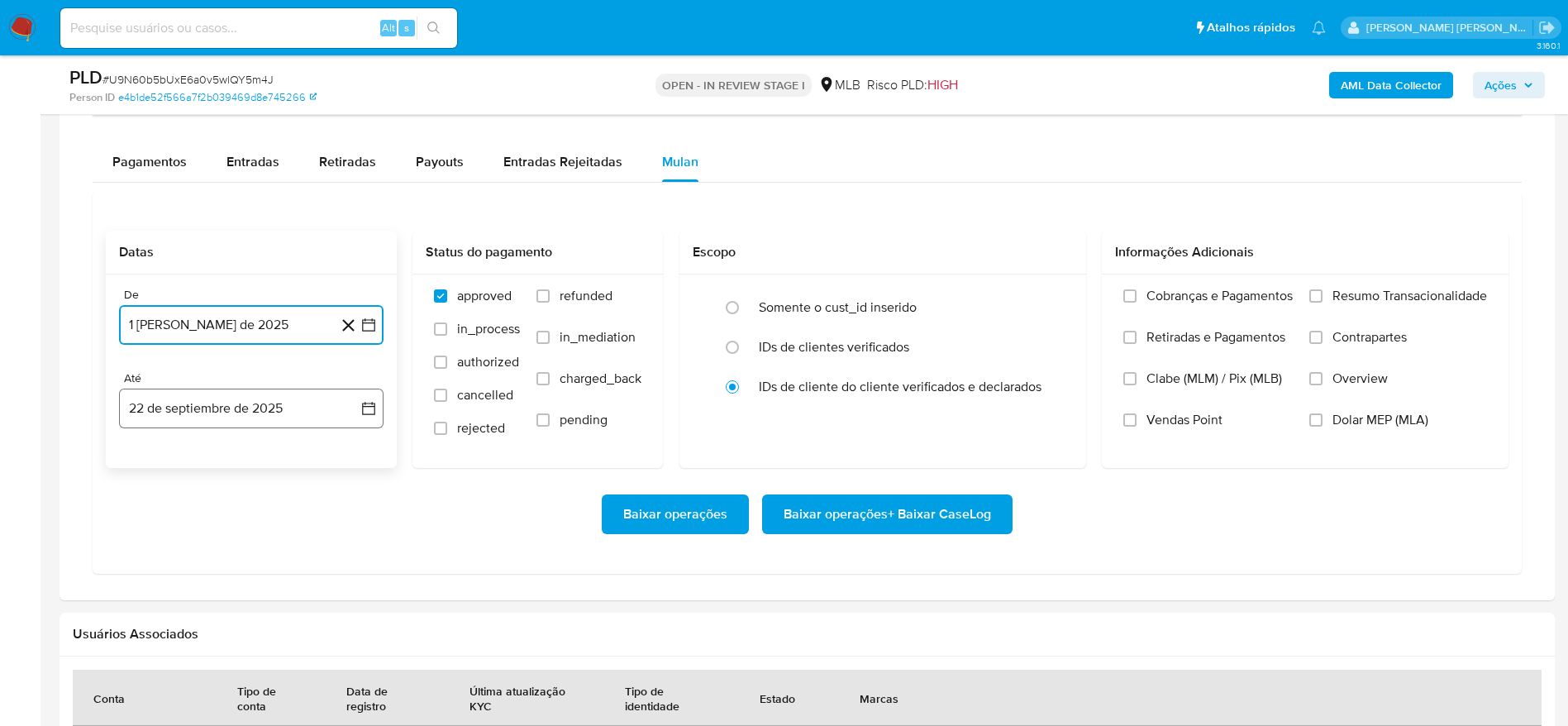
click at [219, 401] on button "22 de septiembre de 2025" at bounding box center [251, 408] width 265 height 40
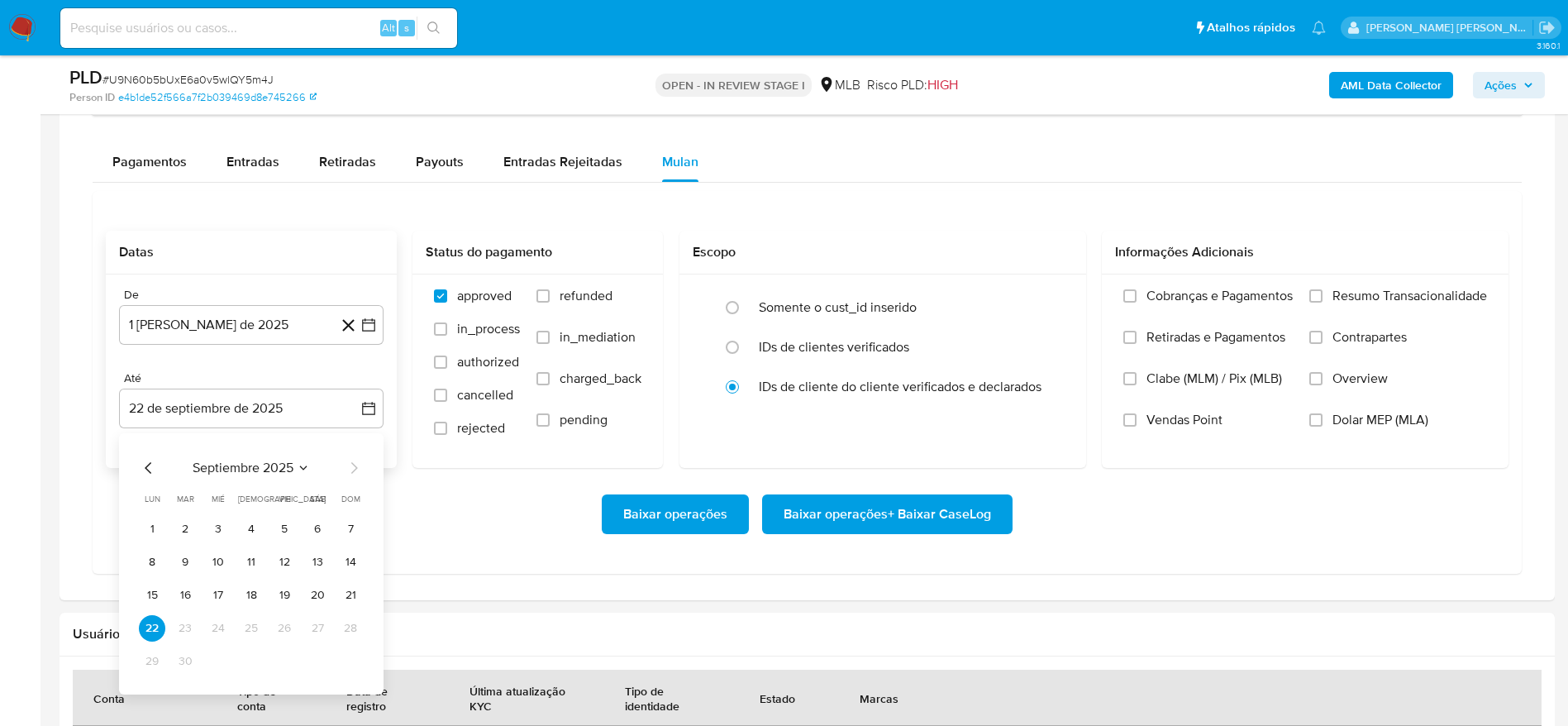
click at [366, 593] on div "septiembre 2025 septiembre 2025 lun lunes mar martes mié miércoles jue jueves v…" at bounding box center [251, 564] width 265 height 261
click at [356, 594] on button "21" at bounding box center [350, 595] width 27 height 27
click at [1444, 289] on span "Resumo Transacionalidade" at bounding box center [1410, 296] width 154 height 17
click at [1323, 290] on input "Resumo Transacionalidade" at bounding box center [1316, 296] width 13 height 13
click at [855, 525] on span "Baixar operações + Baixar CaseLog" at bounding box center [888, 514] width 208 height 37
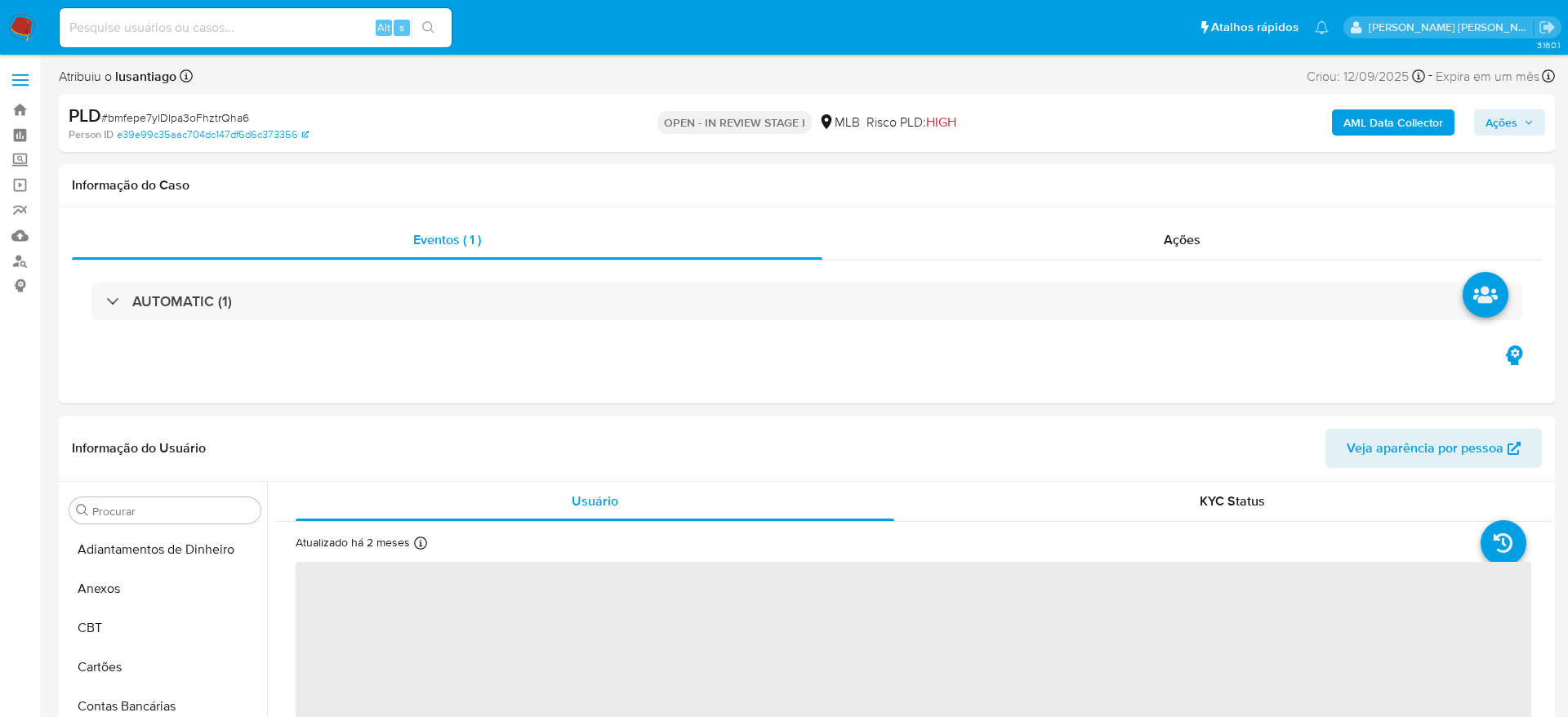
select select "10"
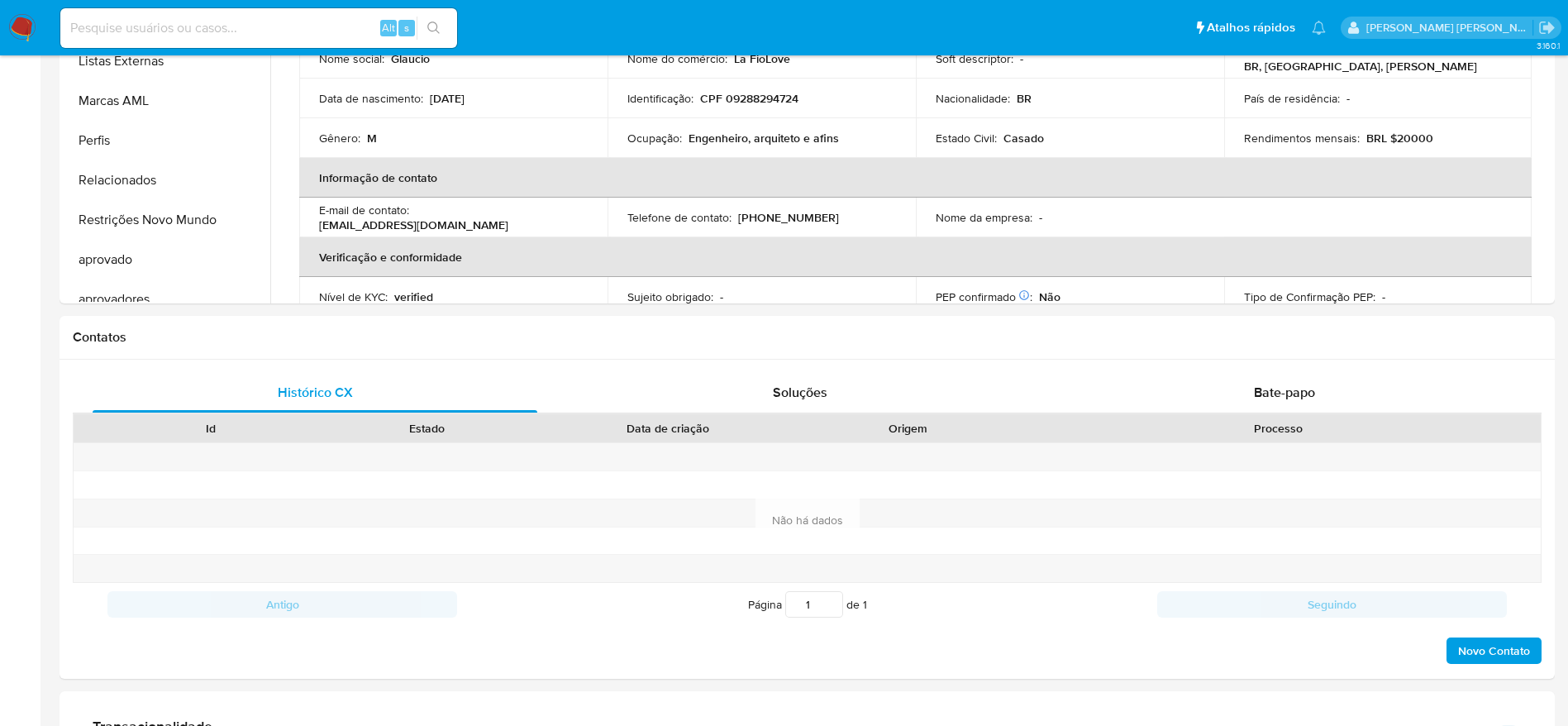
scroll to position [858, 0]
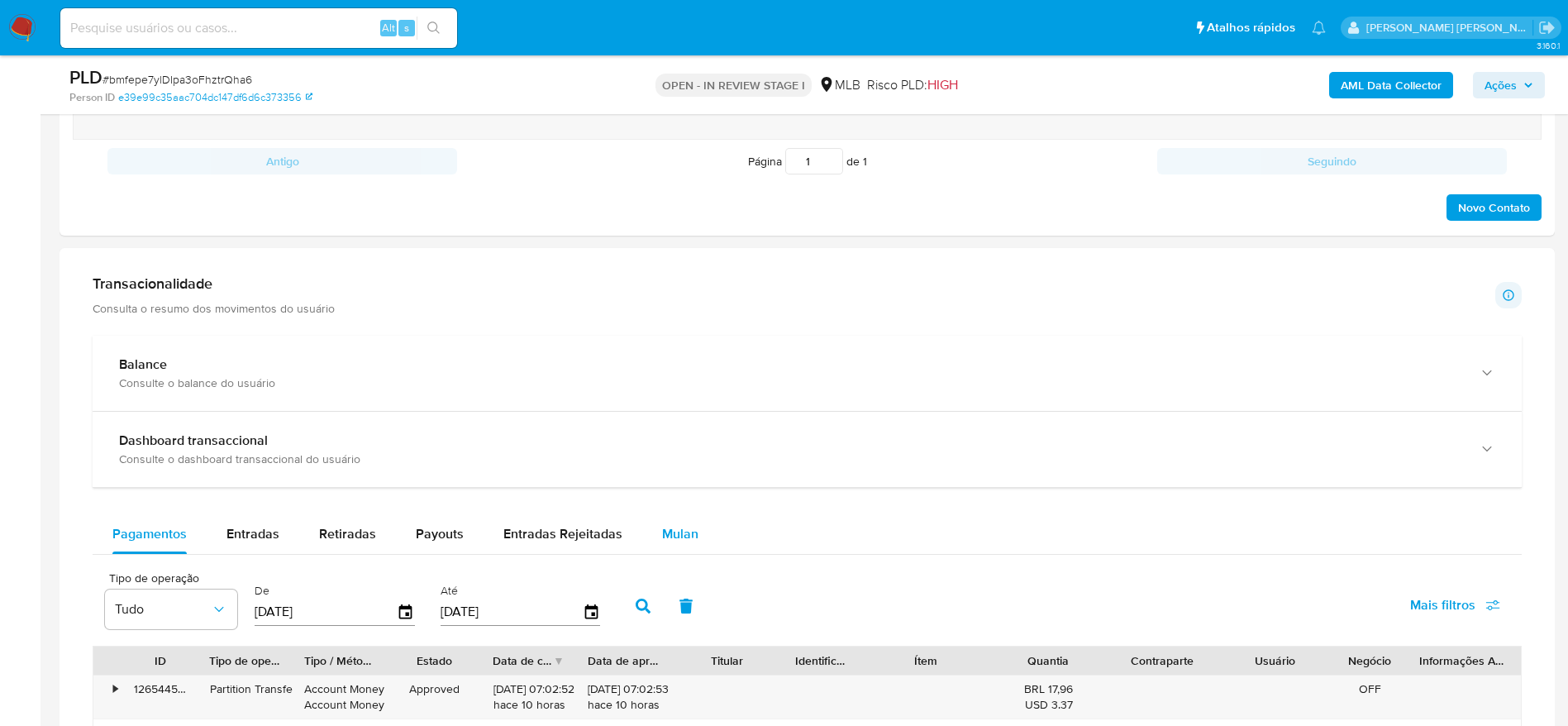
click at [666, 525] on span "Mulan" at bounding box center [680, 533] width 37 height 19
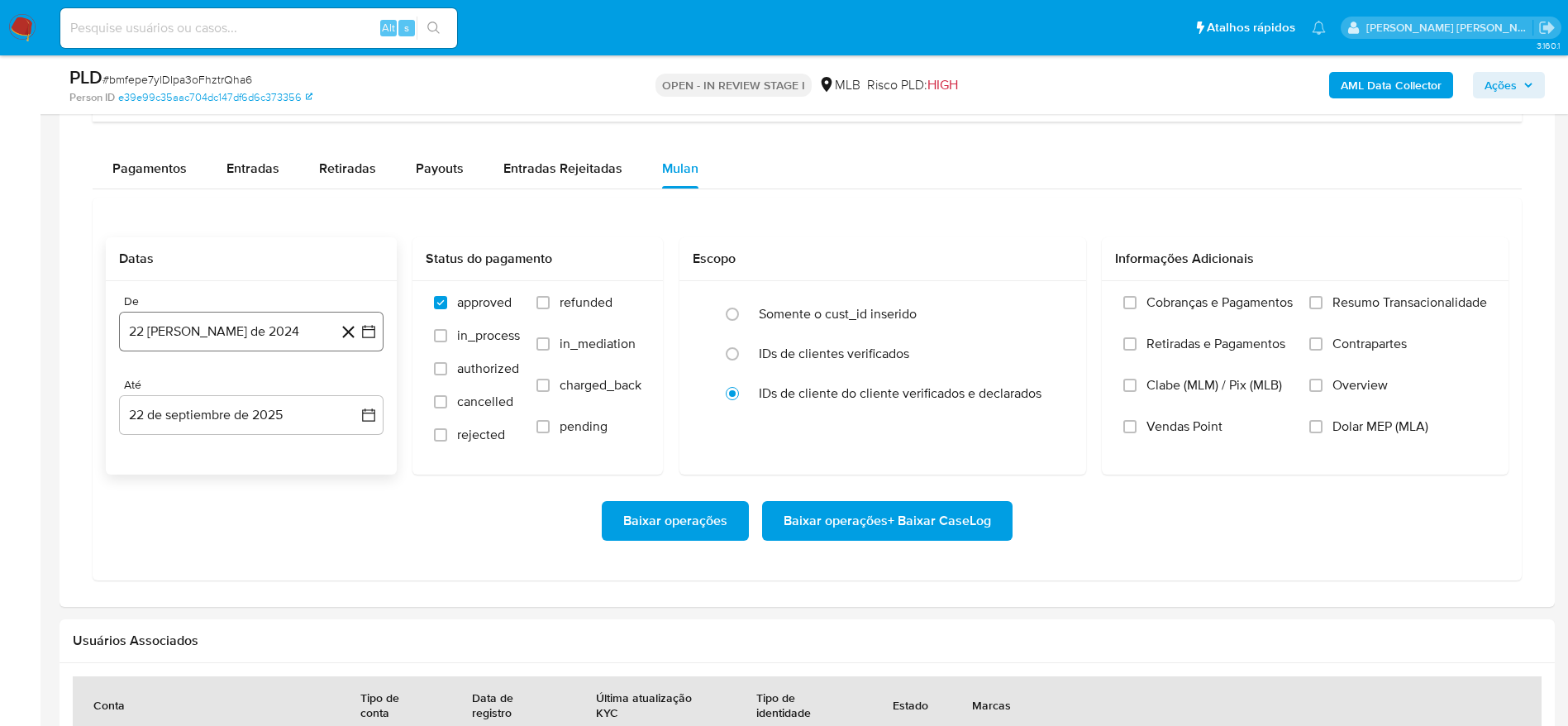
scroll to position [1365, 0]
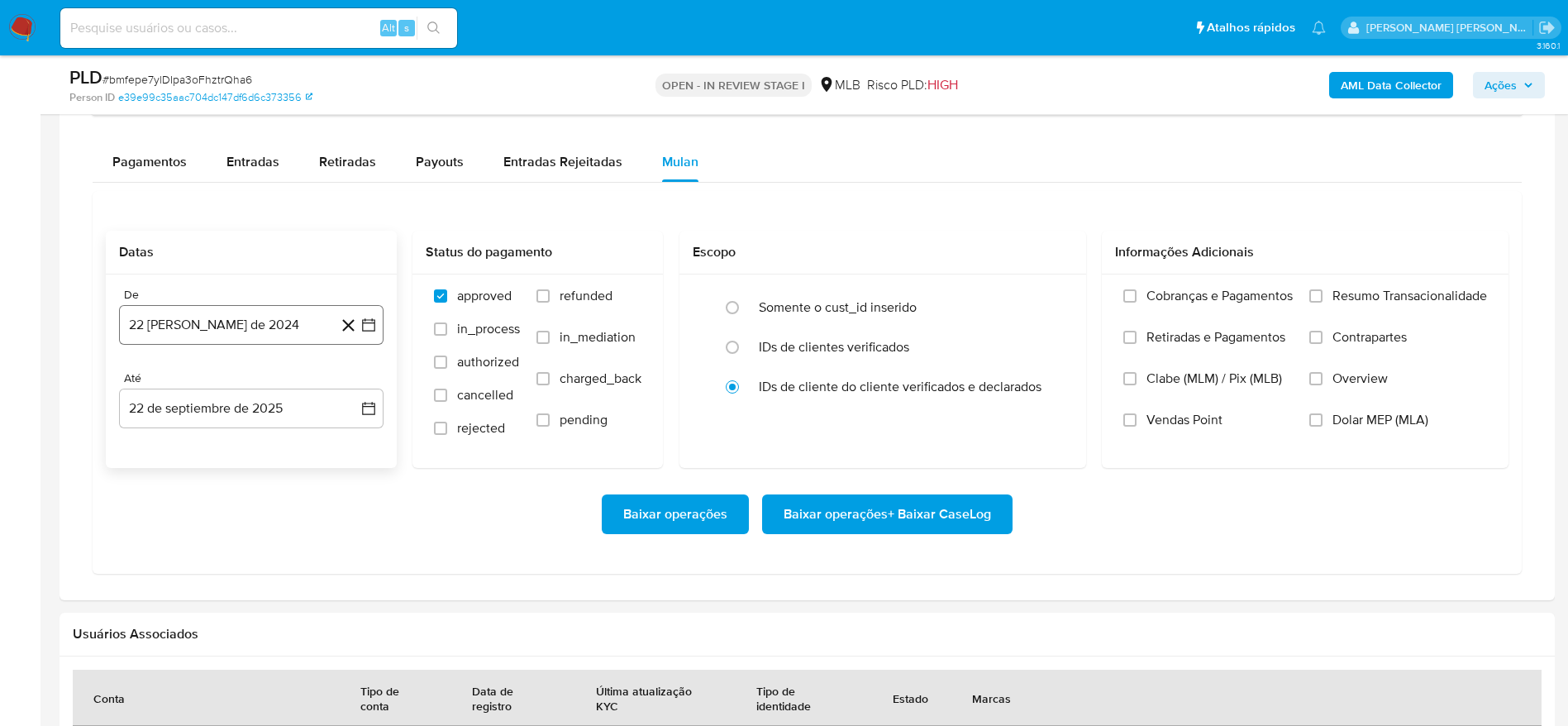
drag, startPoint x: 252, startPoint y: 332, endPoint x: 247, endPoint y: 341, distance: 10.3
click at [251, 333] on button "22 [PERSON_NAME] de 2024" at bounding box center [251, 325] width 265 height 40
click at [240, 386] on span "agosto 2024" at bounding box center [243, 384] width 75 height 17
click at [351, 382] on icon "Año siguiente" at bounding box center [351, 385] width 7 height 12
click at [252, 538] on span "ago" at bounding box center [250, 537] width 21 height 13
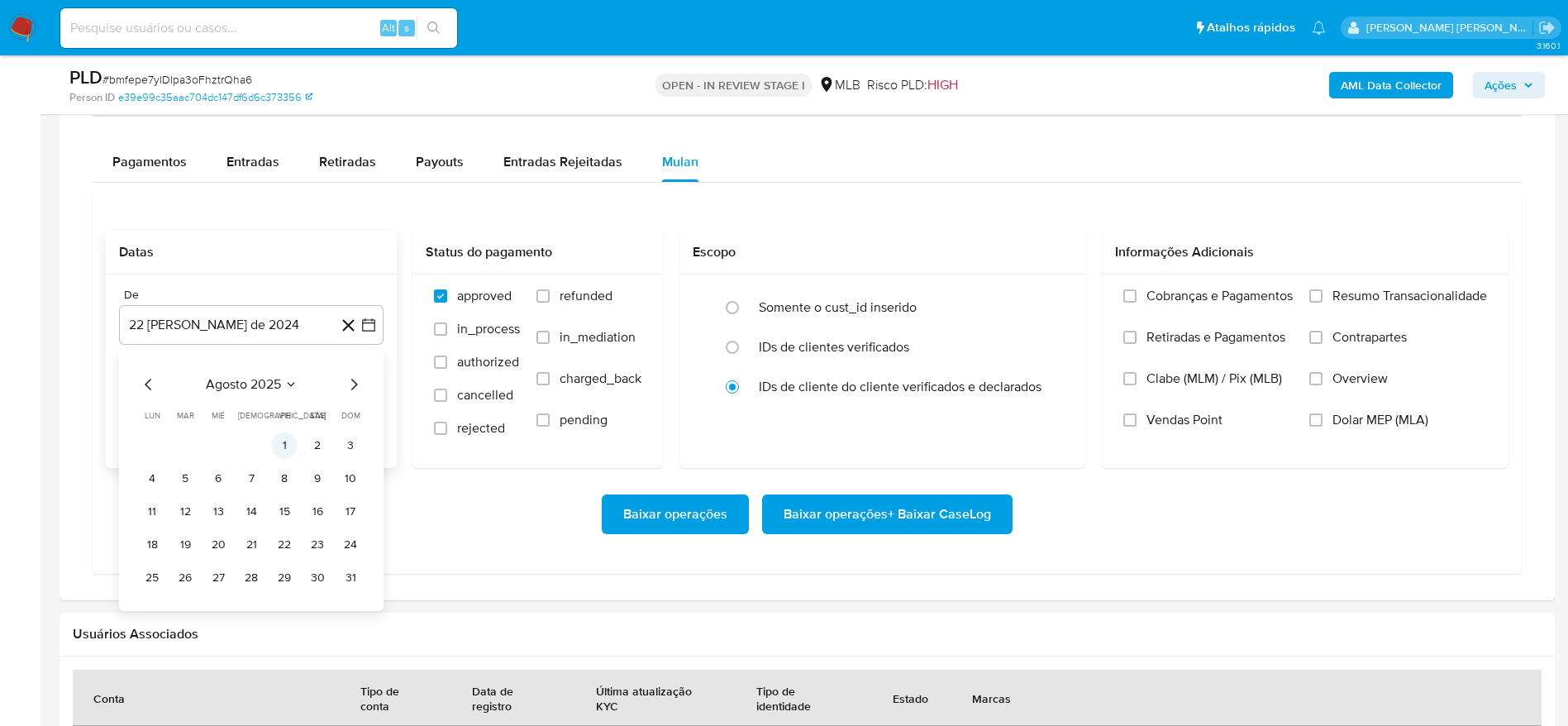
click at [280, 446] on button "1" at bounding box center [284, 445] width 27 height 27
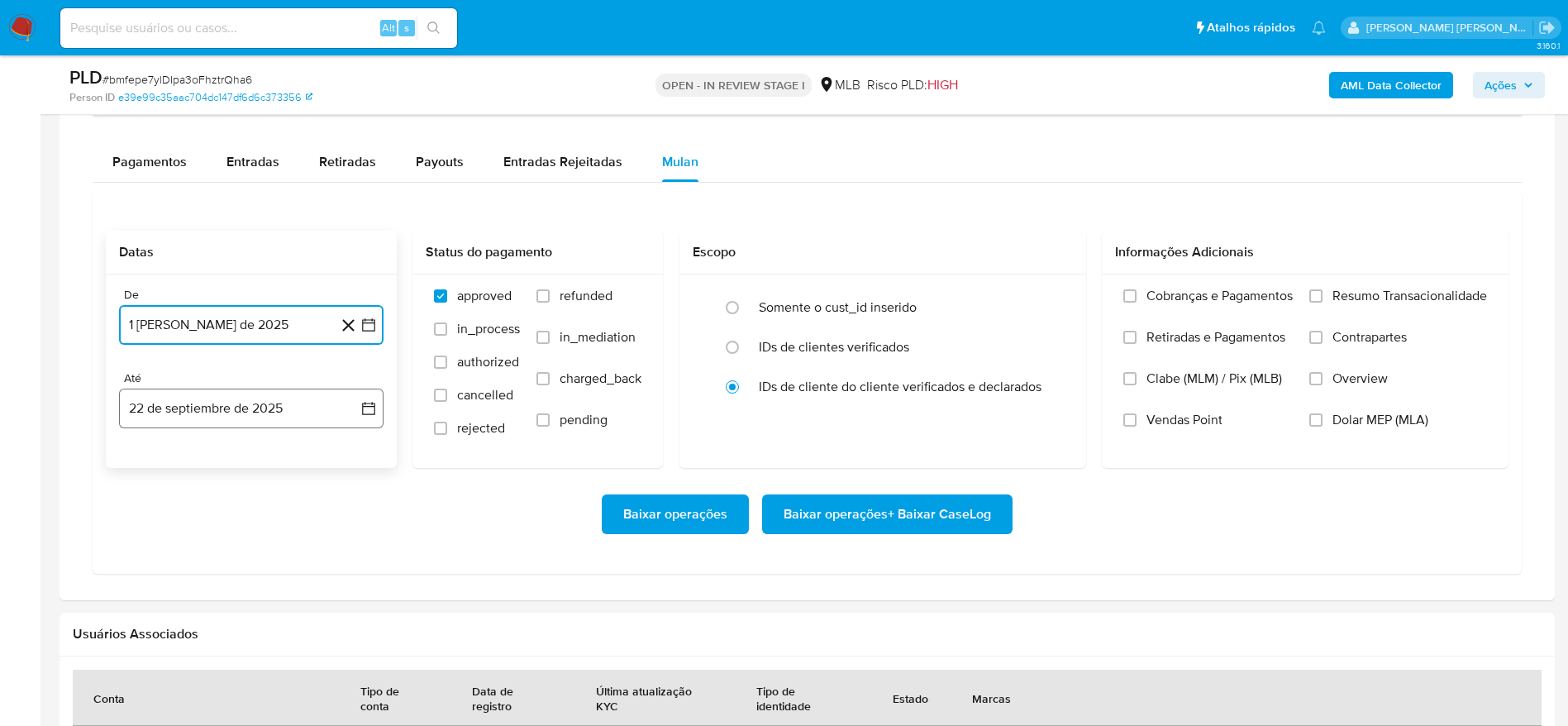
click at [219, 425] on button "22 de septiembre de 2025" at bounding box center [251, 408] width 265 height 40
click at [339, 592] on button "21" at bounding box center [350, 595] width 27 height 27
click at [1341, 284] on div "Cobranças e Pagamentos Retiradas e Pagamentos Clabe (MLM) / Pix (MLB) Vendas Po…" at bounding box center [1305, 371] width 406 height 192
click at [1336, 293] on span "Resumo Transacionalidade" at bounding box center [1410, 296] width 154 height 17
click at [1323, 293] on input "Resumo Transacionalidade" at bounding box center [1316, 296] width 13 height 13
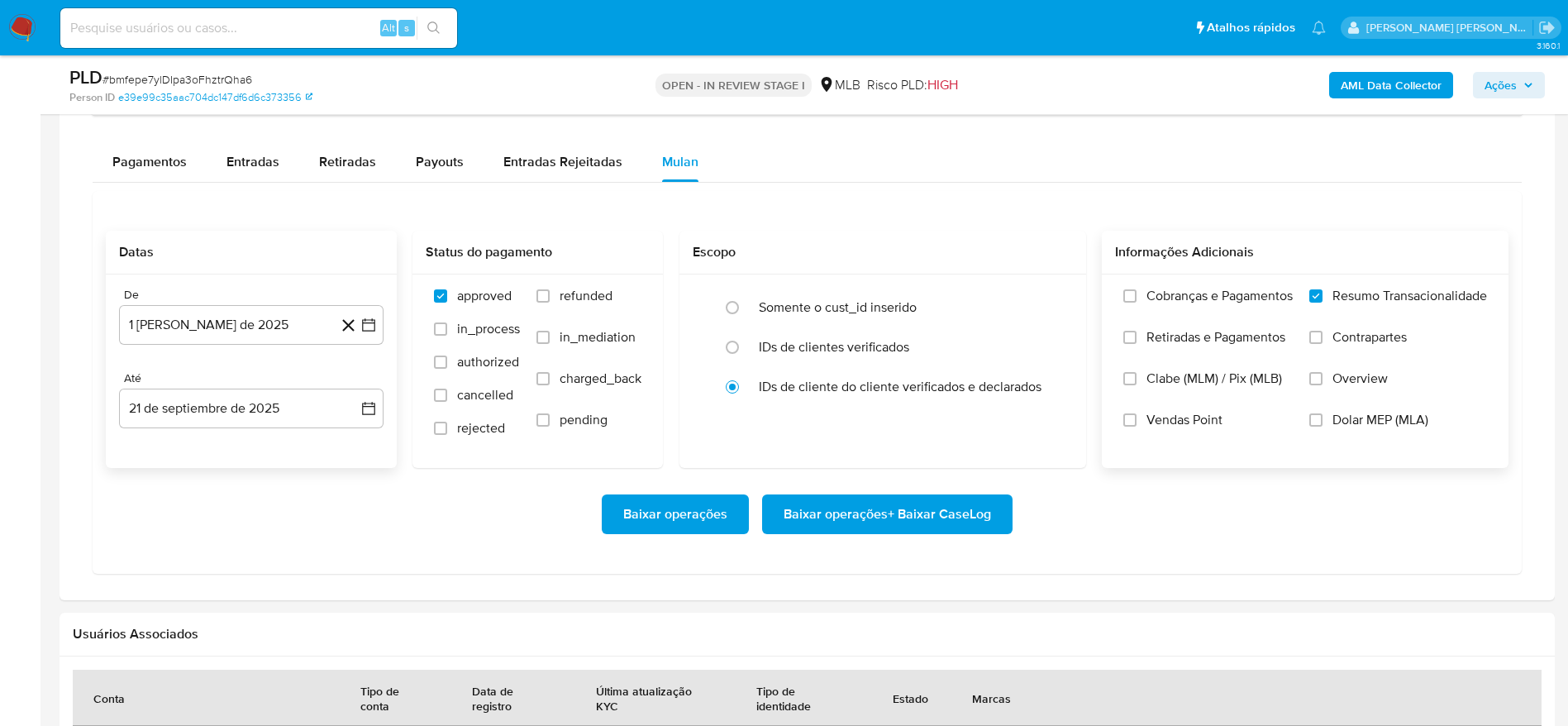
click at [915, 519] on span "Baixar operações + Baixar CaseLog" at bounding box center [888, 514] width 208 height 37
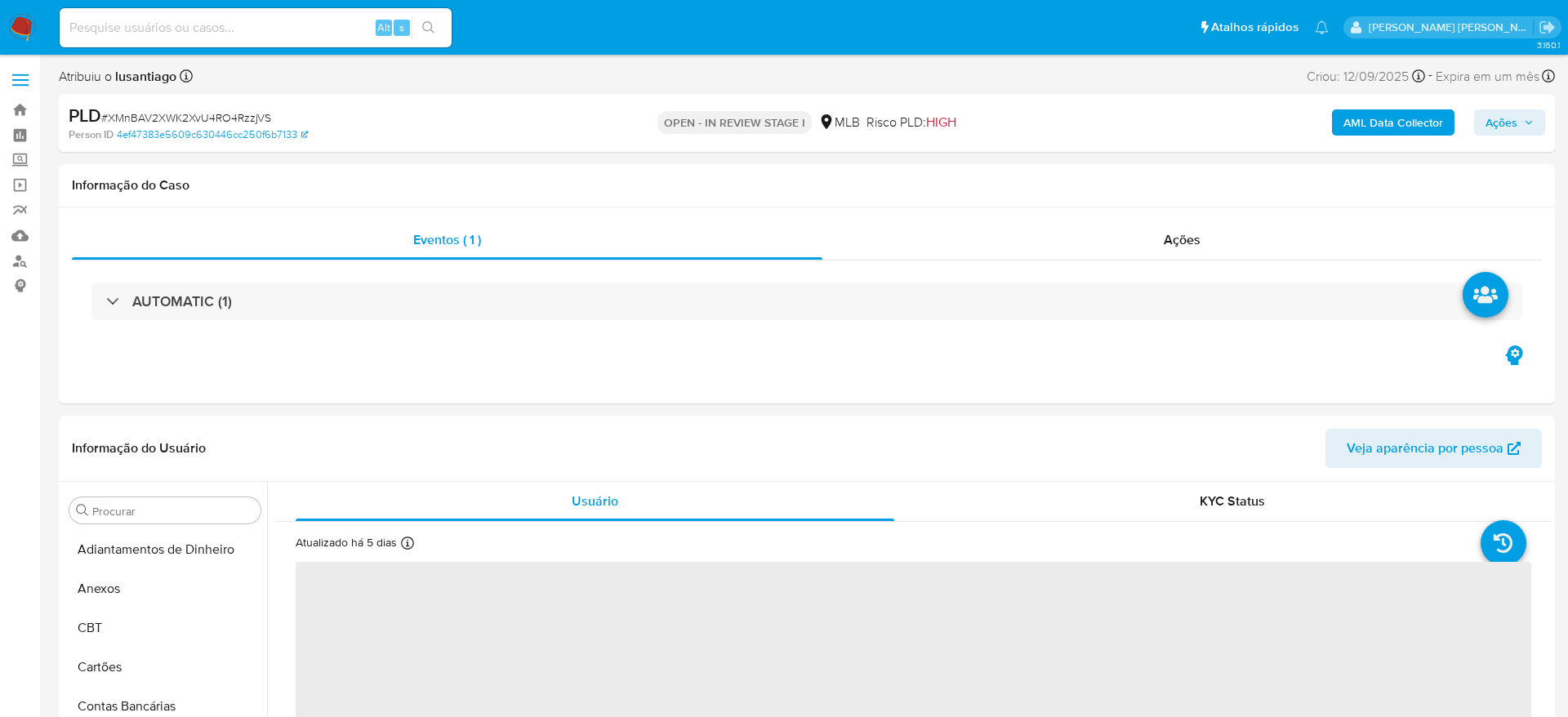
select select "10"
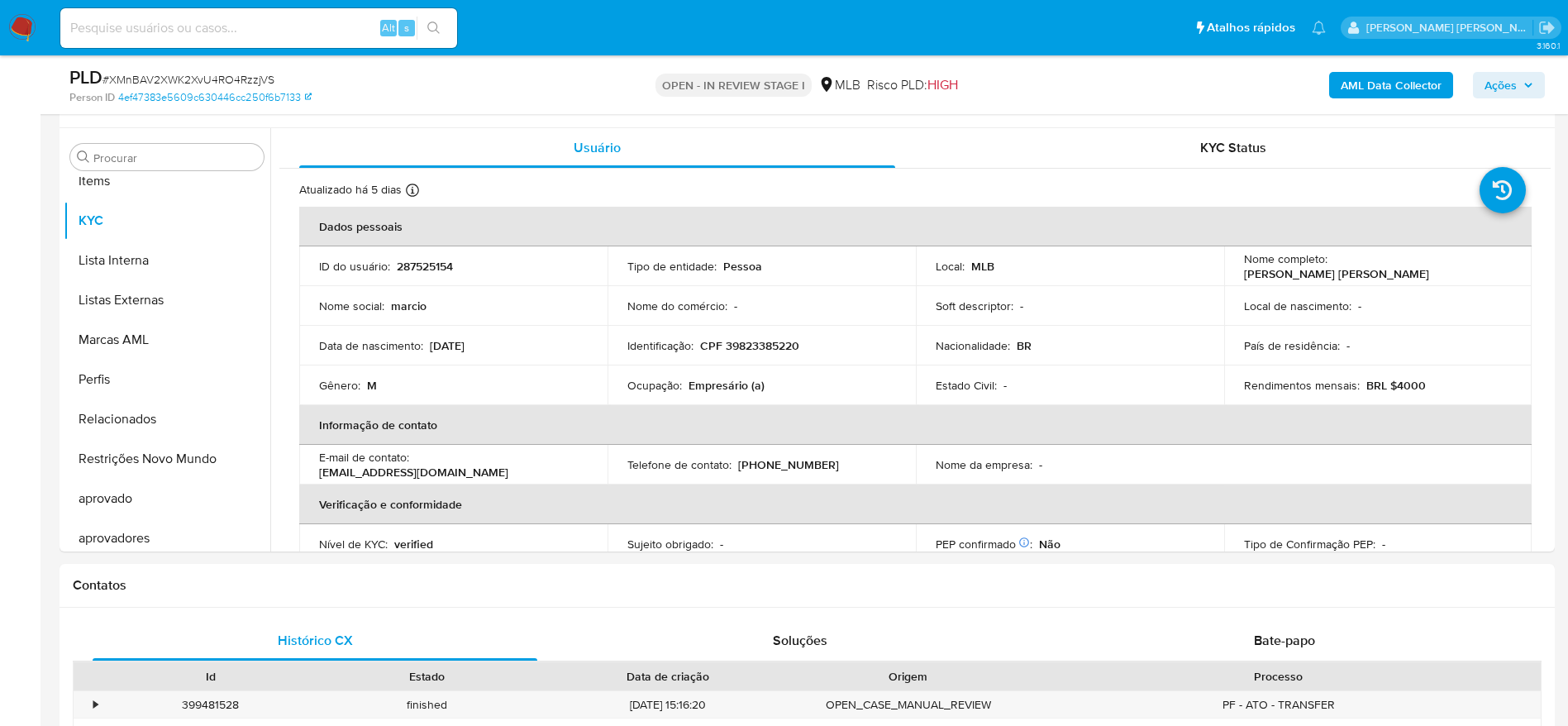
scroll to position [858, 0]
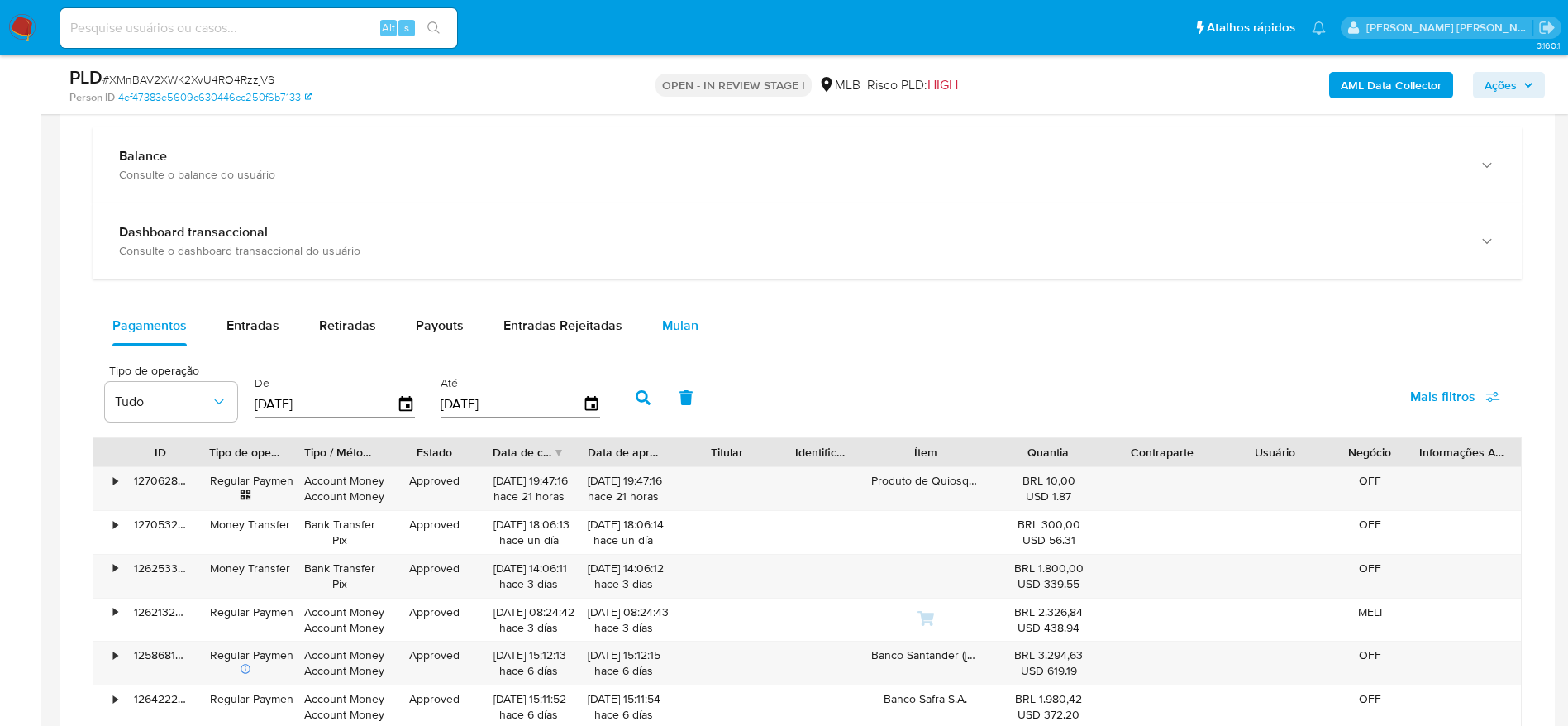
drag, startPoint x: 680, startPoint y: 321, endPoint x: 668, endPoint y: 320, distance: 12.0
click at [679, 320] on span "Mulan" at bounding box center [680, 324] width 37 height 19
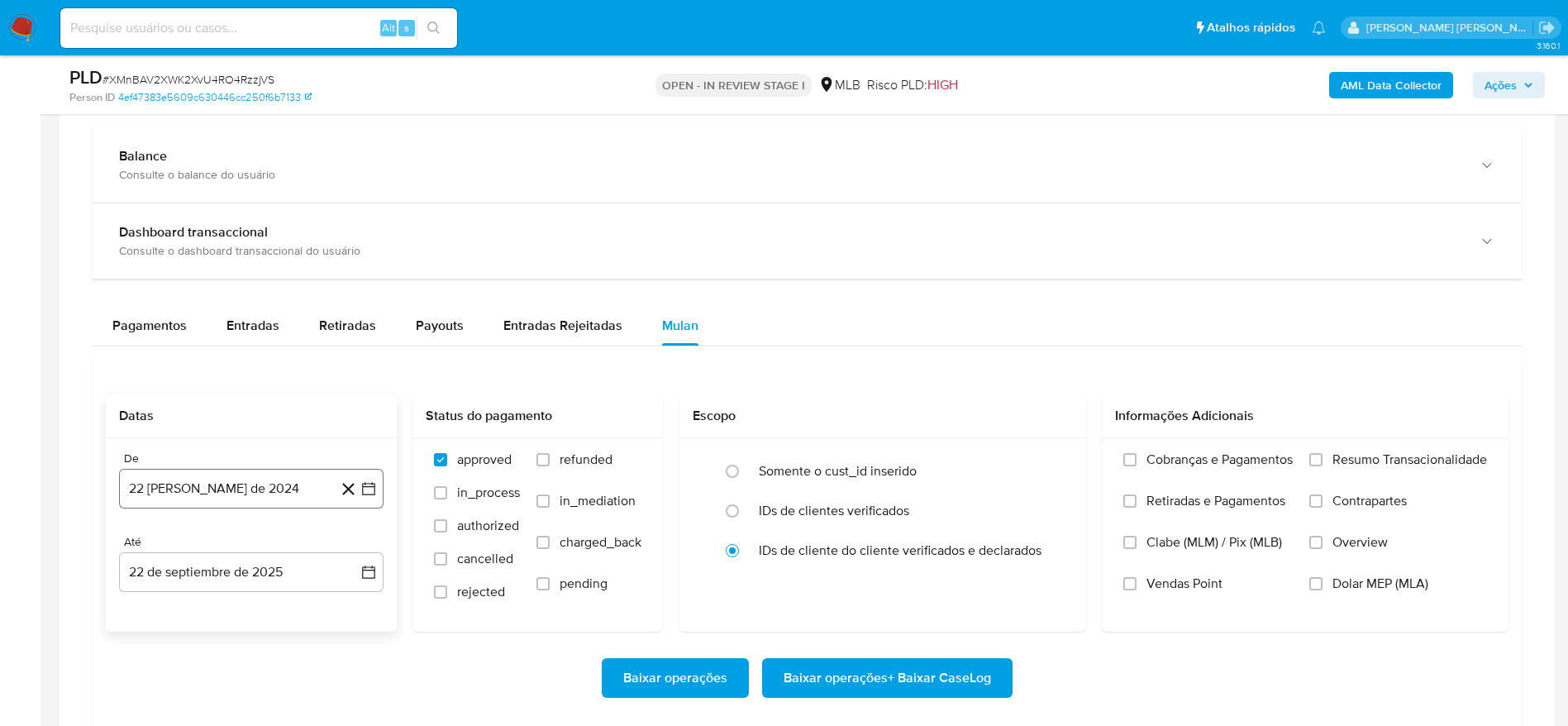
click at [195, 502] on button "22 [PERSON_NAME] de 2024" at bounding box center [251, 489] width 265 height 40
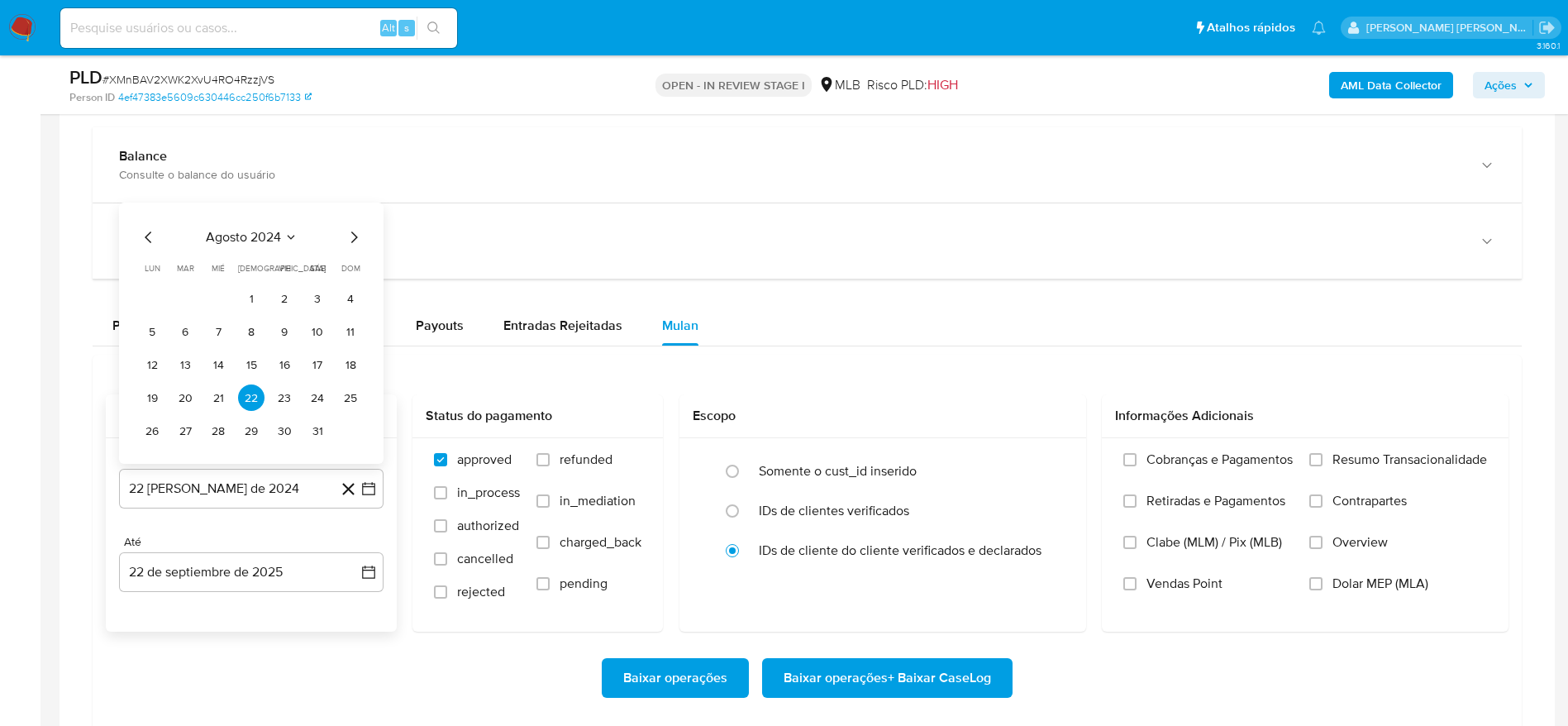
click at [257, 236] on span "agosto 2024" at bounding box center [243, 237] width 75 height 17
click at [345, 217] on icon "Año siguiente" at bounding box center [351, 219] width 20 height 20
click at [261, 382] on button "ago" at bounding box center [249, 371] width 46 height 27
click at [289, 295] on button "1" at bounding box center [284, 299] width 27 height 27
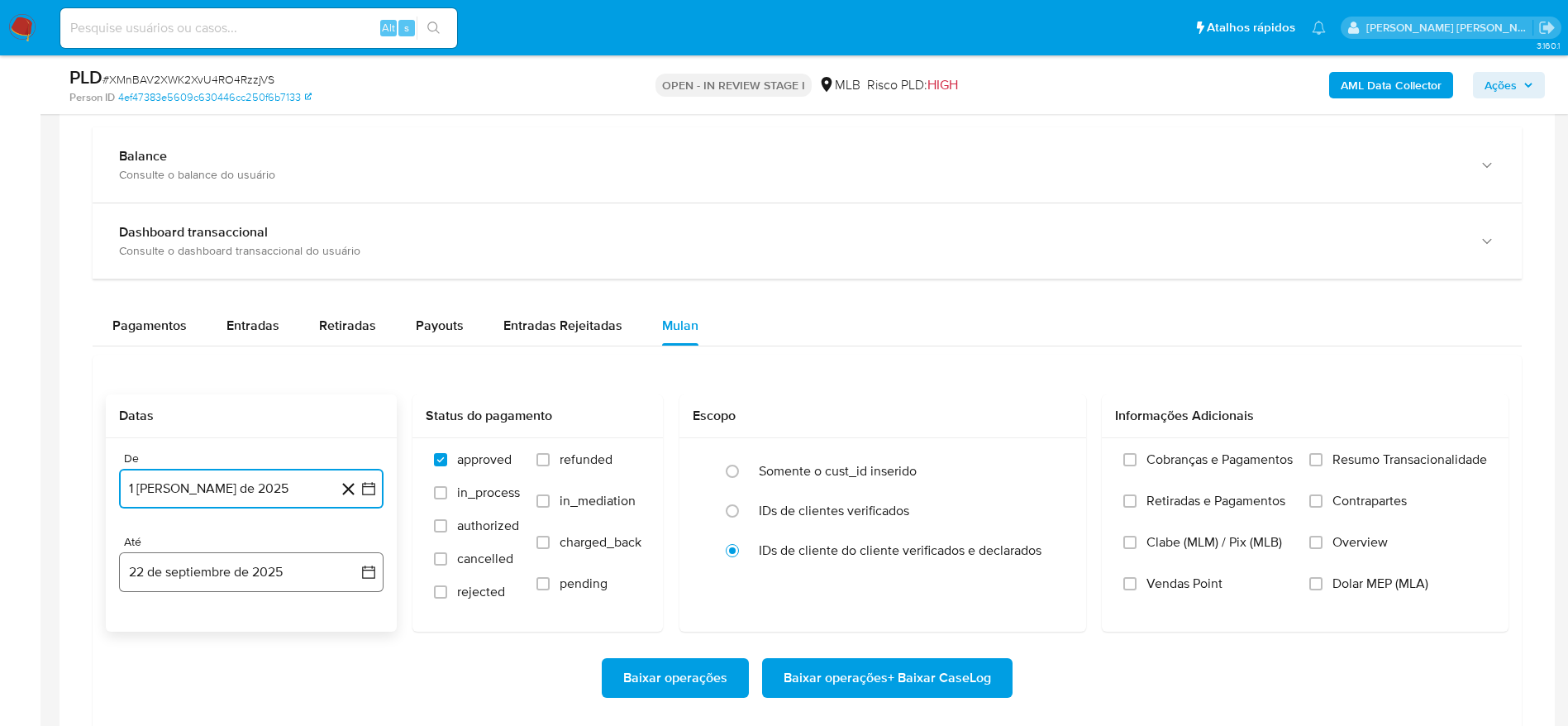
click at [240, 573] on button "22 de septiembre de 2025" at bounding box center [251, 573] width 265 height 40
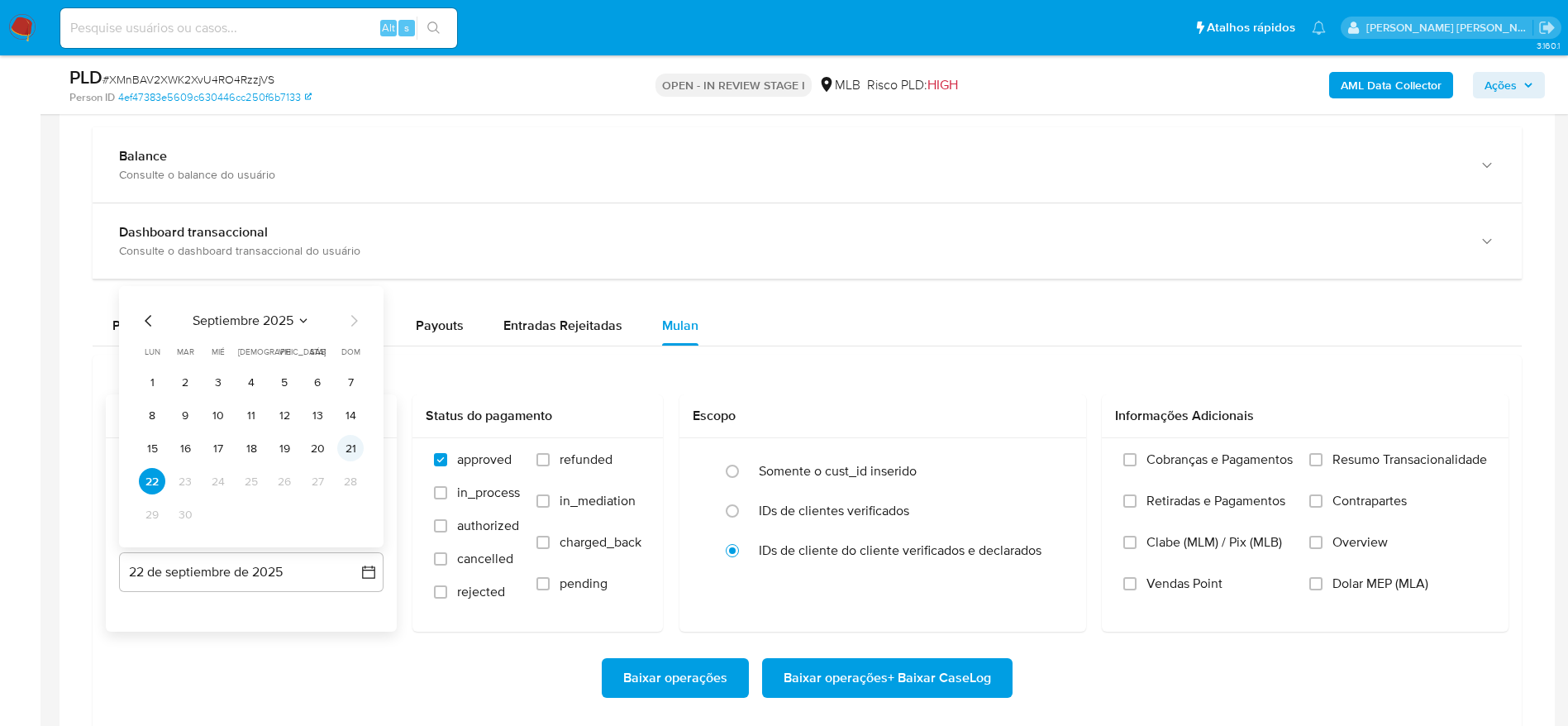
click at [356, 447] on button "21" at bounding box center [350, 448] width 27 height 27
click at [1326, 447] on div "Cobranças e Pagamentos Retiradas e Pagamentos Clabe (MLM) / Pix (MLB) Vendas Po…" at bounding box center [1305, 534] width 406 height 192
click at [1321, 456] on input "Resumo Transacionalidade" at bounding box center [1316, 459] width 13 height 13
click at [801, 689] on span "Baixar operações + Baixar CaseLog" at bounding box center [888, 678] width 208 height 37
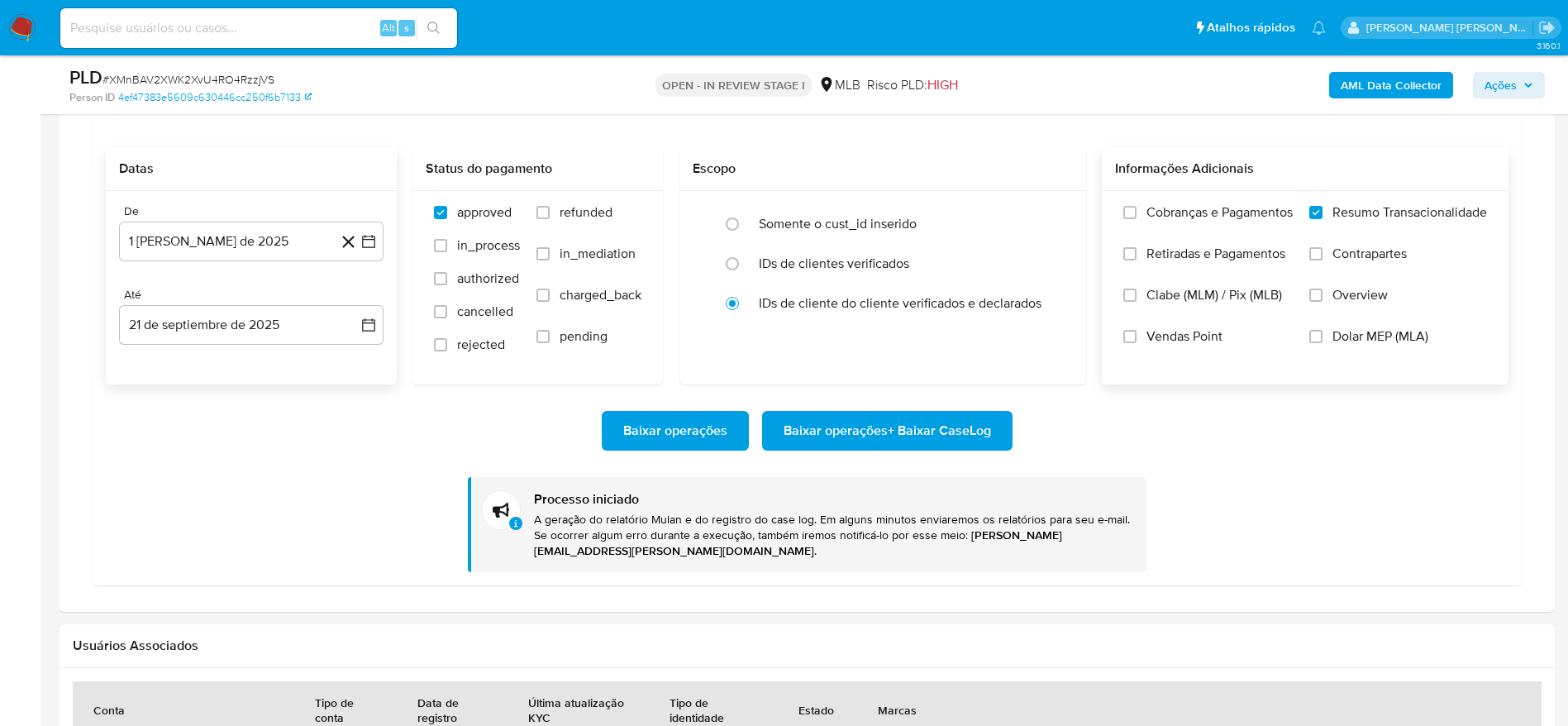
scroll to position [1365, 0]
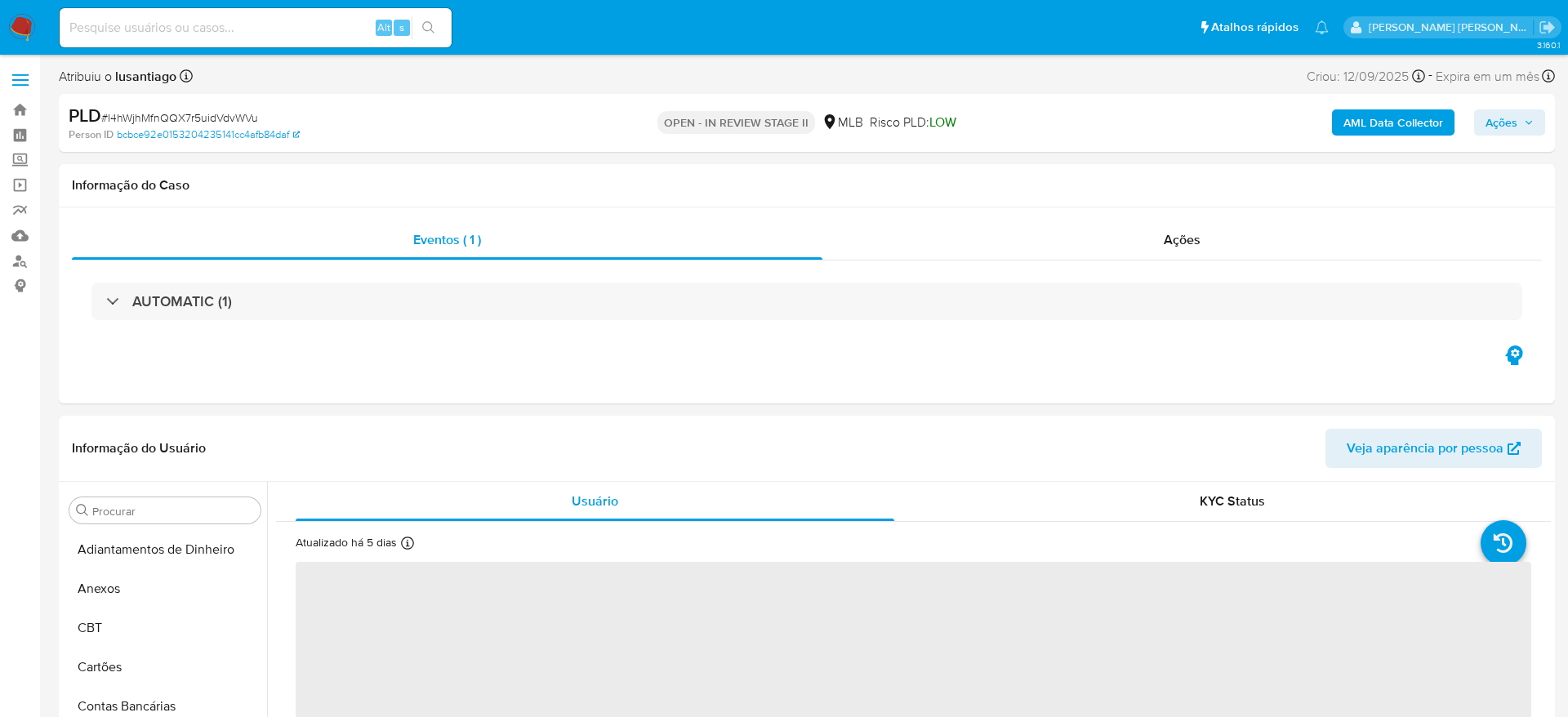
select select "10"
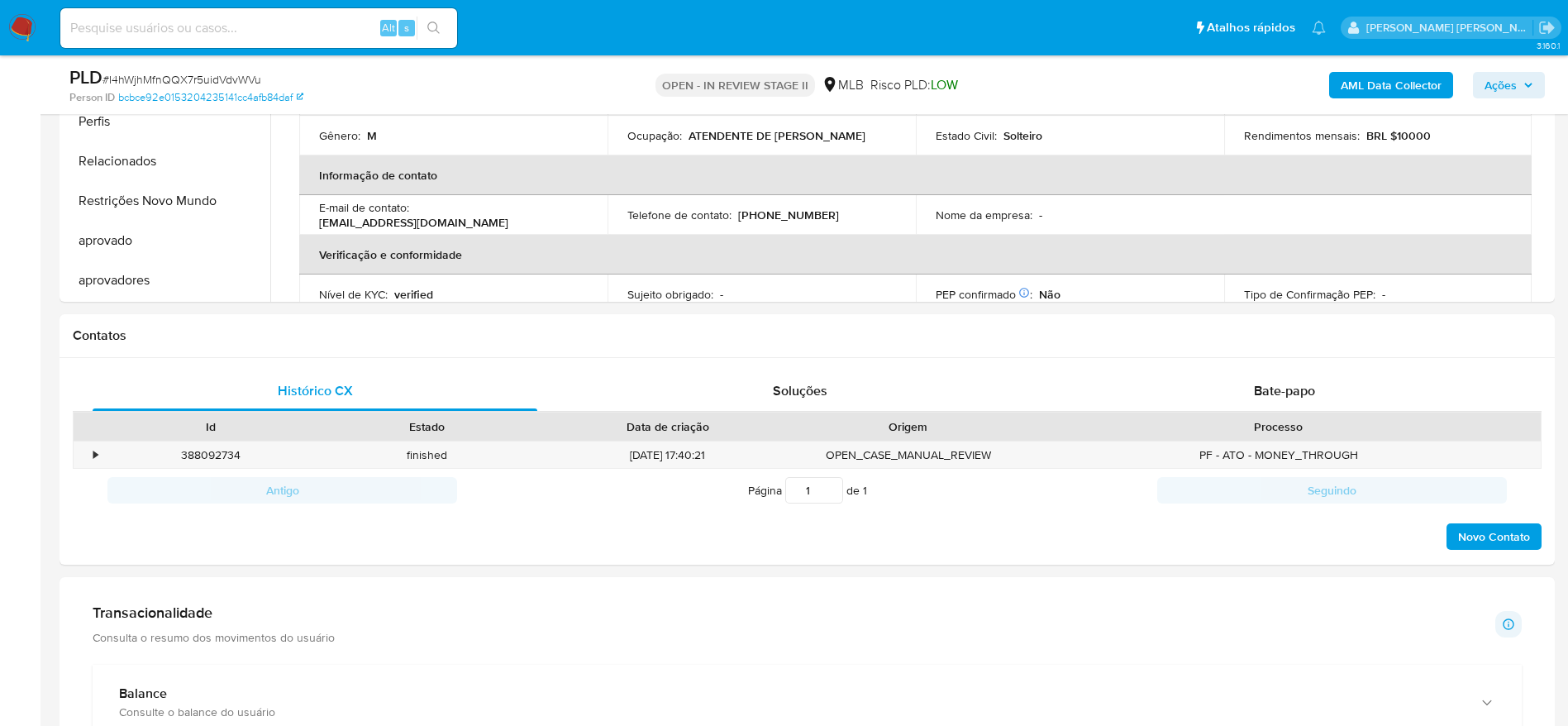
scroll to position [1117, 0]
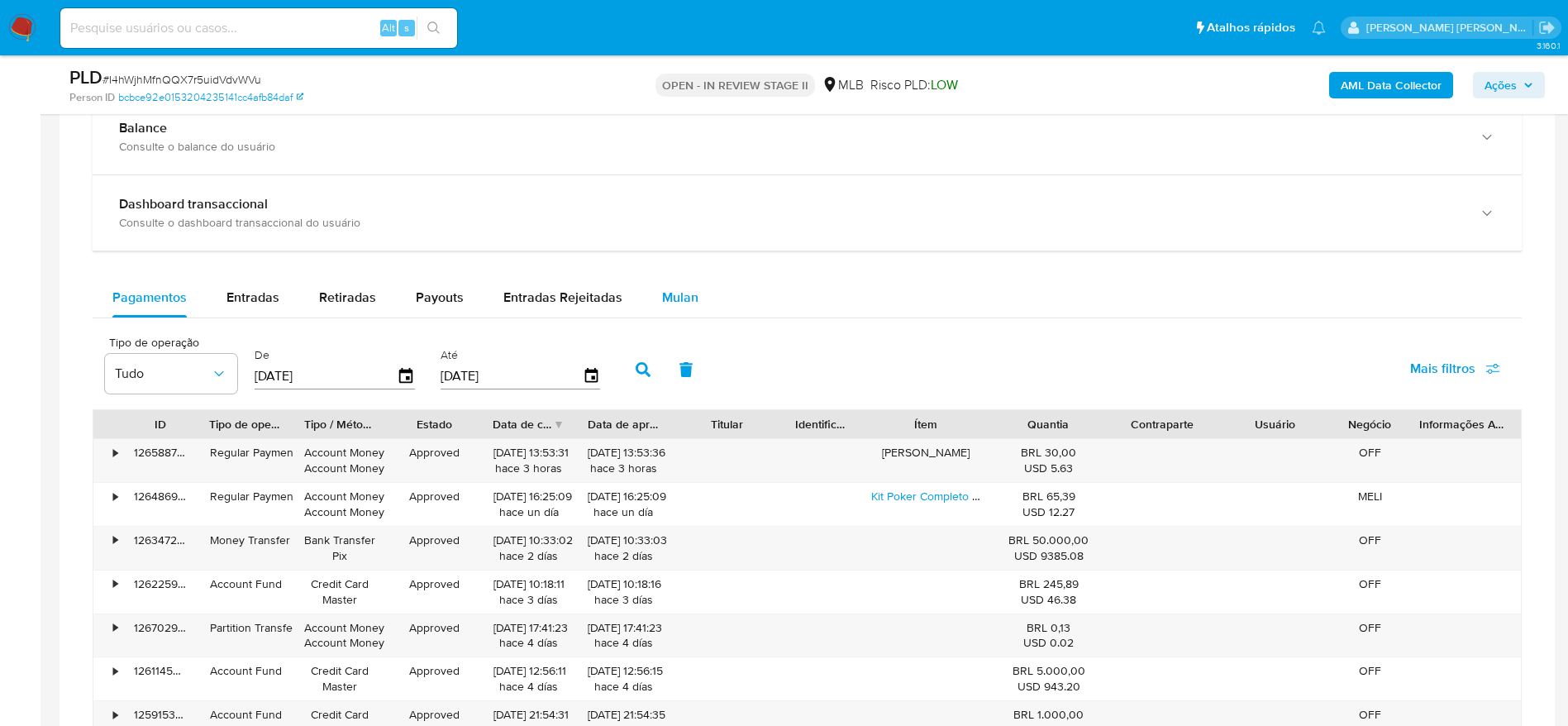
click at [669, 290] on span "Mulan" at bounding box center [680, 297] width 37 height 19
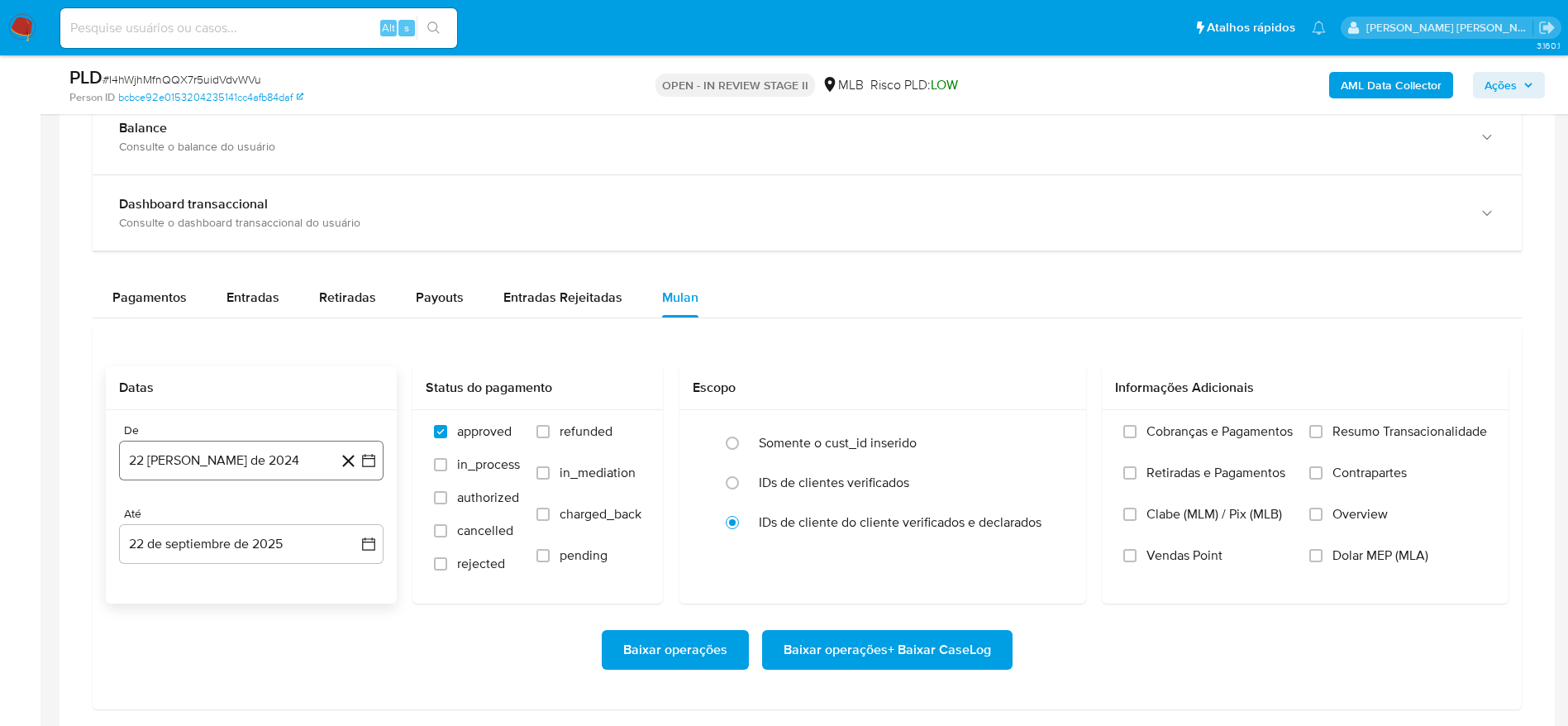
click at [177, 467] on button "22 [PERSON_NAME] de 2024" at bounding box center [251, 461] width 265 height 40
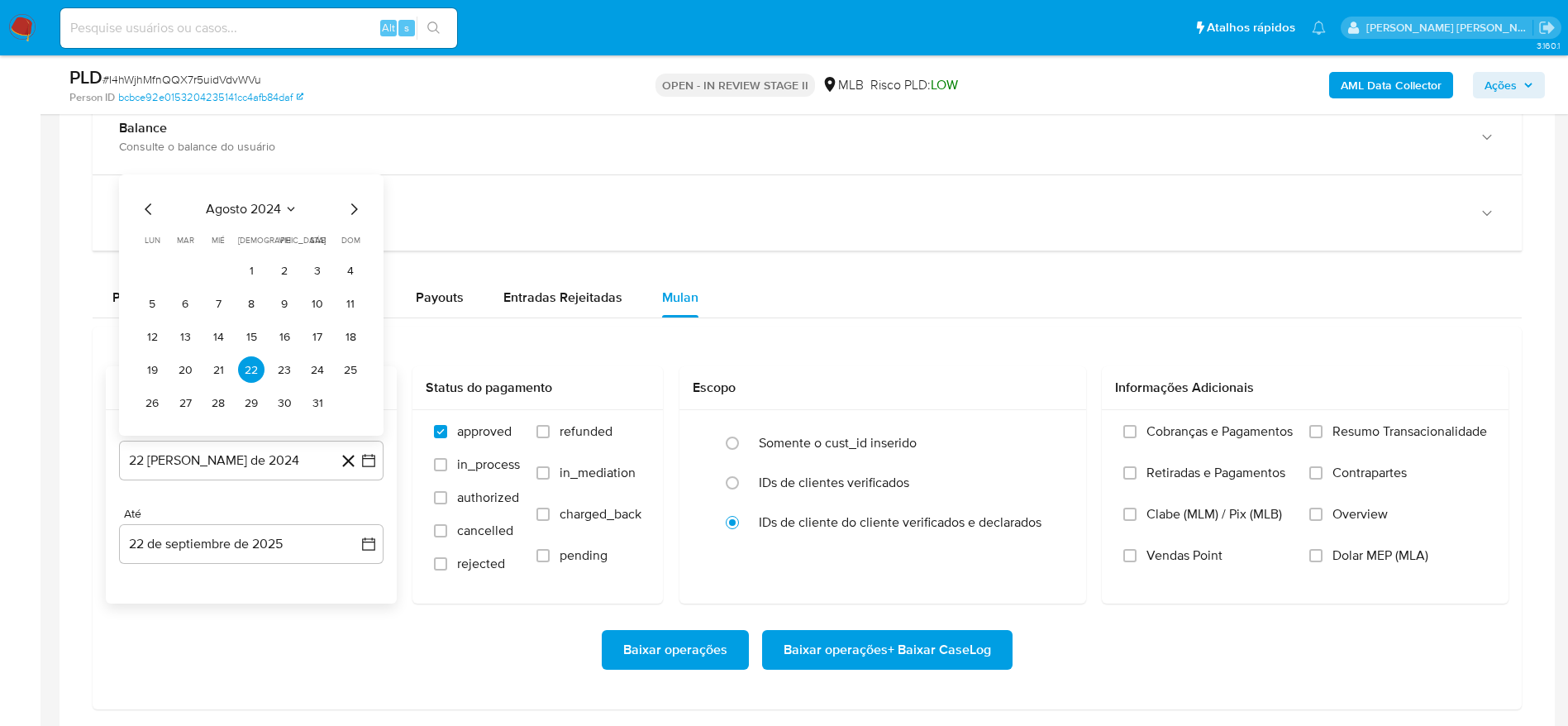
click at [256, 201] on span "agosto 2024" at bounding box center [243, 209] width 75 height 17
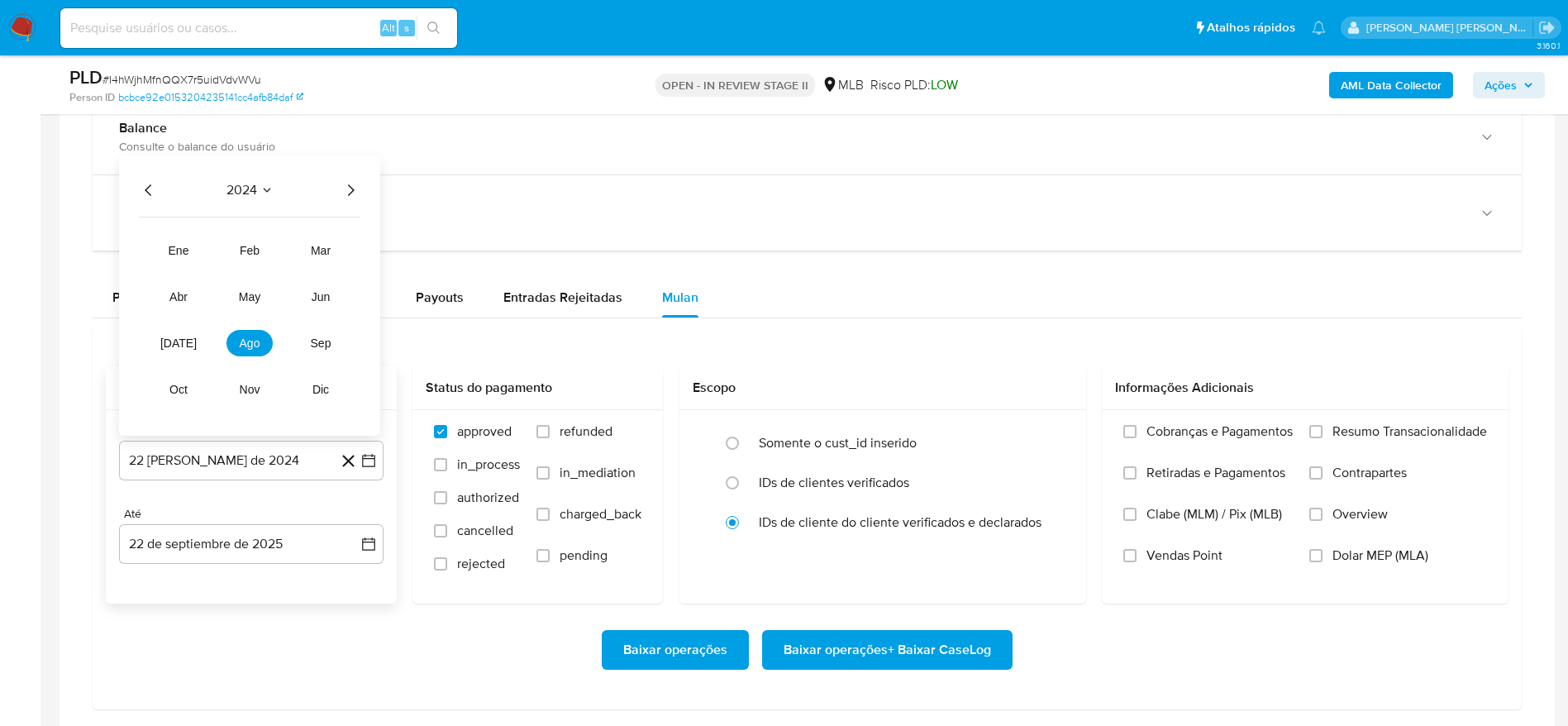
click at [347, 191] on icon "Año siguiente" at bounding box center [351, 190] width 20 height 20
click at [247, 343] on span "ago" at bounding box center [250, 342] width 21 height 13
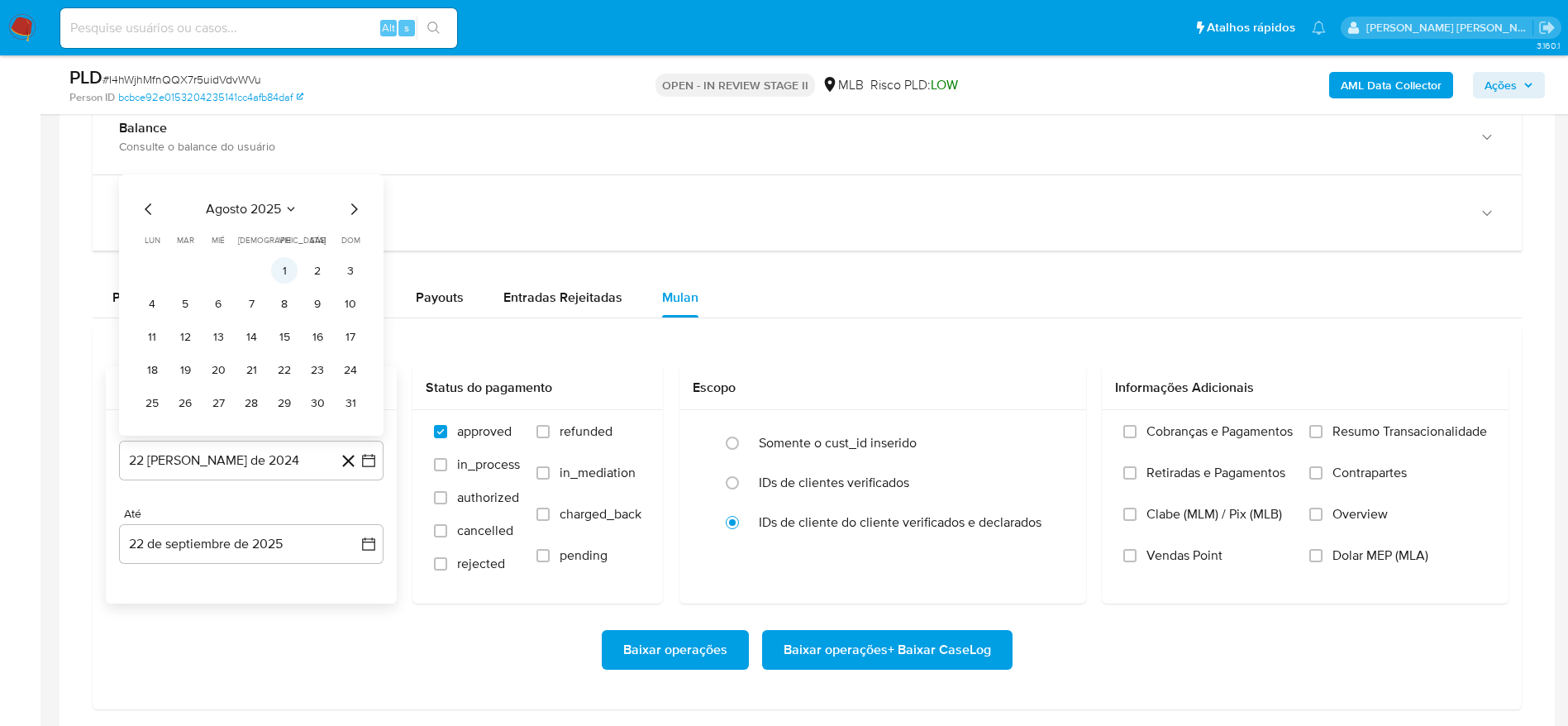
click at [291, 264] on button "1" at bounding box center [284, 270] width 27 height 27
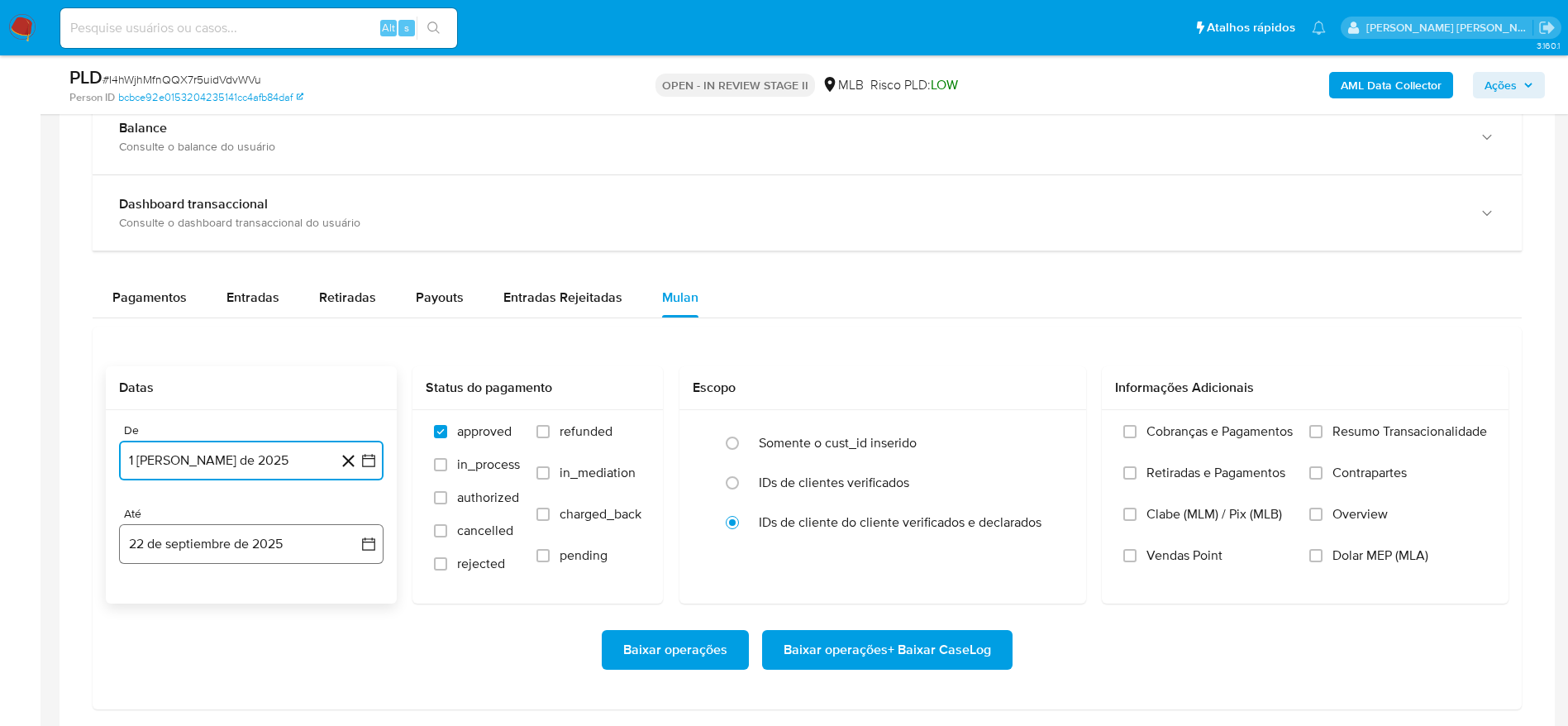
click at [227, 544] on button "22 de septiembre de 2025" at bounding box center [251, 544] width 265 height 40
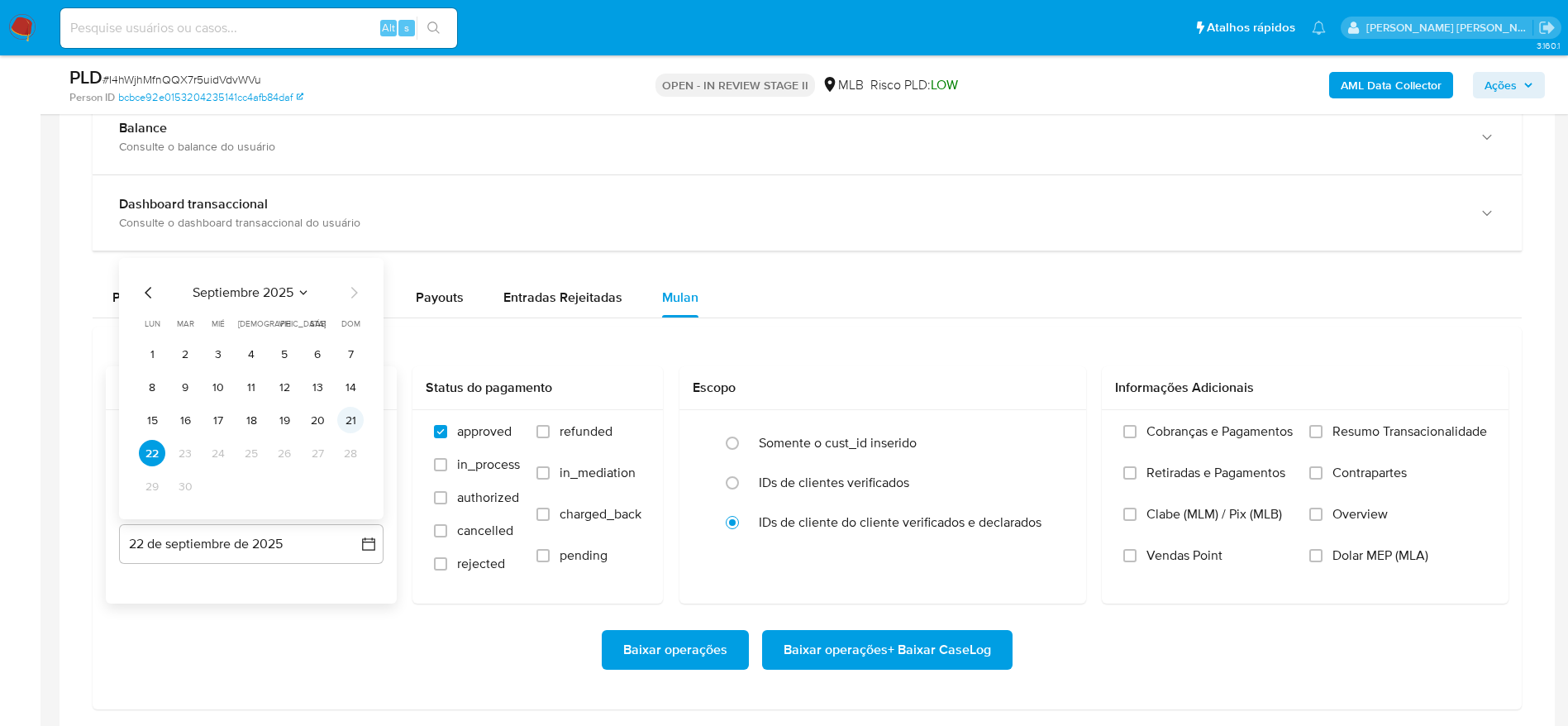
click at [347, 408] on button "21" at bounding box center [350, 419] width 27 height 27
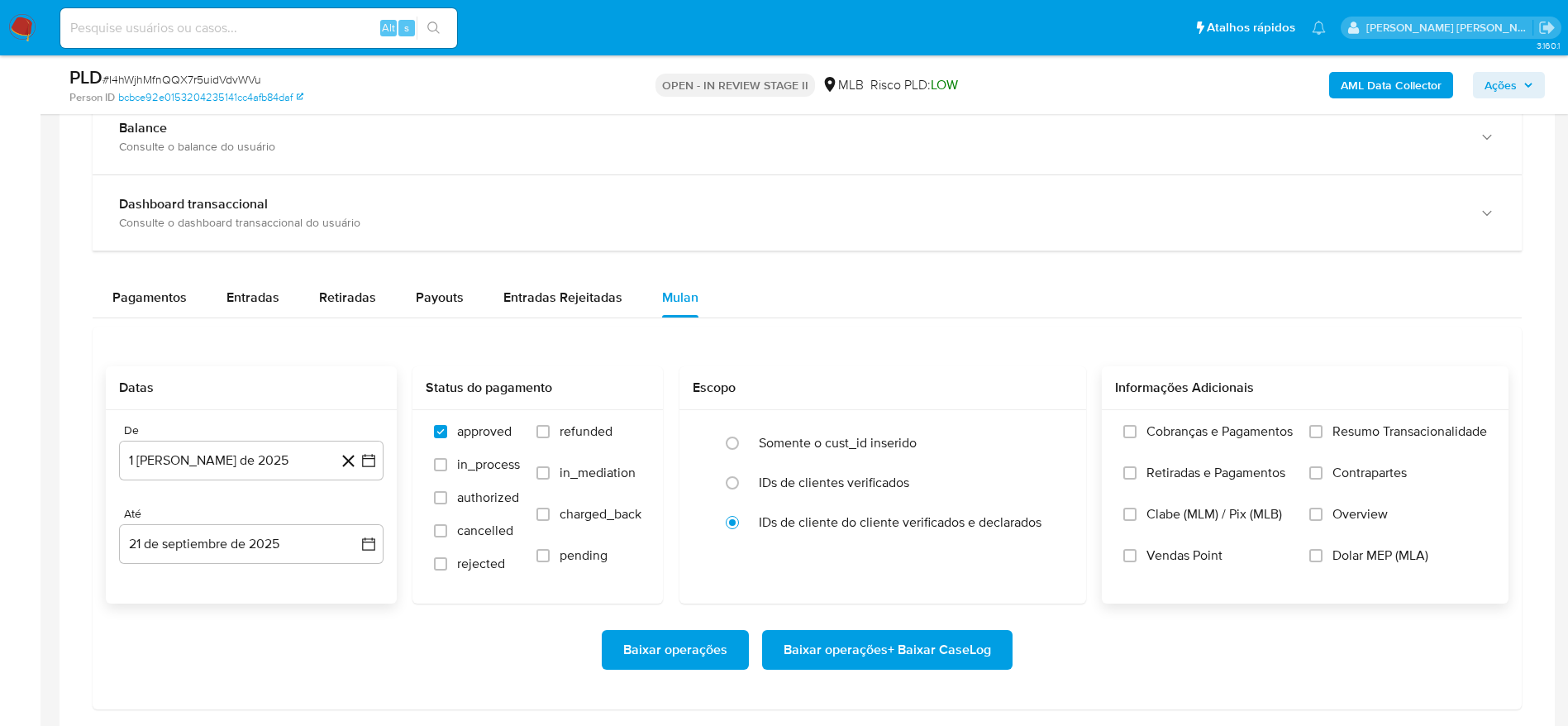
click at [1381, 429] on span "Resumo Transacionalidade" at bounding box center [1410, 431] width 154 height 17
click at [1323, 429] on input "Resumo Transacionalidade" at bounding box center [1316, 431] width 13 height 13
click at [912, 656] on span "Baixar operações + Baixar CaseLog" at bounding box center [888, 650] width 208 height 37
